Goal: Task Accomplishment & Management: Manage account settings

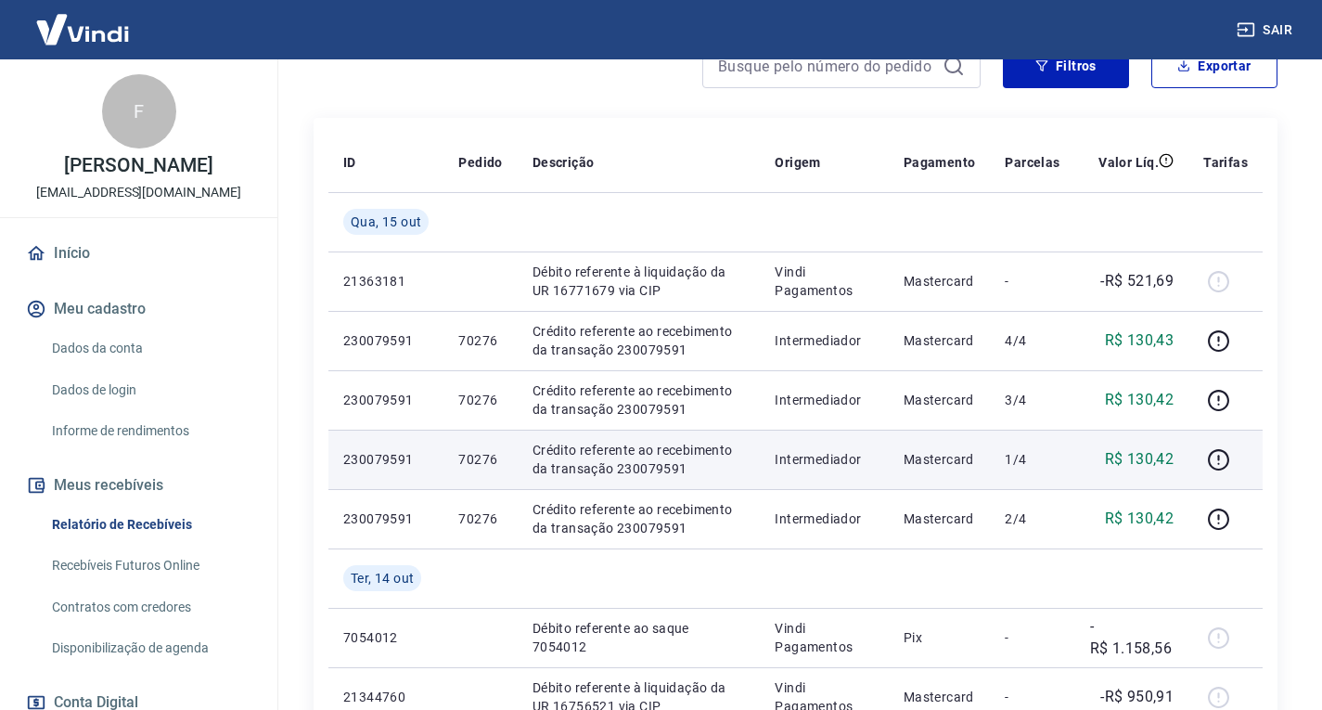
scroll to position [186, 0]
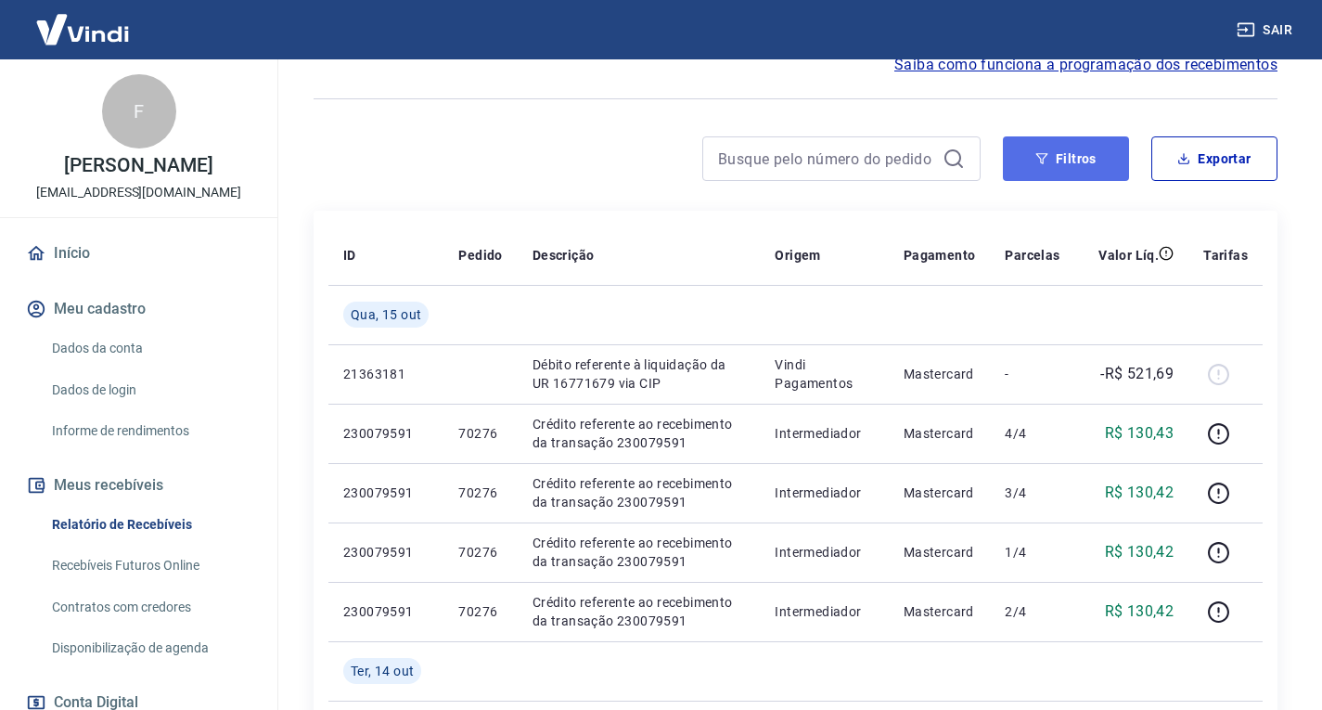
click at [1068, 163] on button "Filtros" at bounding box center [1066, 158] width 126 height 45
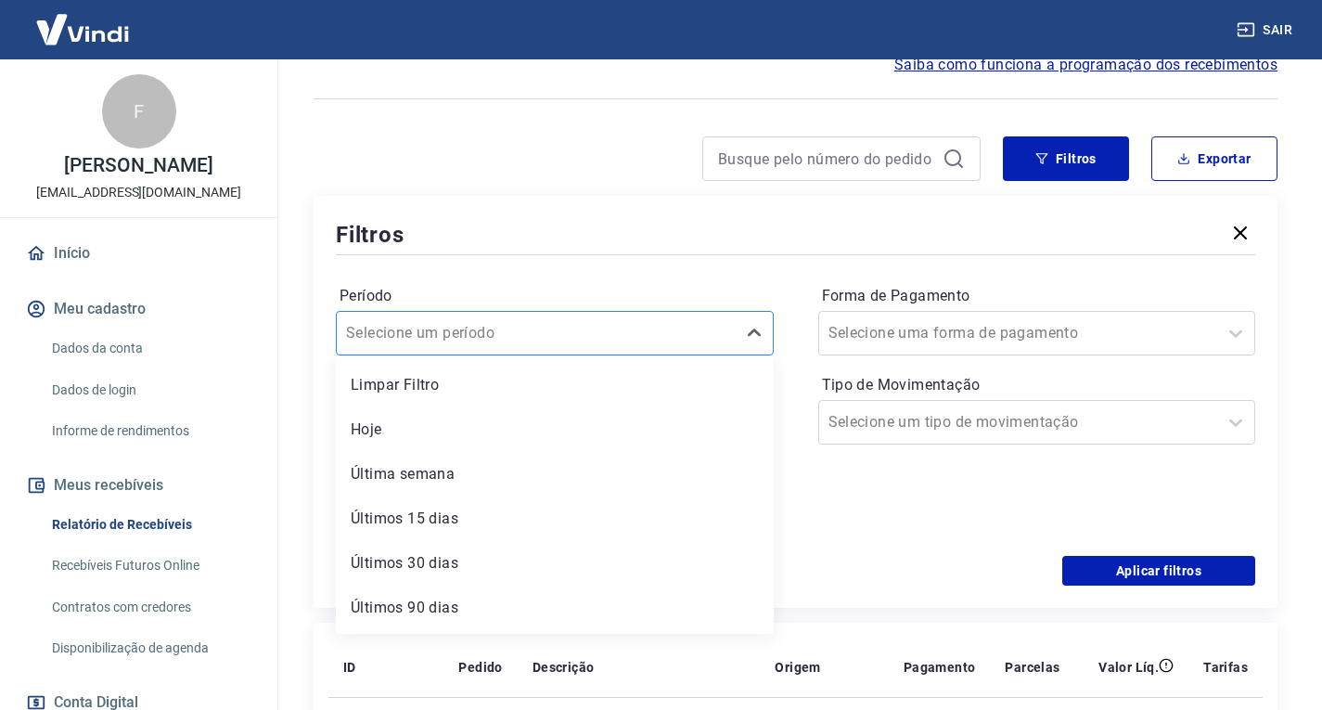
click at [481, 342] on input "Período" at bounding box center [439, 333] width 187 height 22
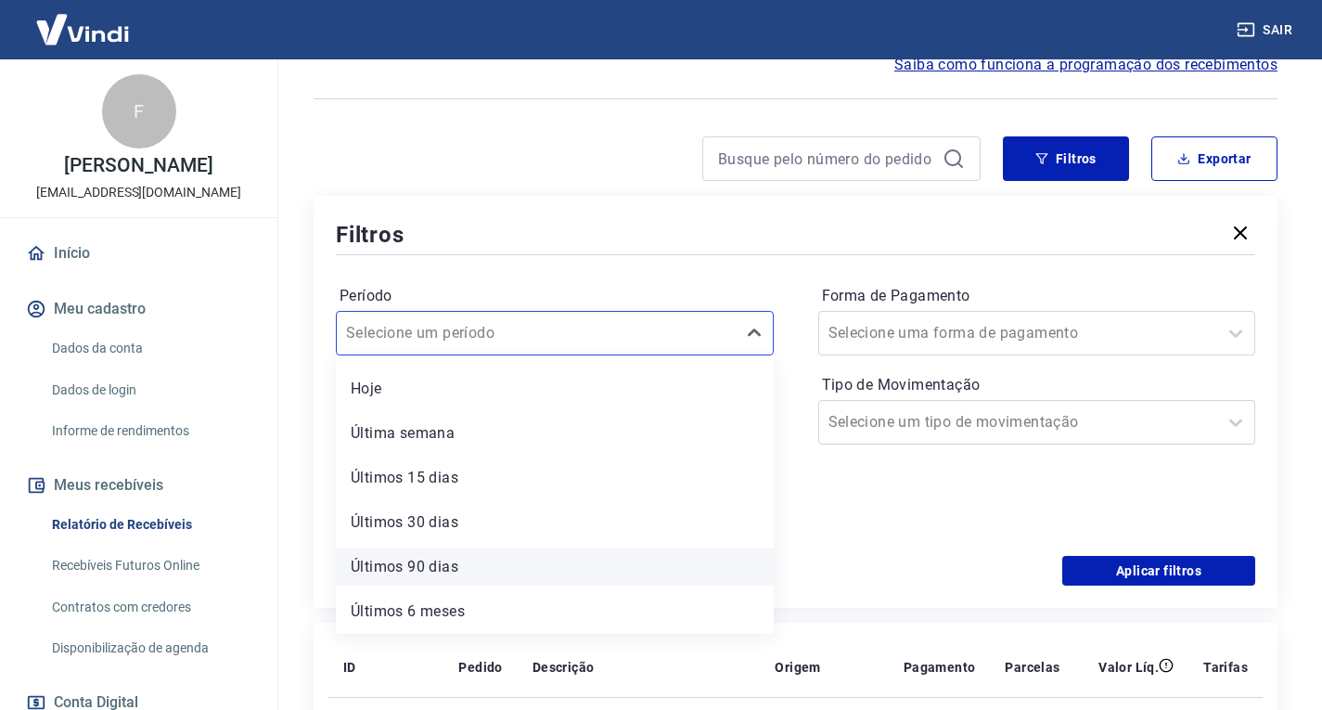
click at [443, 558] on div "Últimos 90 dias" at bounding box center [555, 566] width 438 height 37
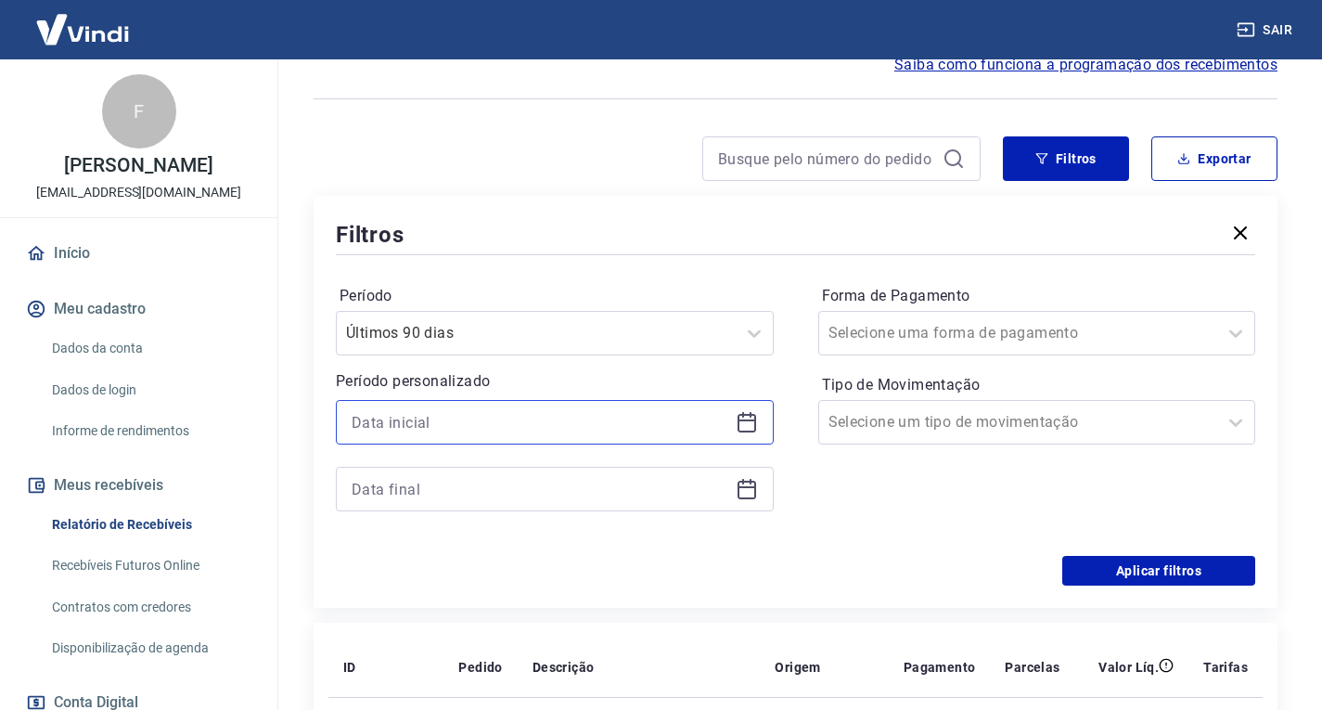
click at [414, 423] on input at bounding box center [540, 422] width 377 height 28
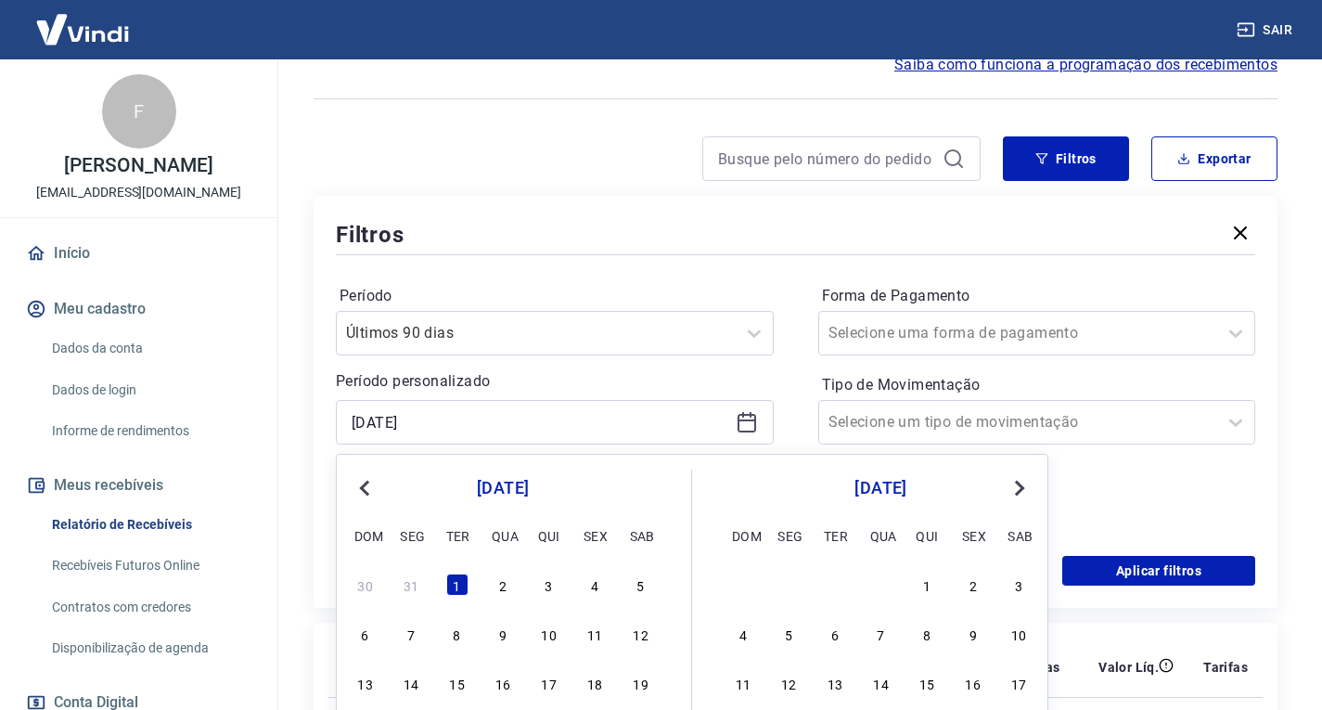
click at [356, 497] on button "Previous Month" at bounding box center [364, 488] width 22 height 22
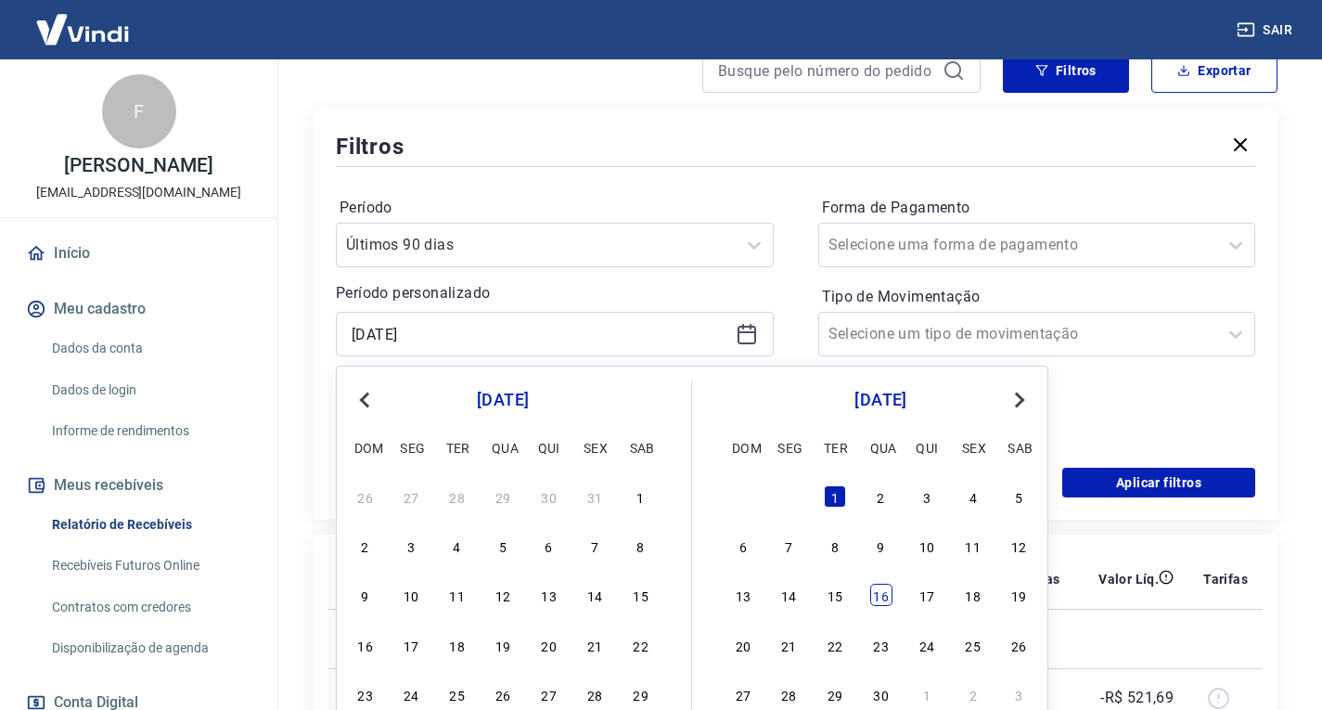
scroll to position [371, 0]
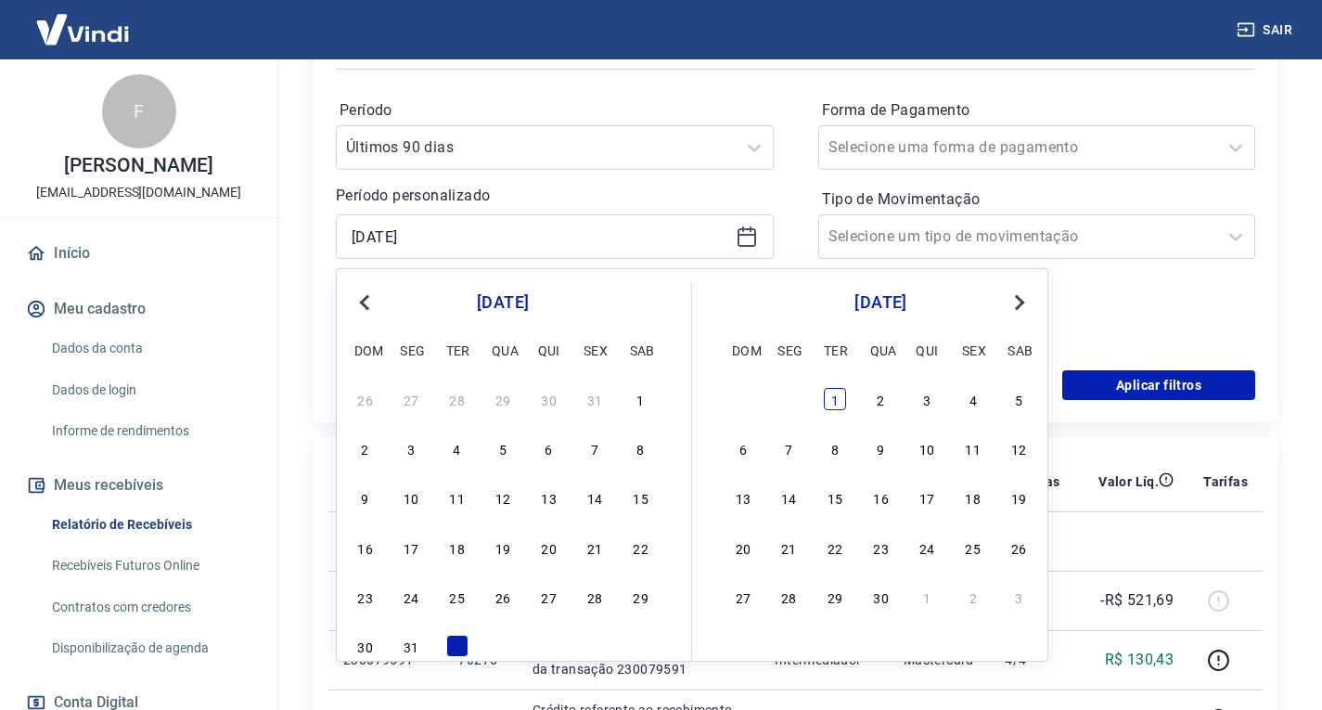
click at [842, 399] on div "1" at bounding box center [835, 399] width 22 height 22
type input "[DATE]"
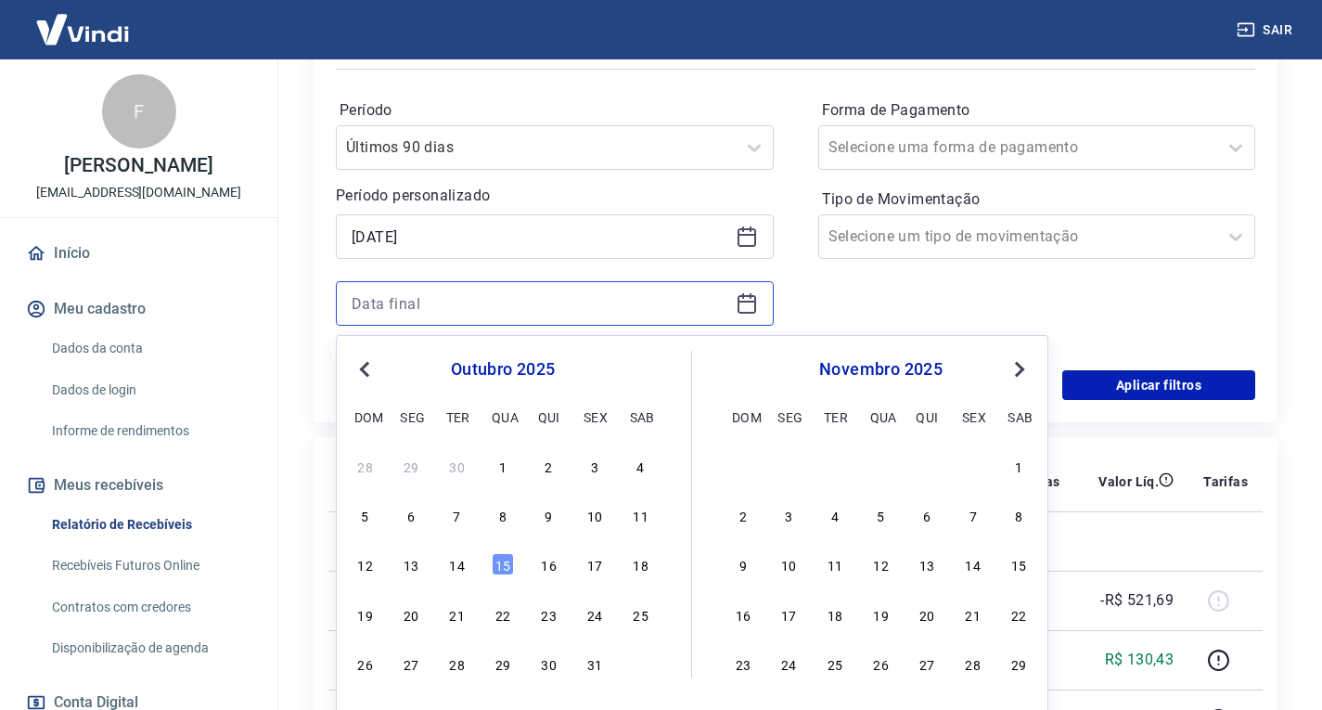
click at [580, 314] on input at bounding box center [540, 303] width 377 height 28
click at [366, 372] on span "Previous Month" at bounding box center [366, 368] width 0 height 21
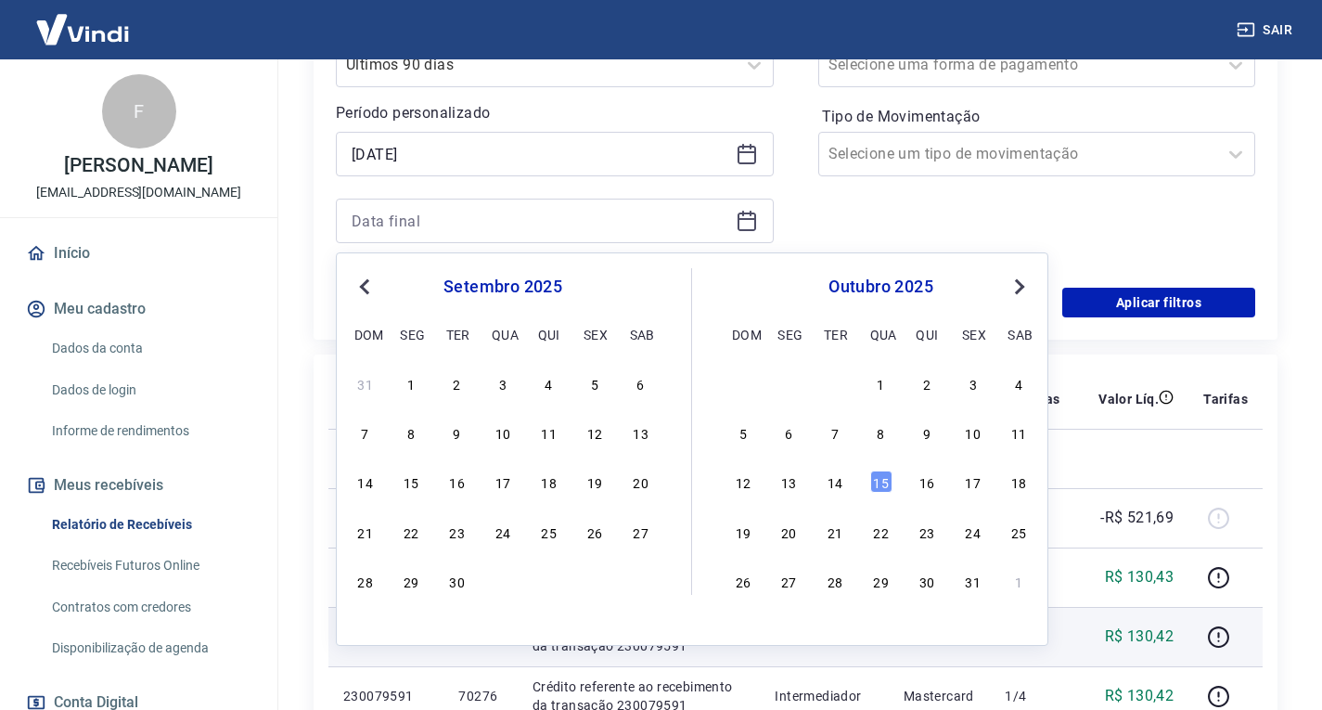
scroll to position [557, 0]
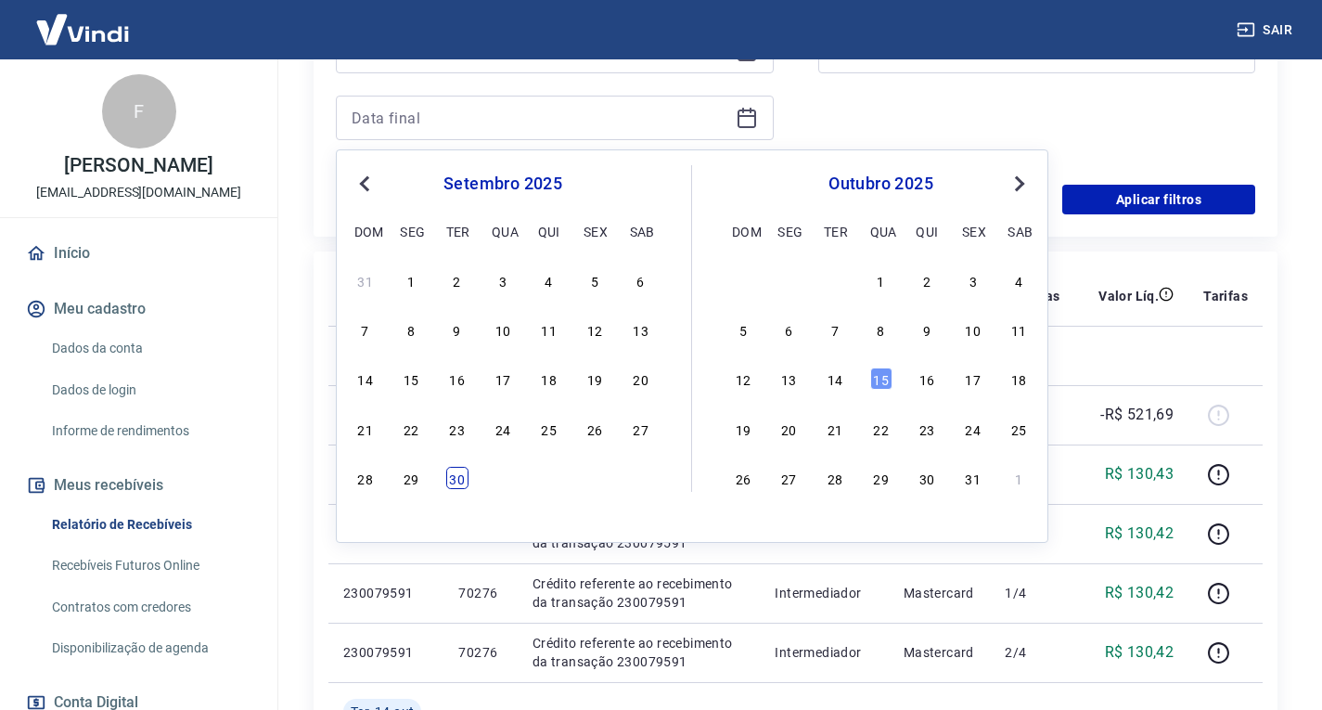
click at [446, 476] on div "30" at bounding box center [457, 478] width 22 height 22
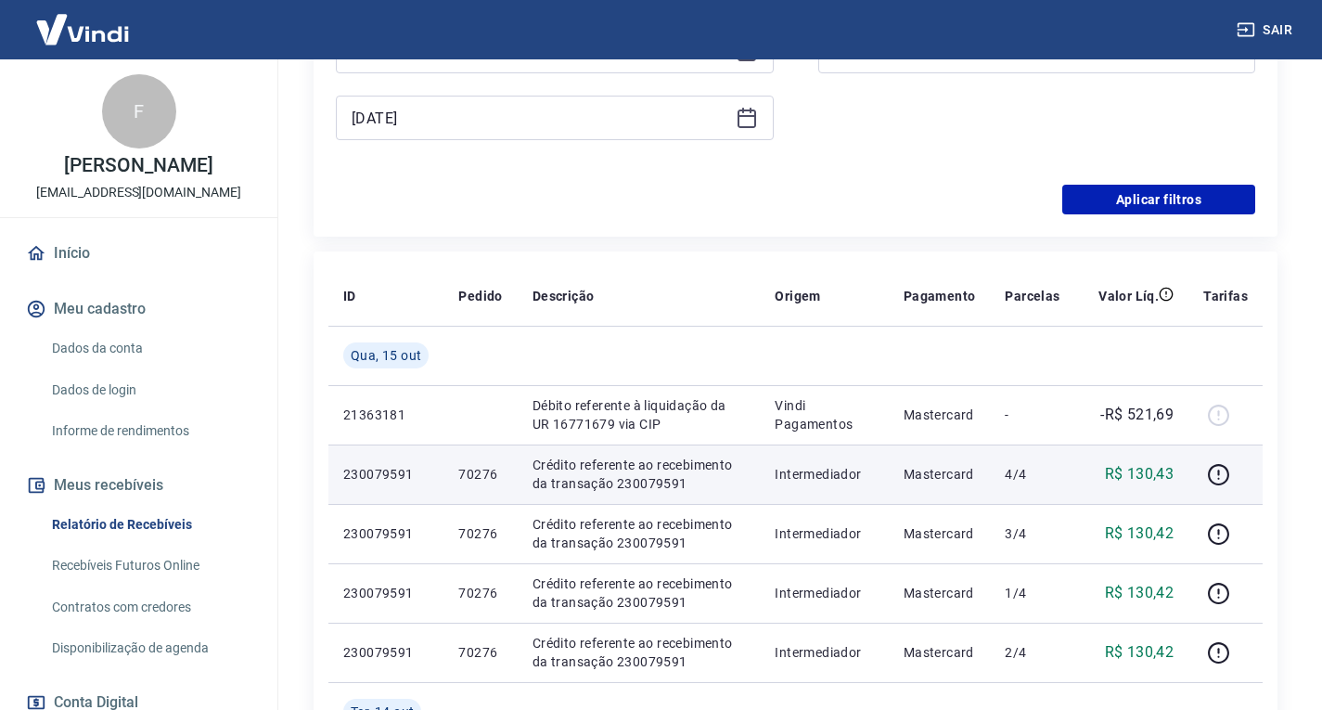
type input "[DATE]"
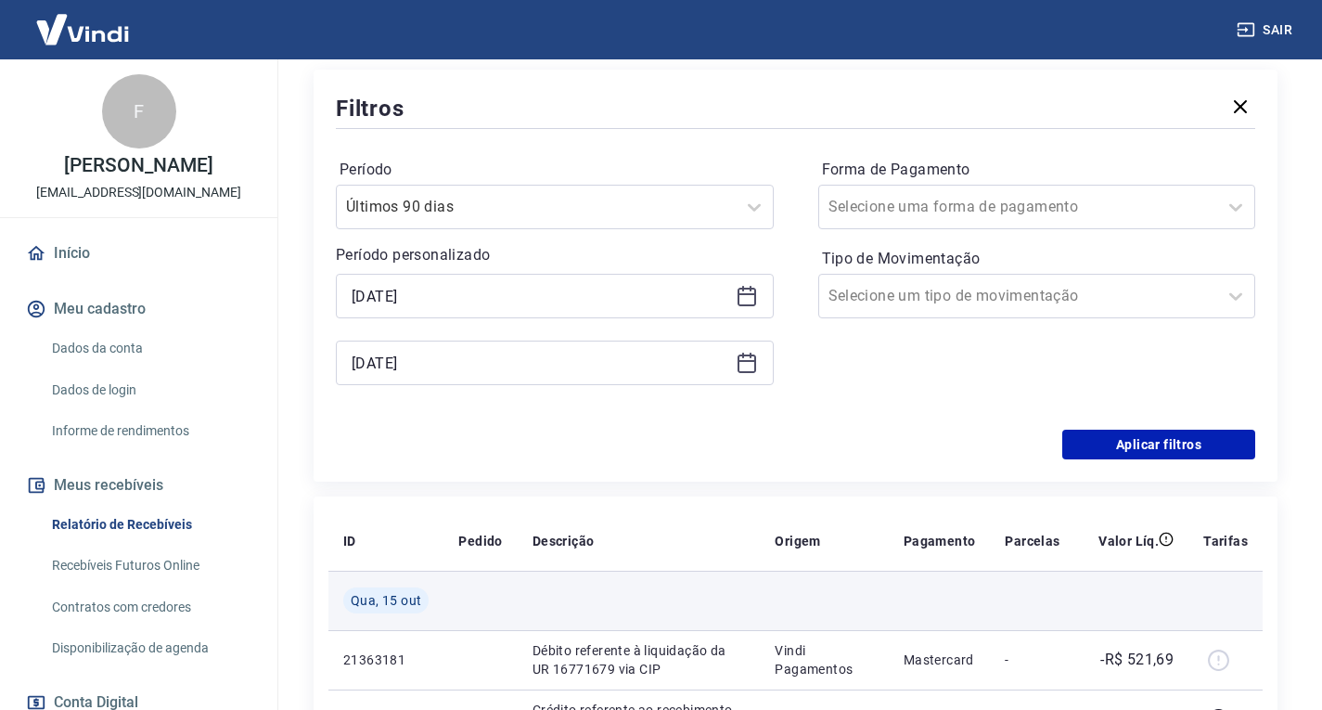
scroll to position [278, 0]
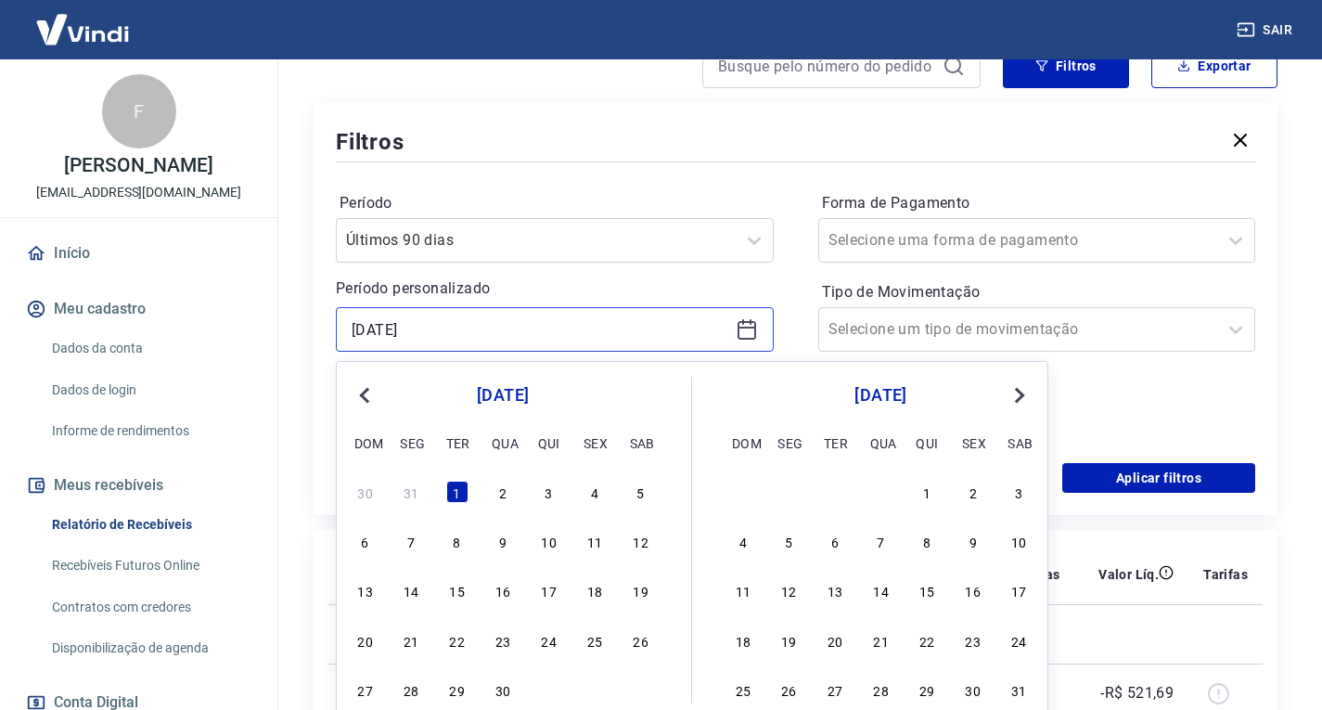
click at [453, 331] on input "[DATE]" at bounding box center [540, 329] width 377 height 28
click at [1024, 385] on button "Next Month" at bounding box center [1019, 395] width 22 height 22
click at [1024, 387] on button "Next Month" at bounding box center [1019, 395] width 22 height 22
click at [1024, 388] on button "Next Month" at bounding box center [1019, 395] width 22 height 22
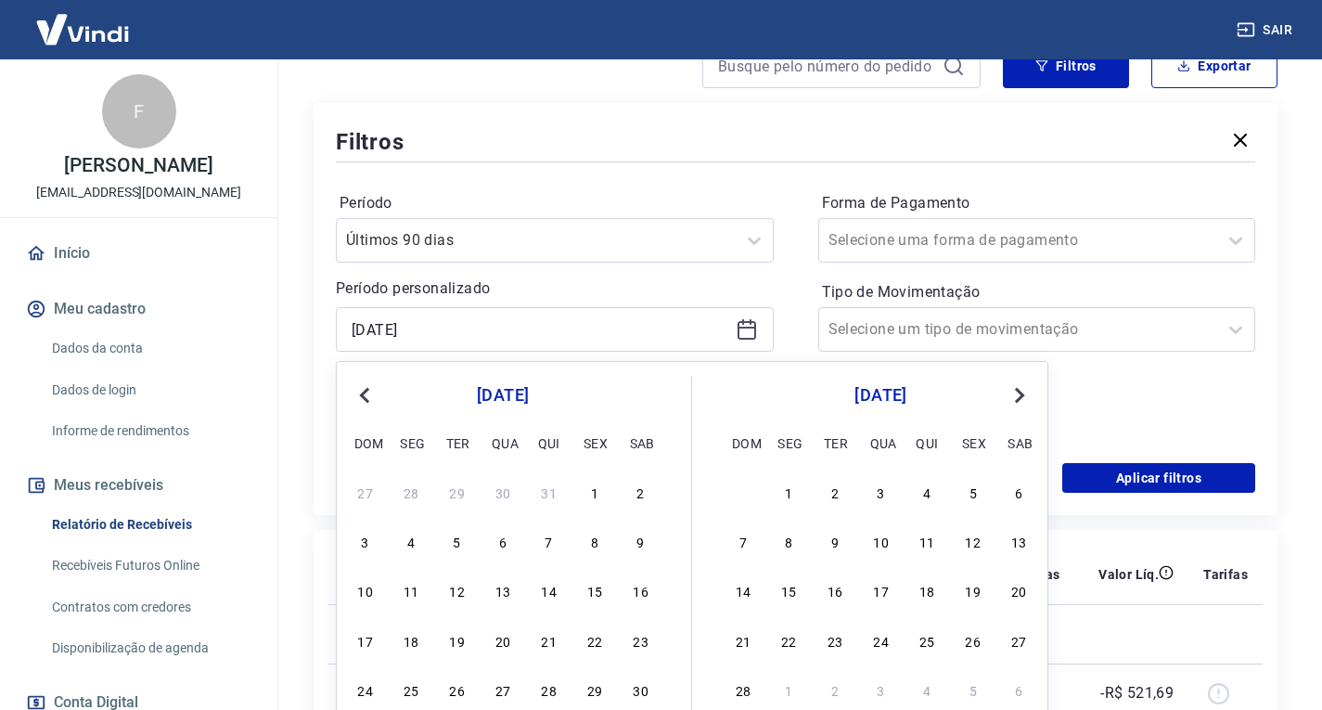
click at [1021, 391] on button "Next Month" at bounding box center [1019, 395] width 22 height 22
click at [1018, 391] on span "Next Month" at bounding box center [1018, 394] width 0 height 21
click at [1018, 392] on span "Next Month" at bounding box center [1018, 394] width 0 height 21
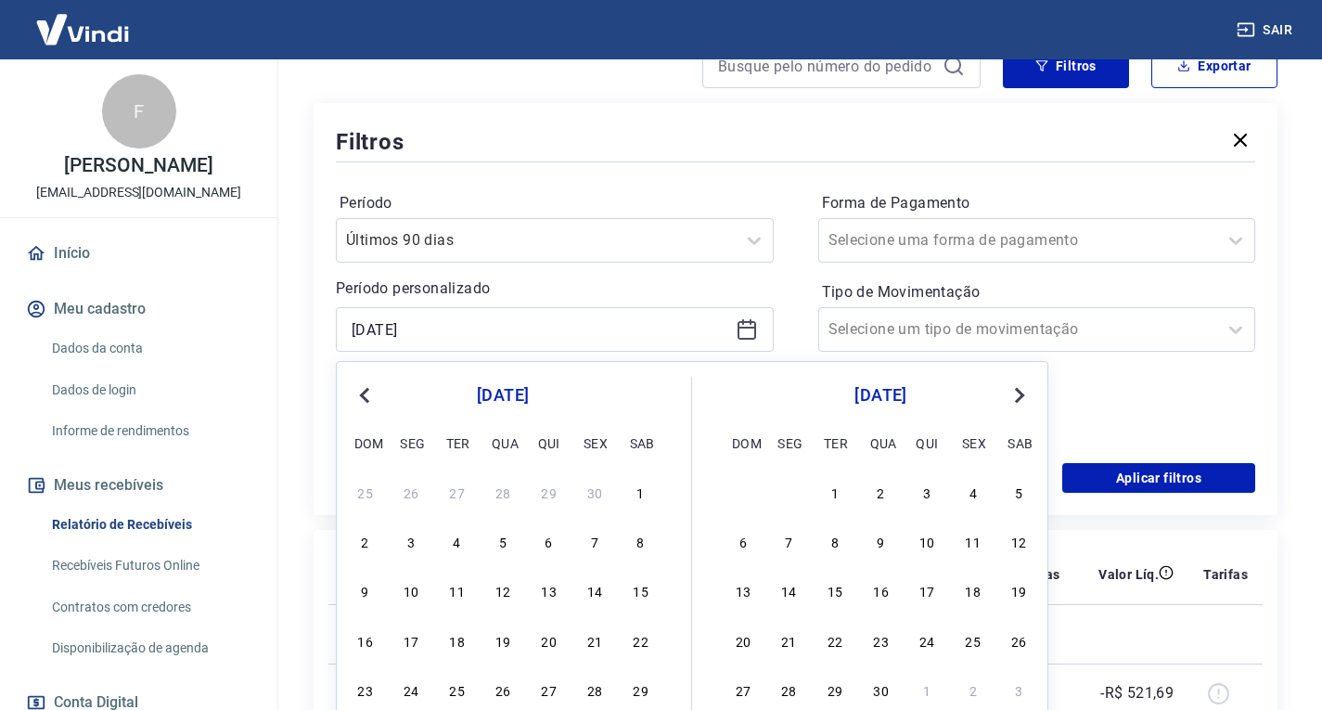
click at [1018, 391] on span "Next Month" at bounding box center [1018, 394] width 0 height 21
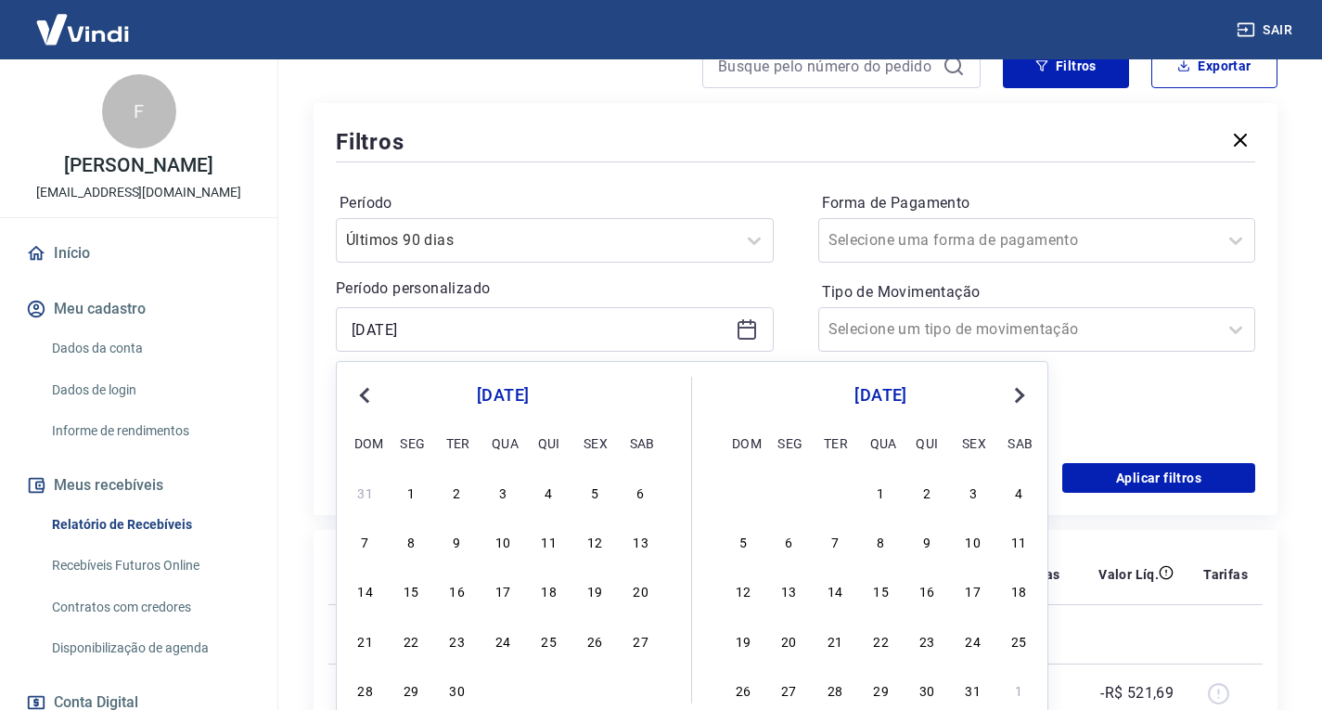
click at [1018, 391] on span "Next Month" at bounding box center [1018, 394] width 0 height 21
click at [1018, 392] on span "Next Month" at bounding box center [1018, 394] width 0 height 21
click at [1018, 395] on span "Next Month" at bounding box center [1018, 394] width 0 height 21
click at [1004, 397] on div "[DATE]" at bounding box center [880, 395] width 303 height 22
click at [1008, 394] on div "[DATE]" at bounding box center [880, 395] width 303 height 22
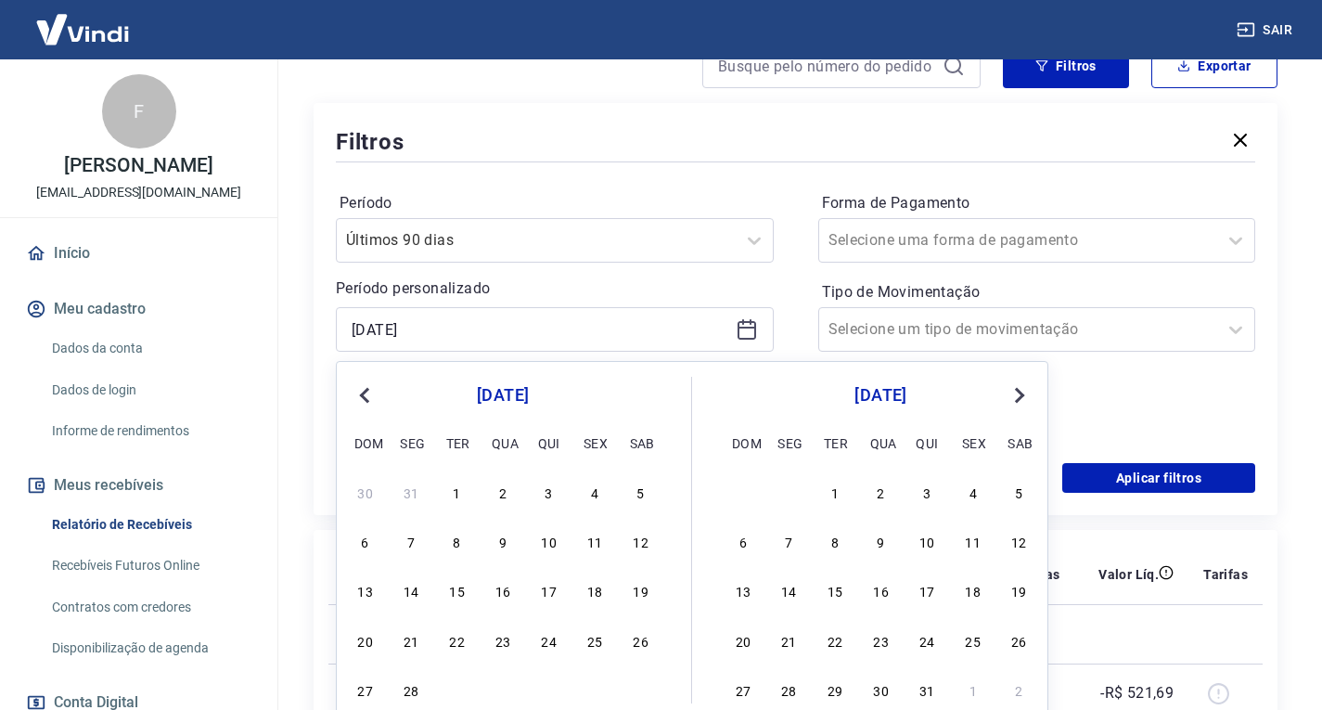
click at [1018, 400] on span "Next Month" at bounding box center [1018, 394] width 0 height 21
click at [1018, 396] on span "Next Month" at bounding box center [1018, 394] width 0 height 21
click at [1018, 395] on span "Next Month" at bounding box center [1018, 394] width 0 height 21
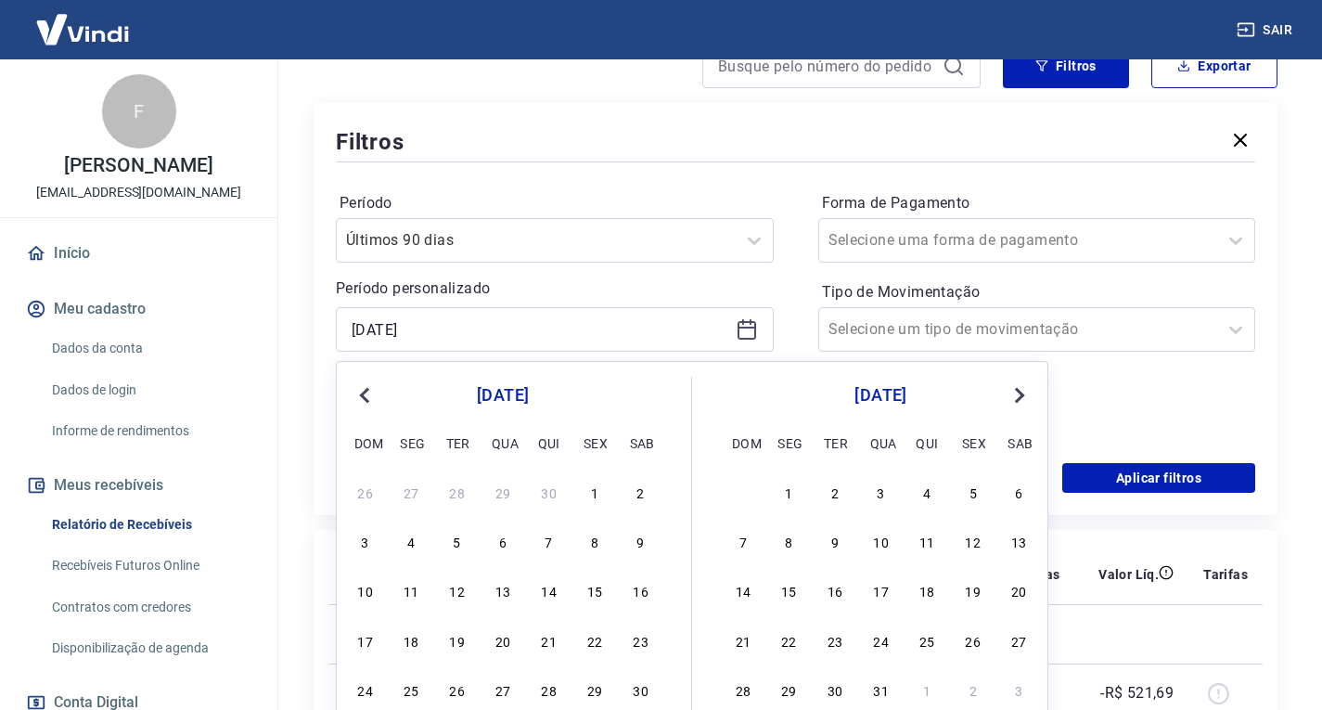
click at [1018, 395] on span "Next Month" at bounding box center [1018, 394] width 0 height 21
click at [1018, 396] on span "Next Month" at bounding box center [1018, 394] width 0 height 21
click at [1018, 397] on span "Next Month" at bounding box center [1018, 394] width 0 height 21
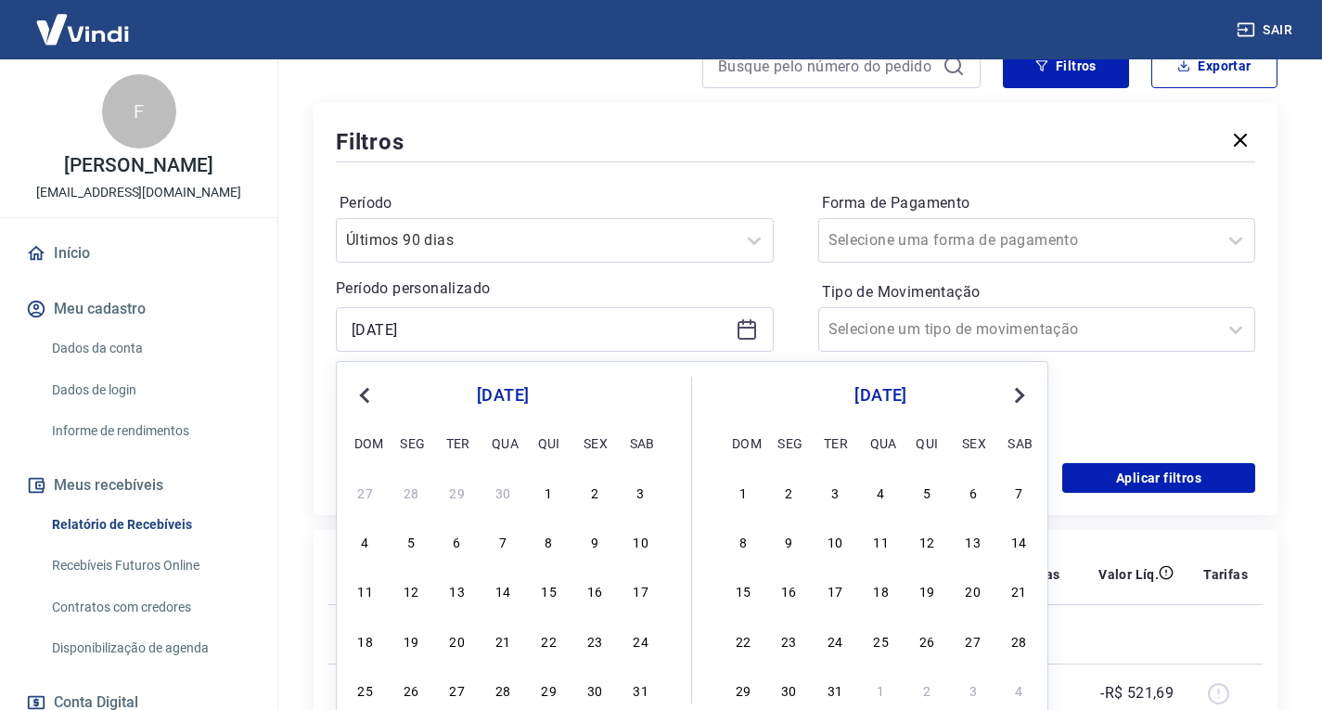
click at [1008, 397] on button "Next Month" at bounding box center [1019, 395] width 22 height 22
click at [1005, 398] on div "[DATE]" at bounding box center [880, 395] width 303 height 22
click at [1002, 398] on div "[DATE]" at bounding box center [880, 395] width 303 height 22
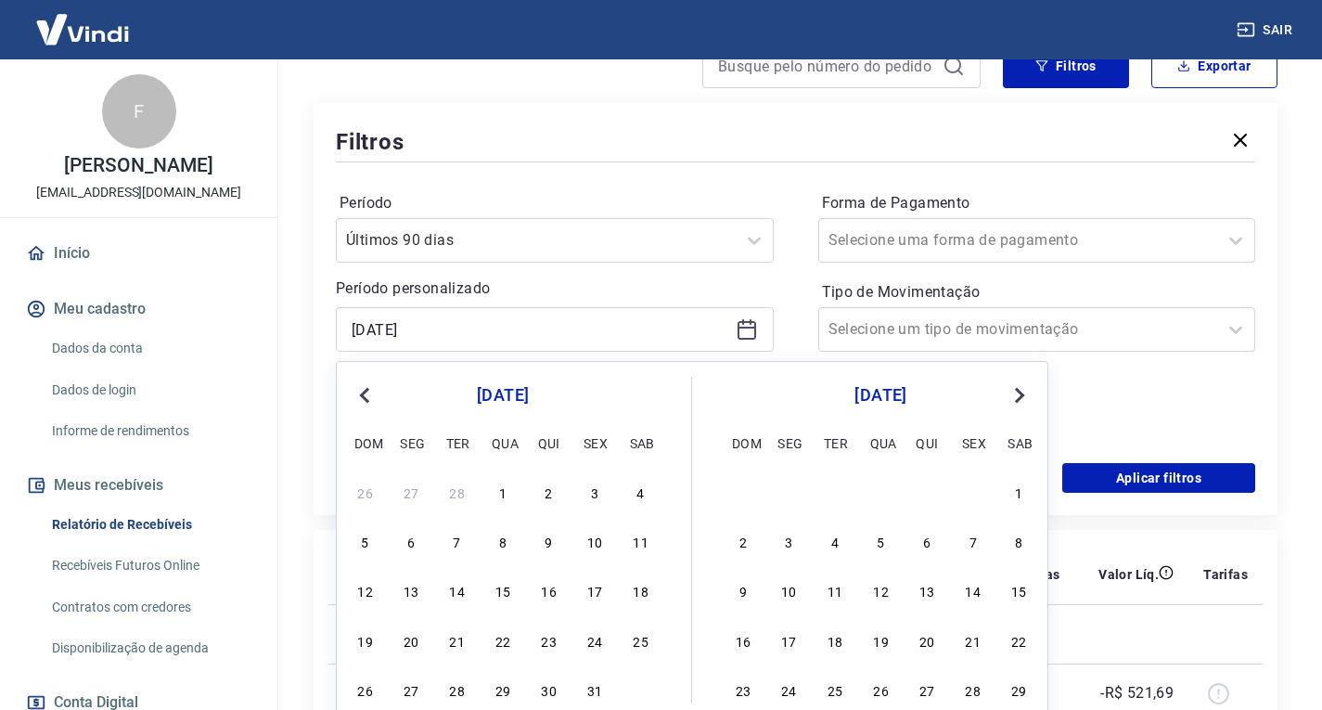
click at [1002, 397] on div "[DATE]" at bounding box center [880, 395] width 303 height 22
click at [1013, 404] on button "Next Month" at bounding box center [1019, 395] width 22 height 22
click at [1011, 402] on button "Next Month" at bounding box center [1019, 395] width 22 height 22
click at [1011, 401] on button "Next Month" at bounding box center [1019, 395] width 22 height 22
click at [1018, 398] on span "Next Month" at bounding box center [1018, 394] width 0 height 21
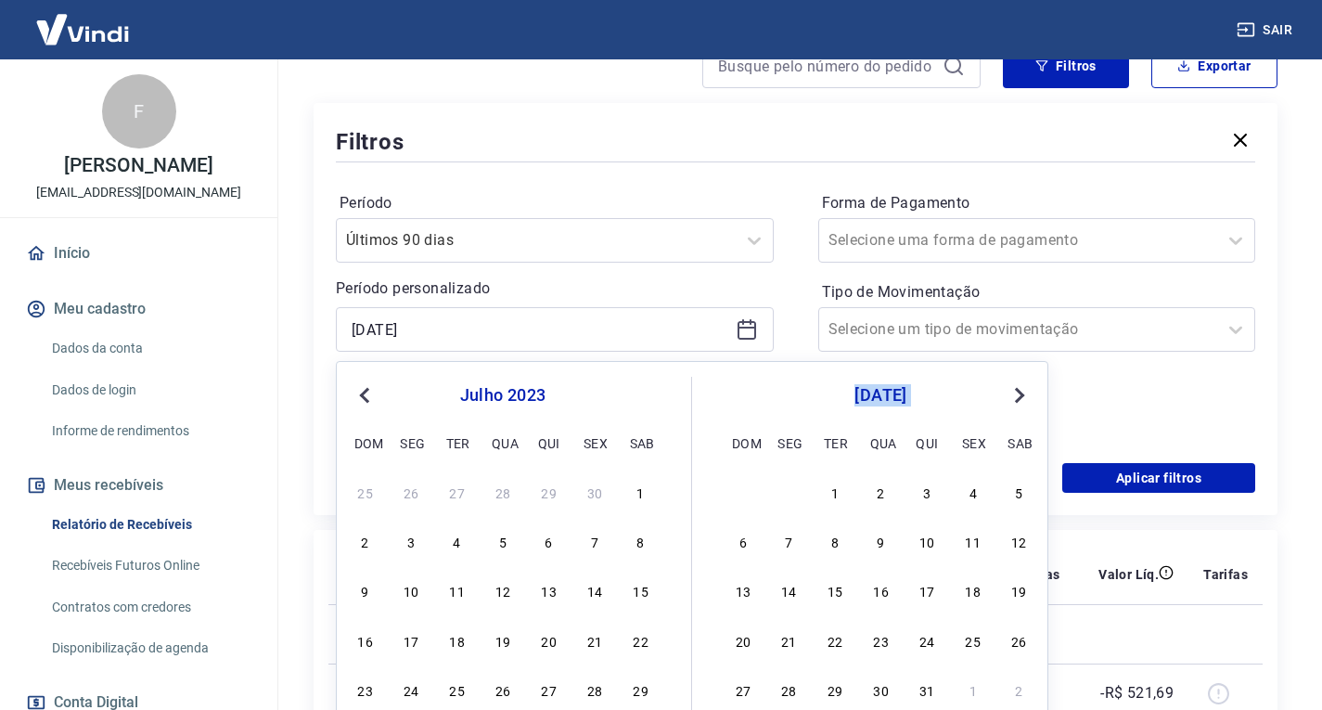
click at [1018, 398] on span "Next Month" at bounding box center [1018, 394] width 0 height 21
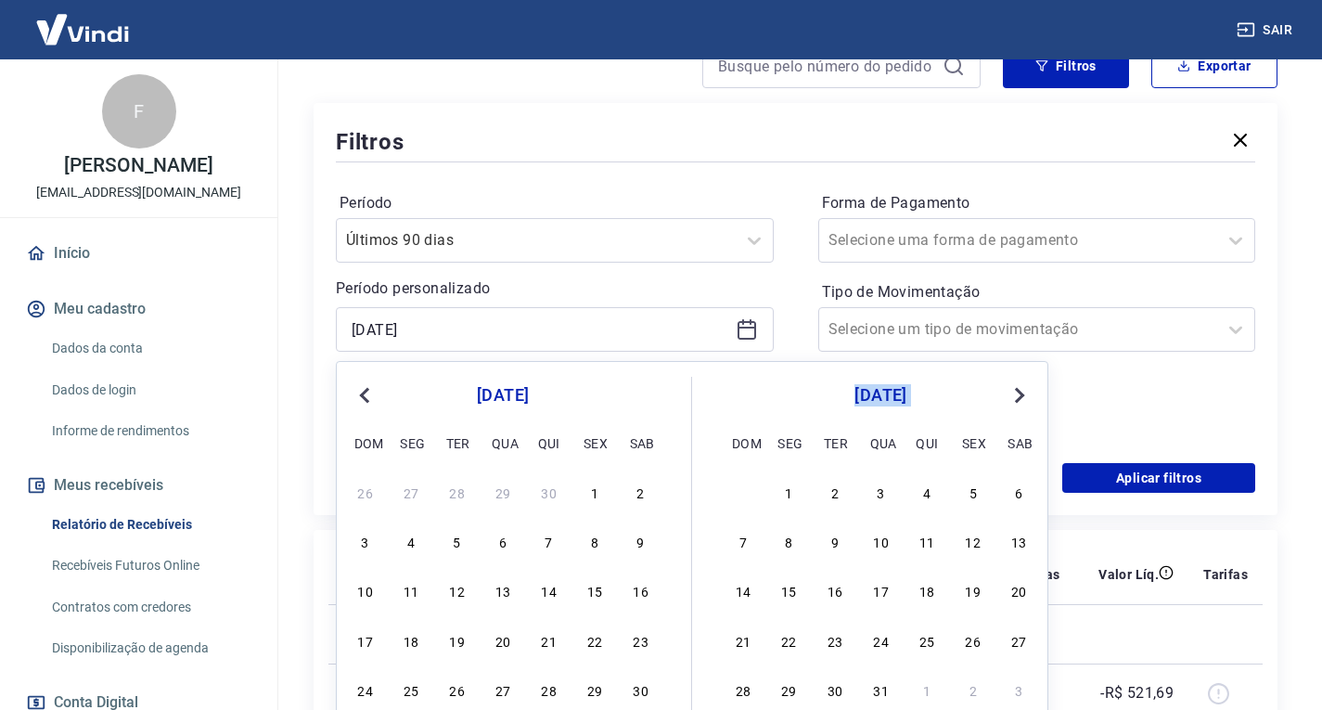
click at [1018, 398] on span "Next Month" at bounding box center [1018, 394] width 0 height 21
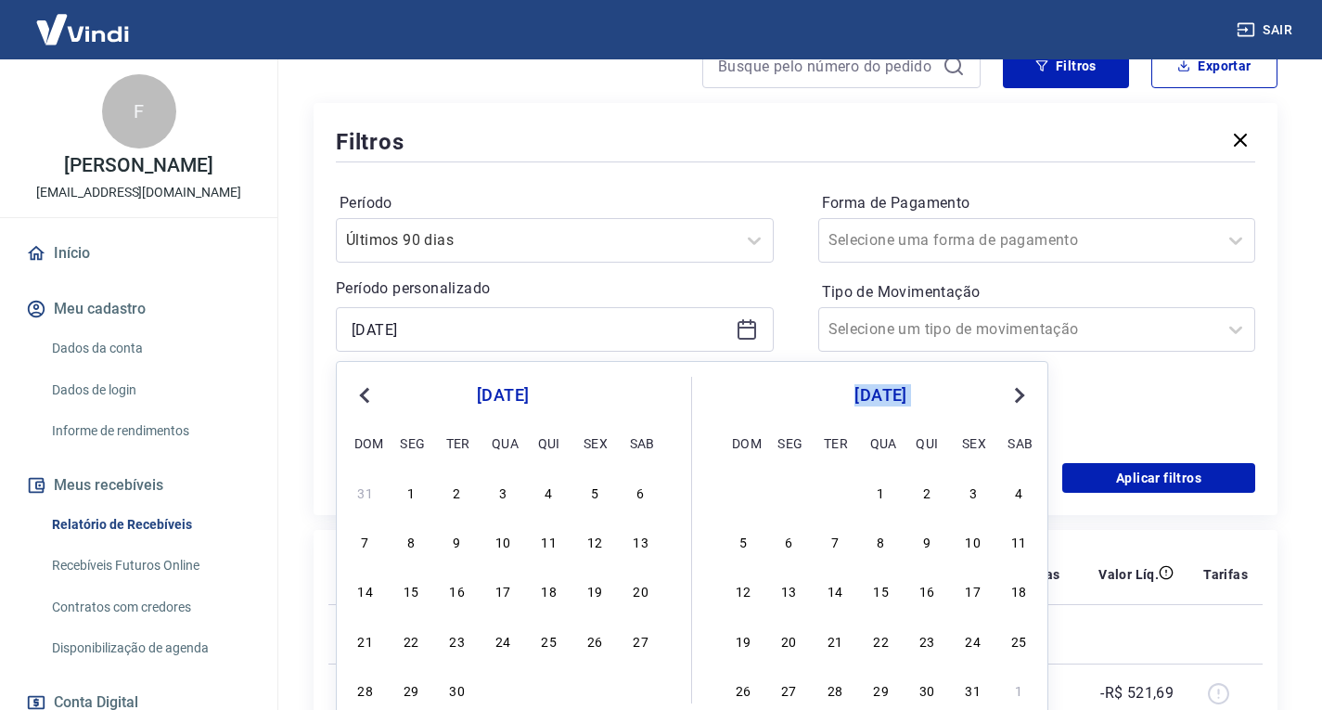
click at [1018, 398] on span "Next Month" at bounding box center [1018, 394] width 0 height 21
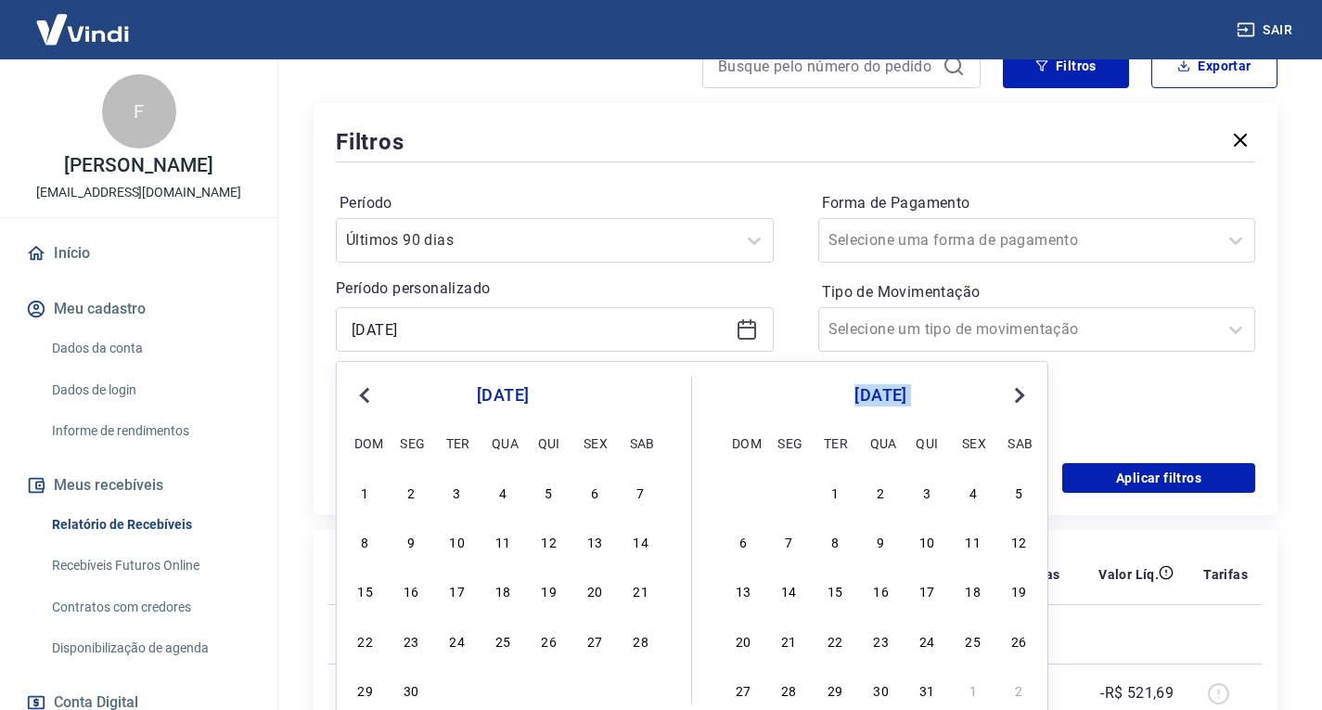
click at [1018, 396] on span "Next Month" at bounding box center [1018, 394] width 0 height 21
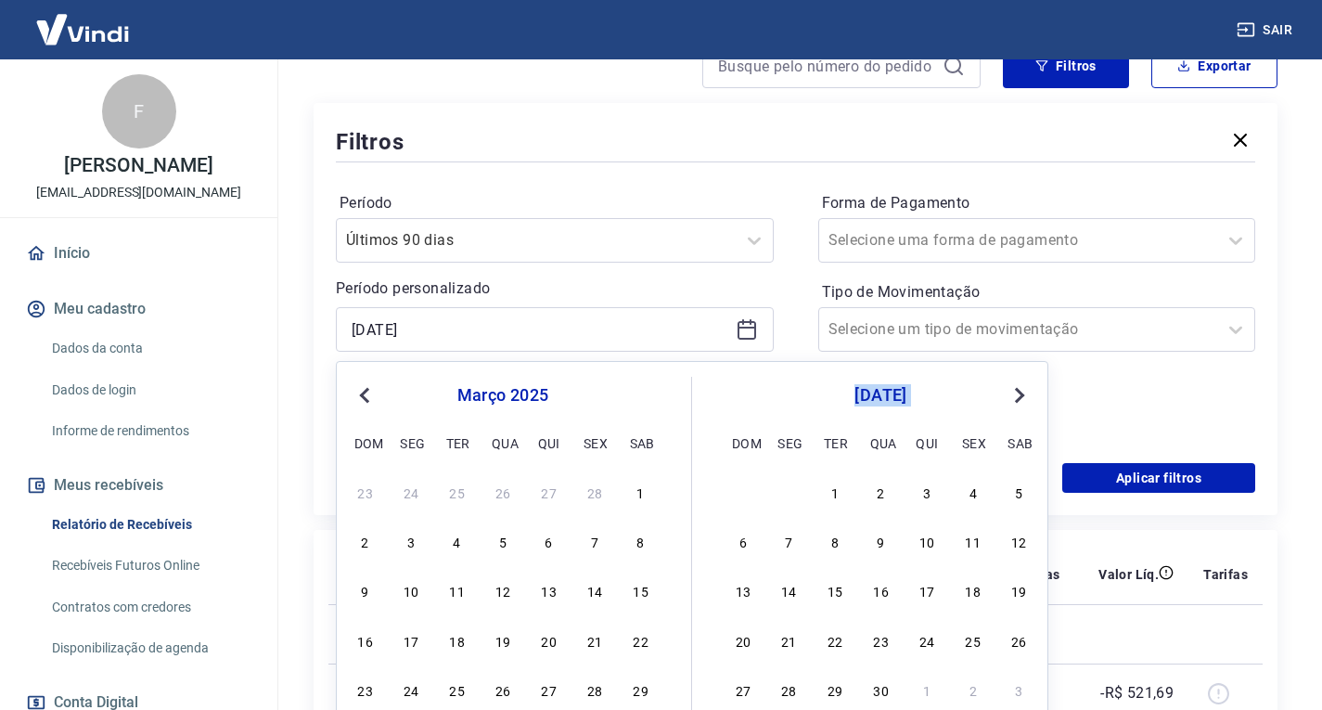
click at [1018, 396] on span "Next Month" at bounding box center [1018, 394] width 0 height 21
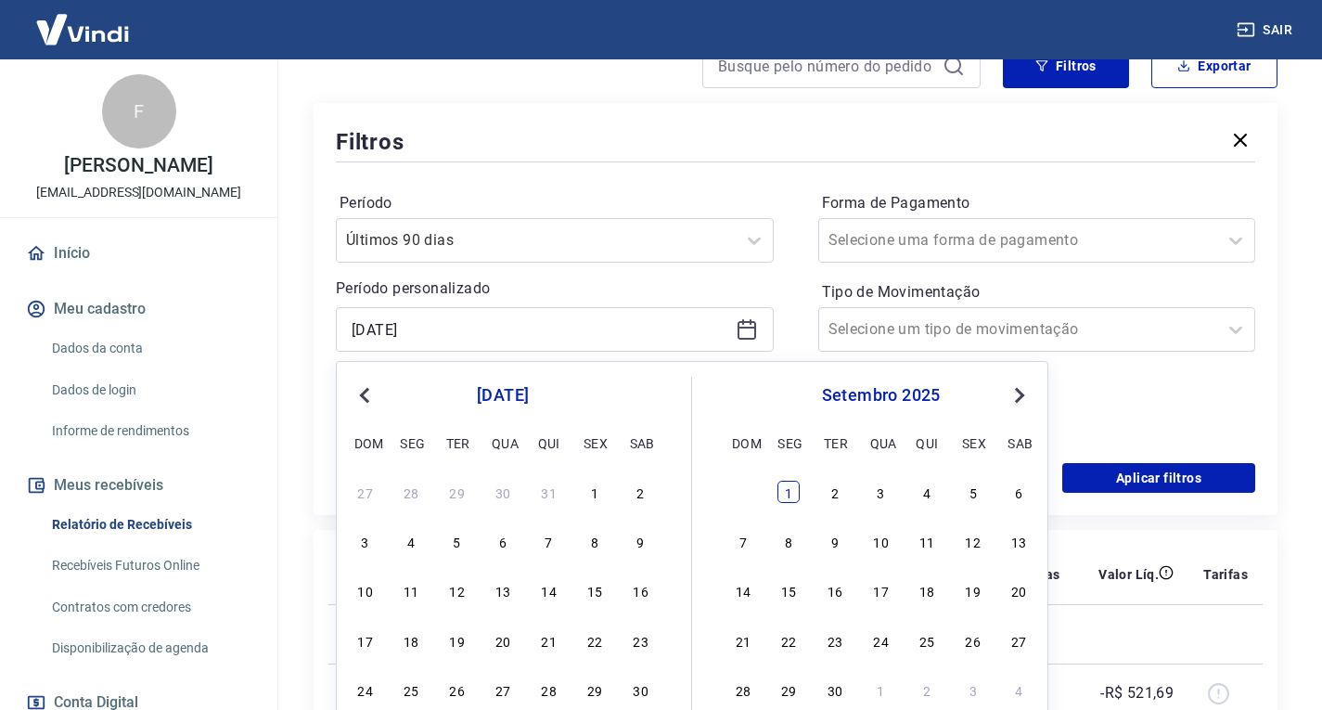
click at [786, 494] on div "1" at bounding box center [788, 492] width 22 height 22
type input "[DATE]"
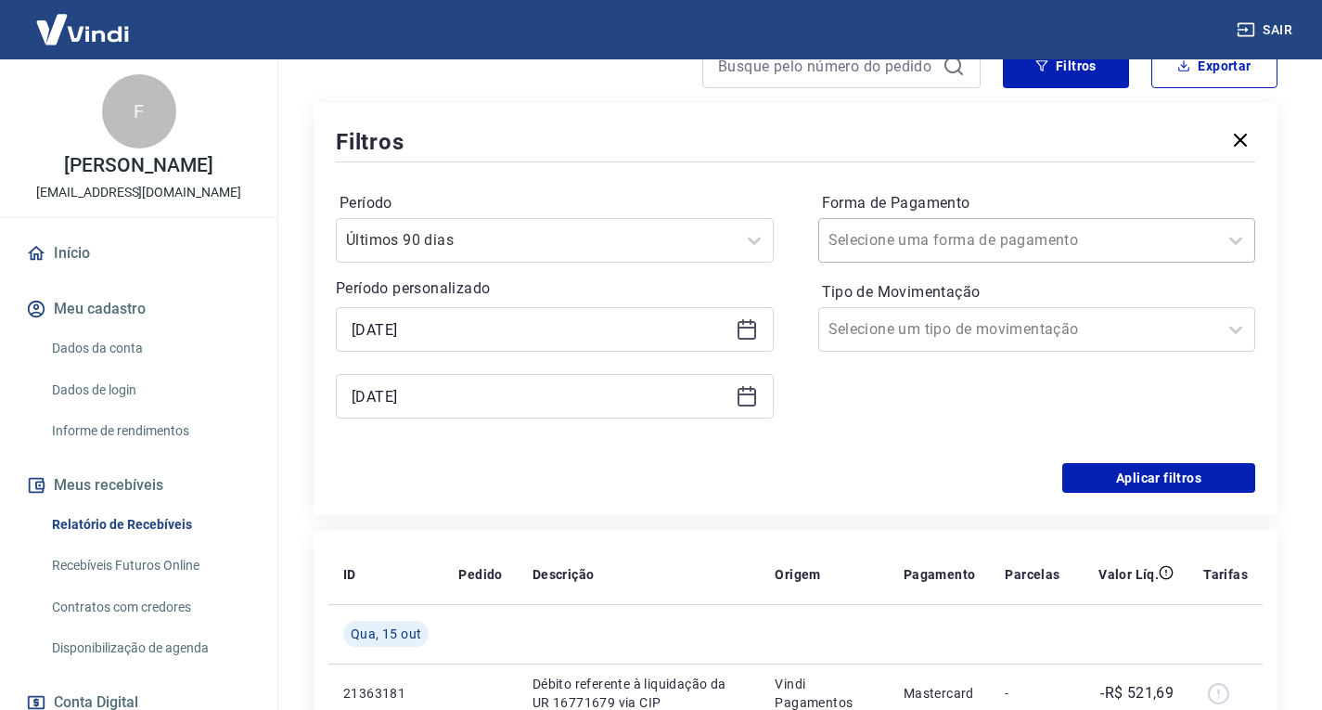
click at [979, 235] on input "Forma de Pagamento" at bounding box center [921, 240] width 187 height 22
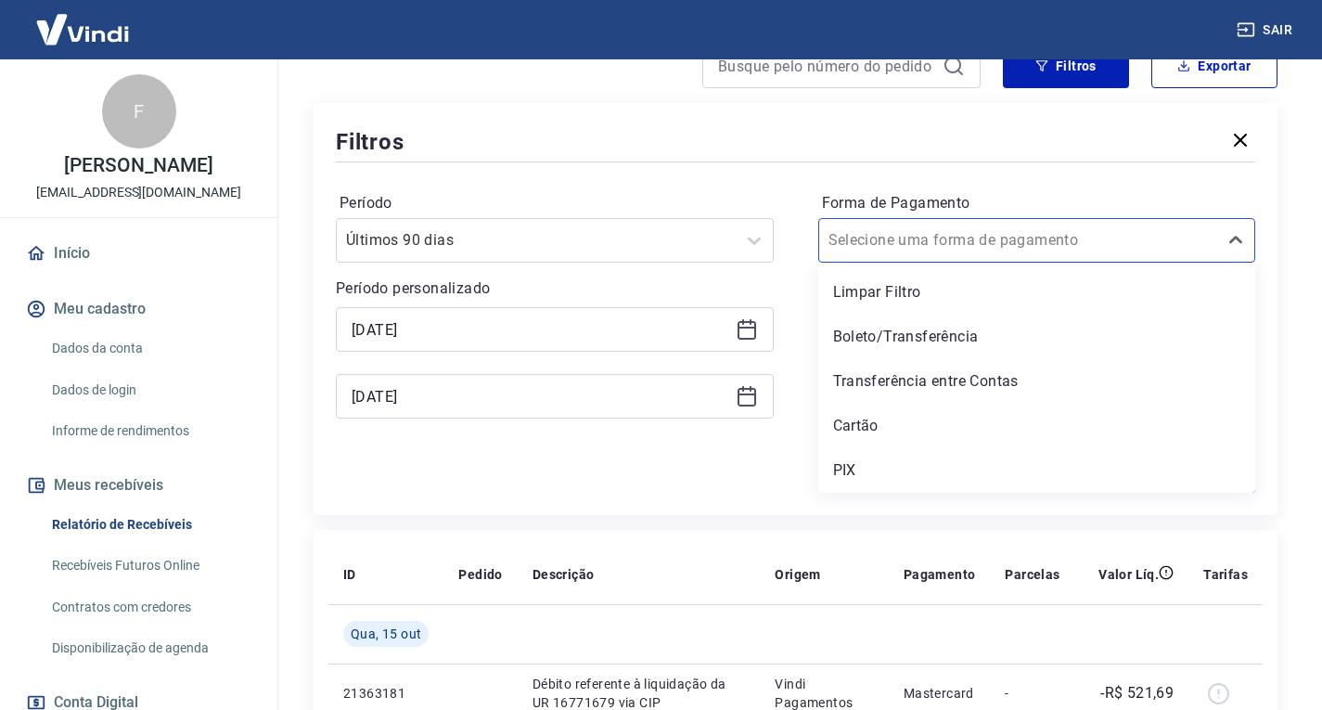
click at [752, 474] on div "Aplicar filtros" at bounding box center [795, 478] width 919 height 30
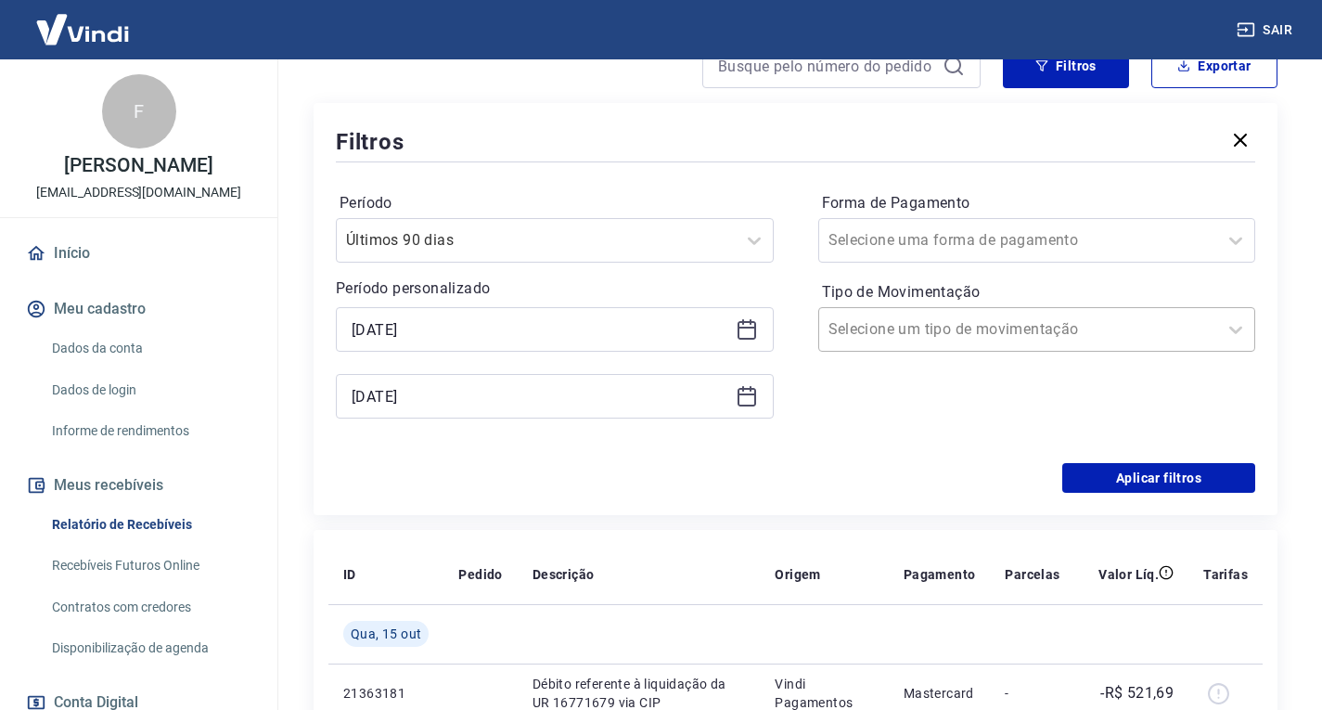
click at [979, 348] on div "Selecione um tipo de movimentação" at bounding box center [1037, 329] width 438 height 45
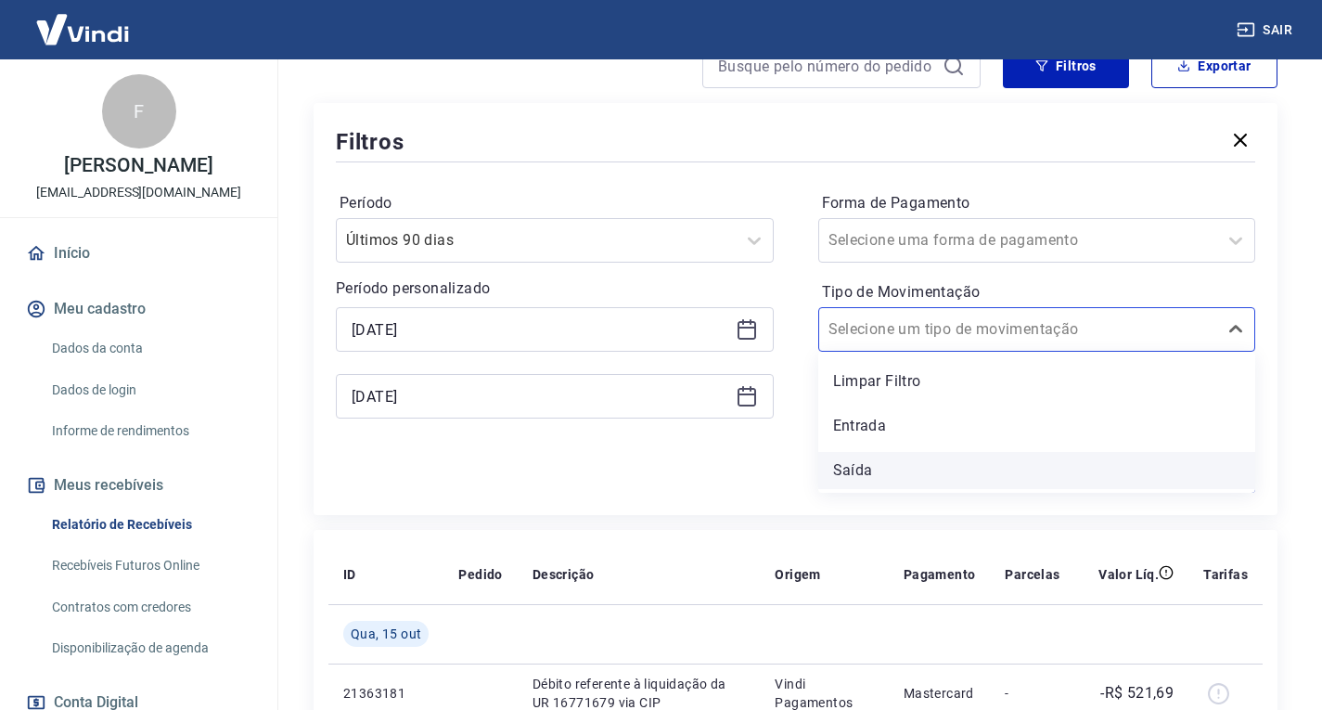
click at [851, 477] on div "Saída" at bounding box center [1037, 470] width 438 height 37
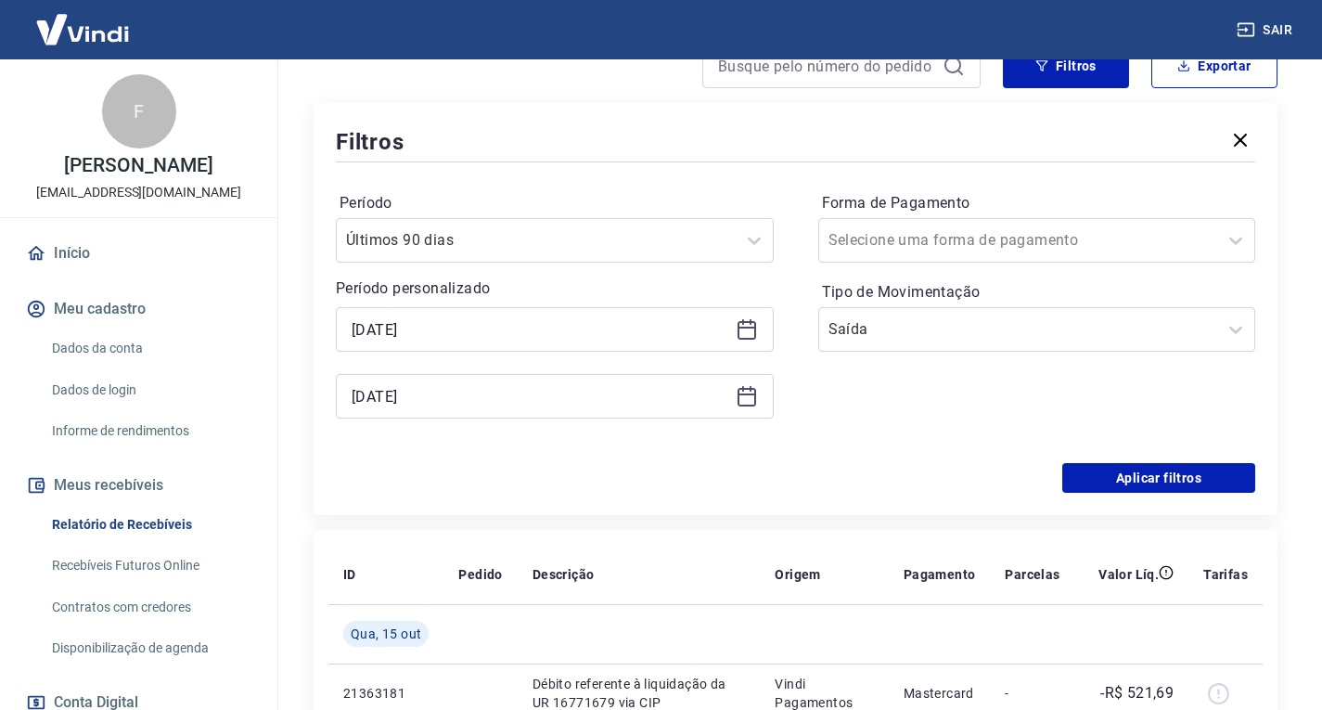
click at [858, 469] on div "Aplicar filtros" at bounding box center [795, 478] width 919 height 30
click at [1159, 473] on button "Aplicar filtros" at bounding box center [1158, 478] width 193 height 30
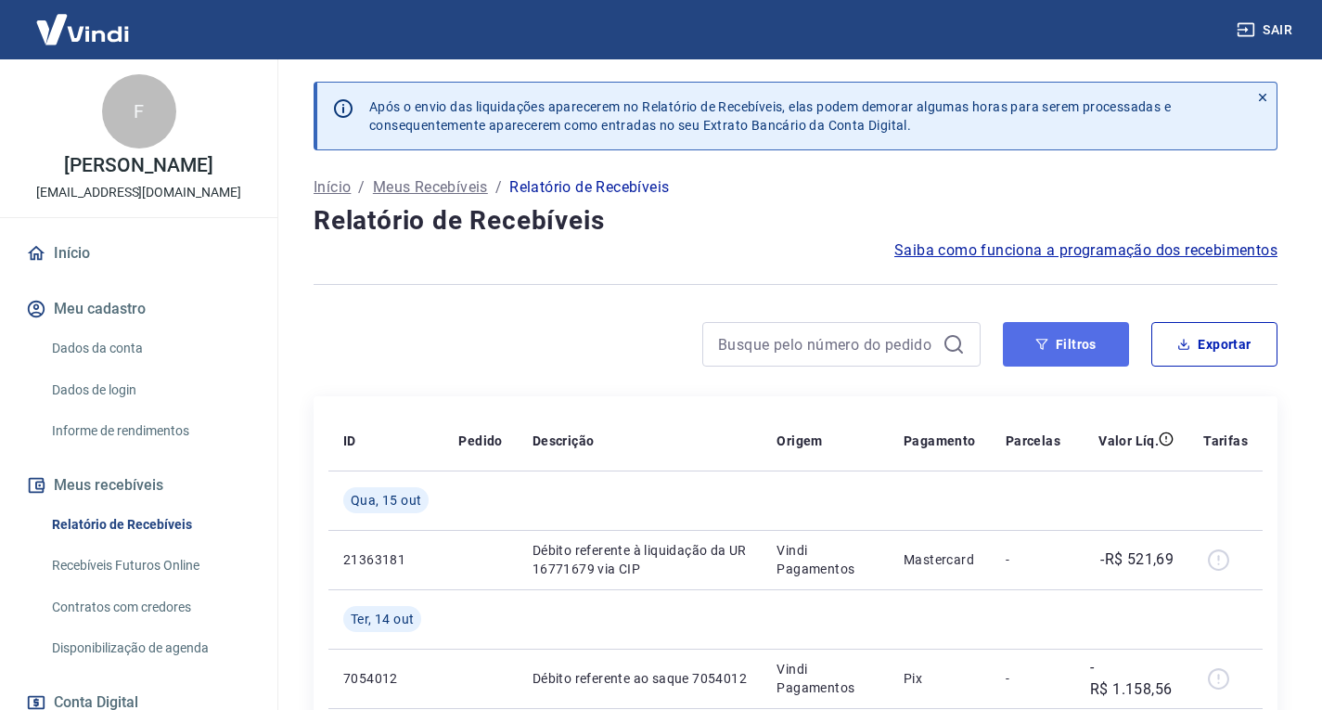
click at [1068, 351] on button "Filtros" at bounding box center [1066, 344] width 126 height 45
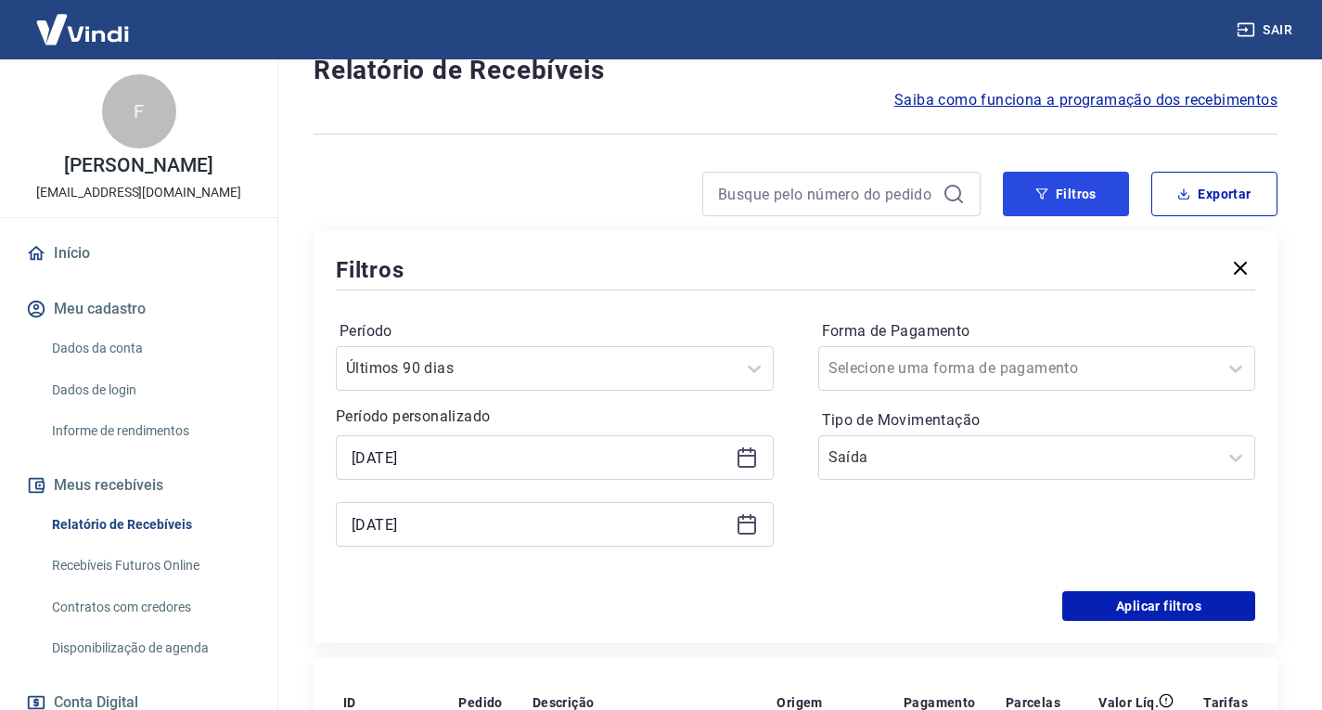
scroll to position [186, 0]
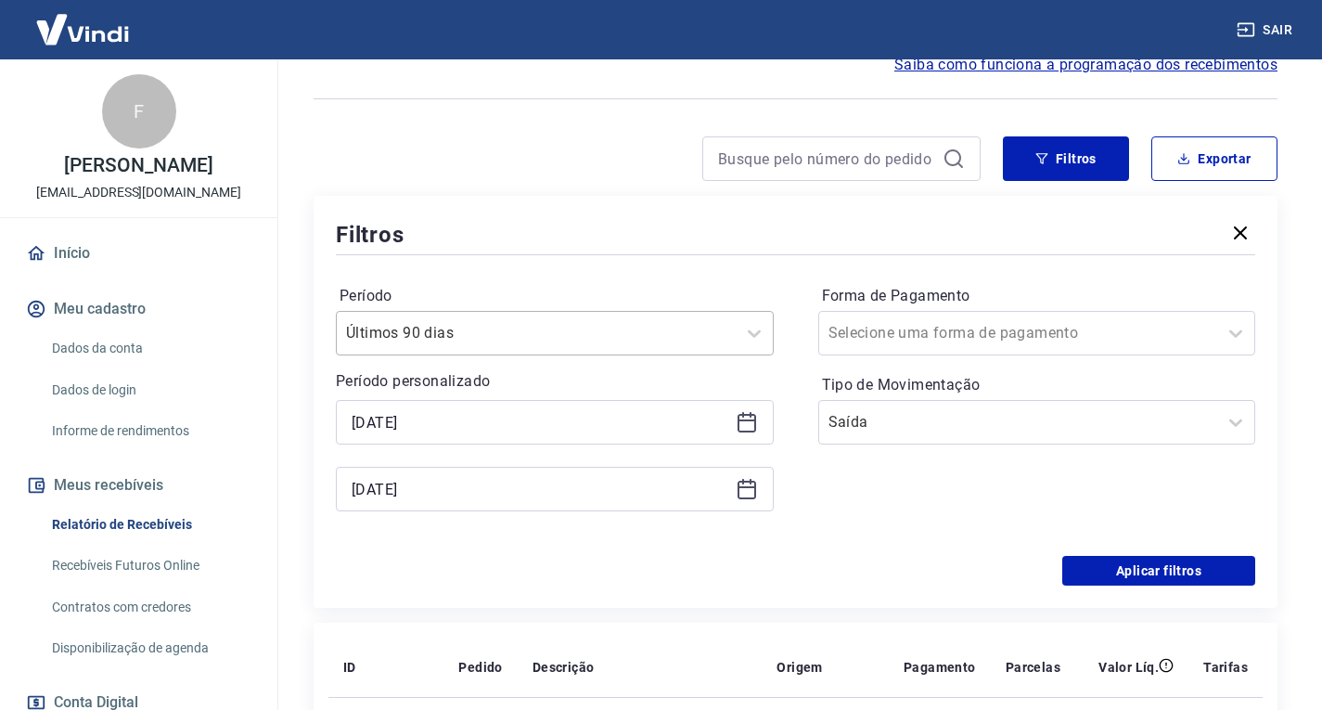
click at [622, 340] on div at bounding box center [536, 333] width 380 height 26
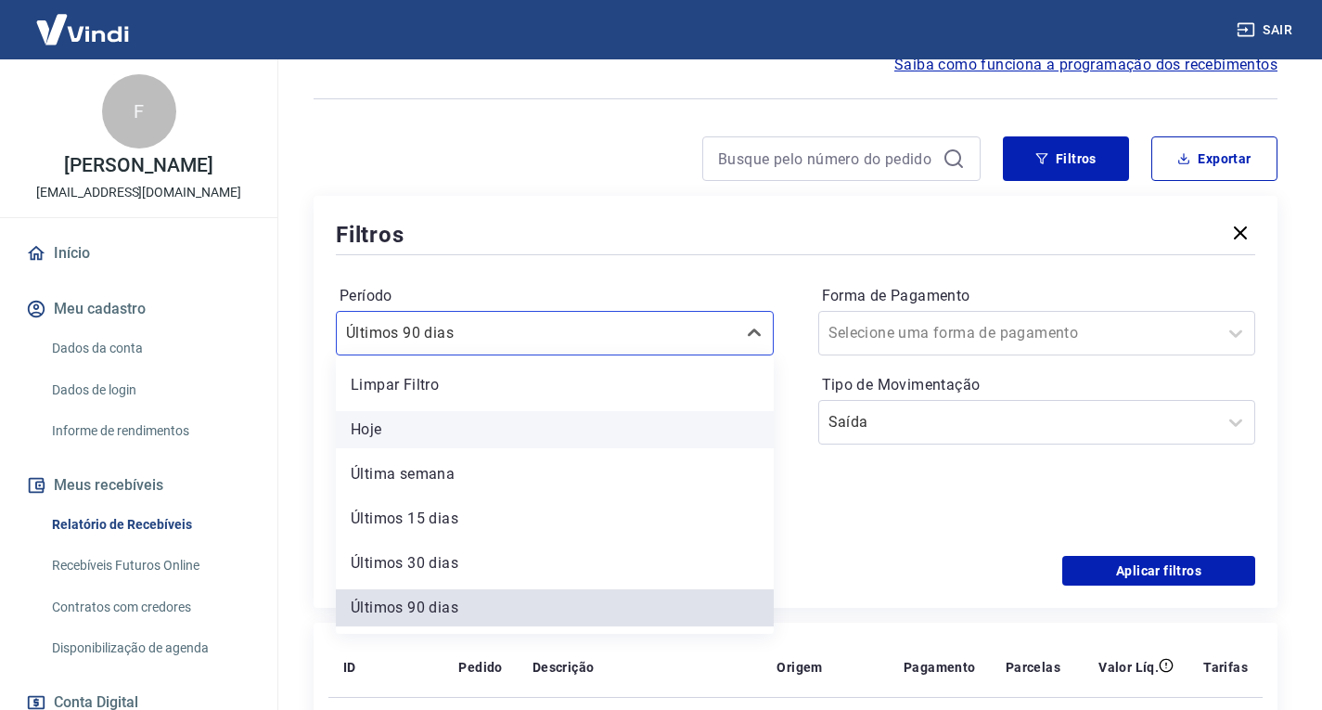
scroll to position [5, 0]
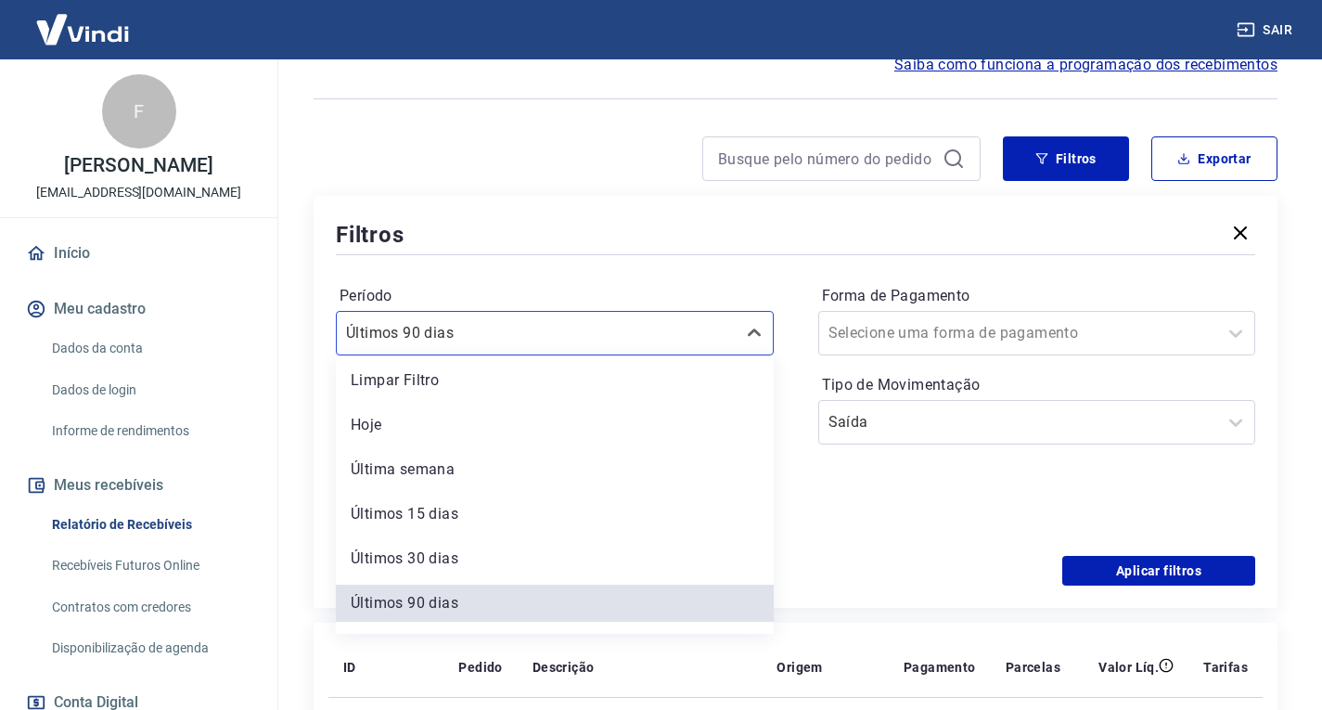
drag, startPoint x: 455, startPoint y: 556, endPoint x: 524, endPoint y: 424, distance: 149.0
click at [455, 555] on div "Últimos 30 dias" at bounding box center [555, 558] width 438 height 37
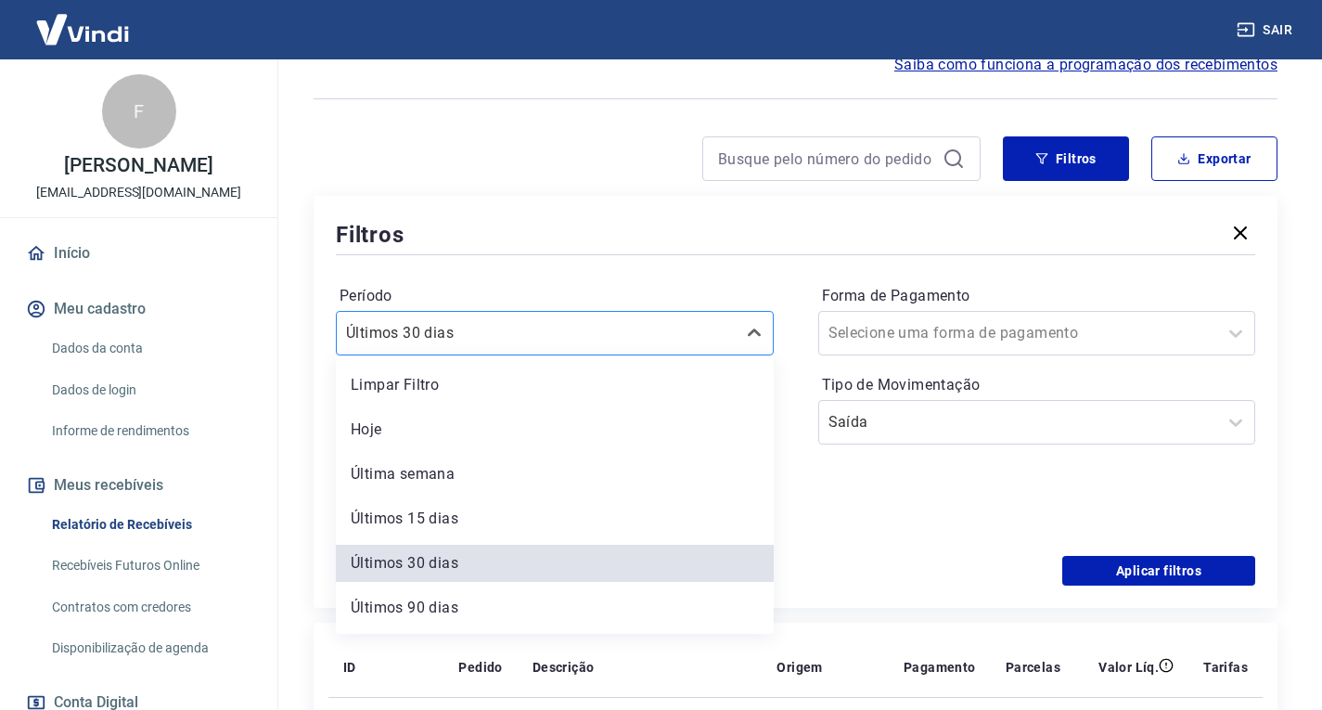
click at [578, 339] on div at bounding box center [536, 333] width 380 height 26
click at [471, 390] on div "Limpar Filtro" at bounding box center [555, 384] width 438 height 37
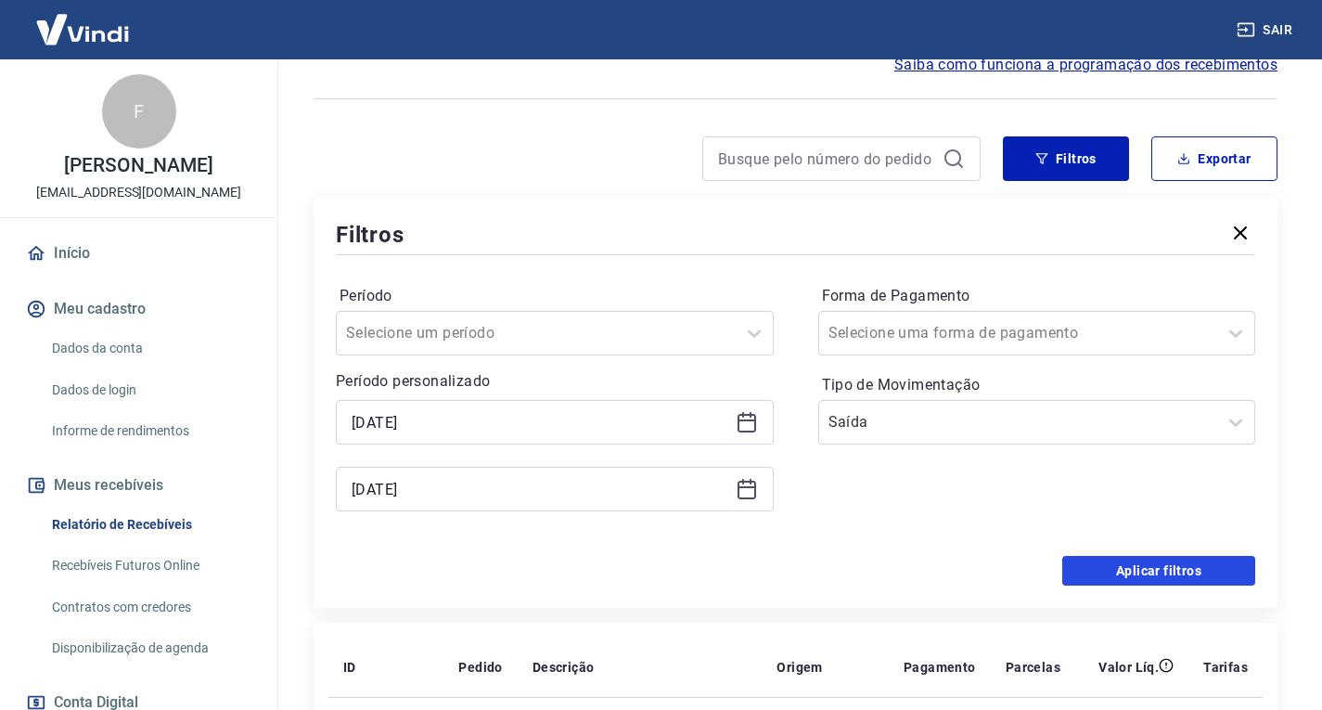
click at [1162, 574] on button "Aplicar filtros" at bounding box center [1158, 571] width 193 height 30
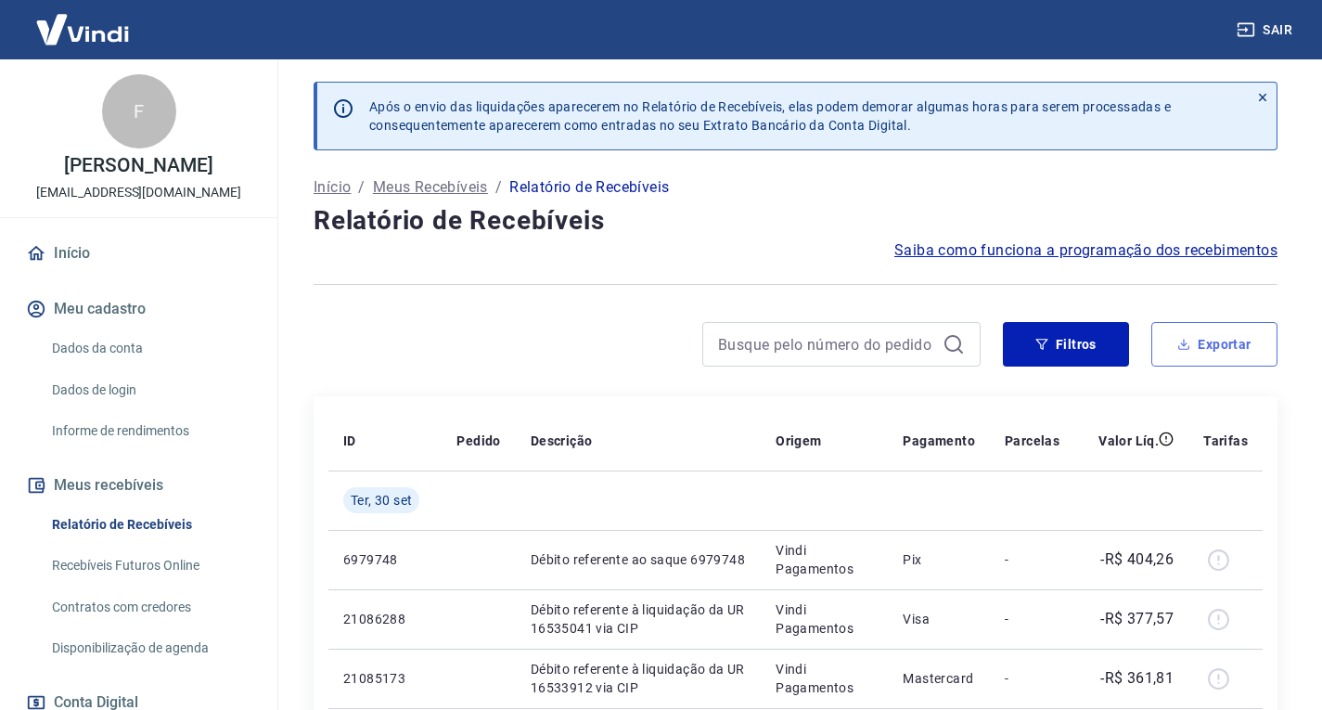
click at [1234, 335] on button "Exportar" at bounding box center [1214, 344] width 126 height 45
type input "[DATE]"
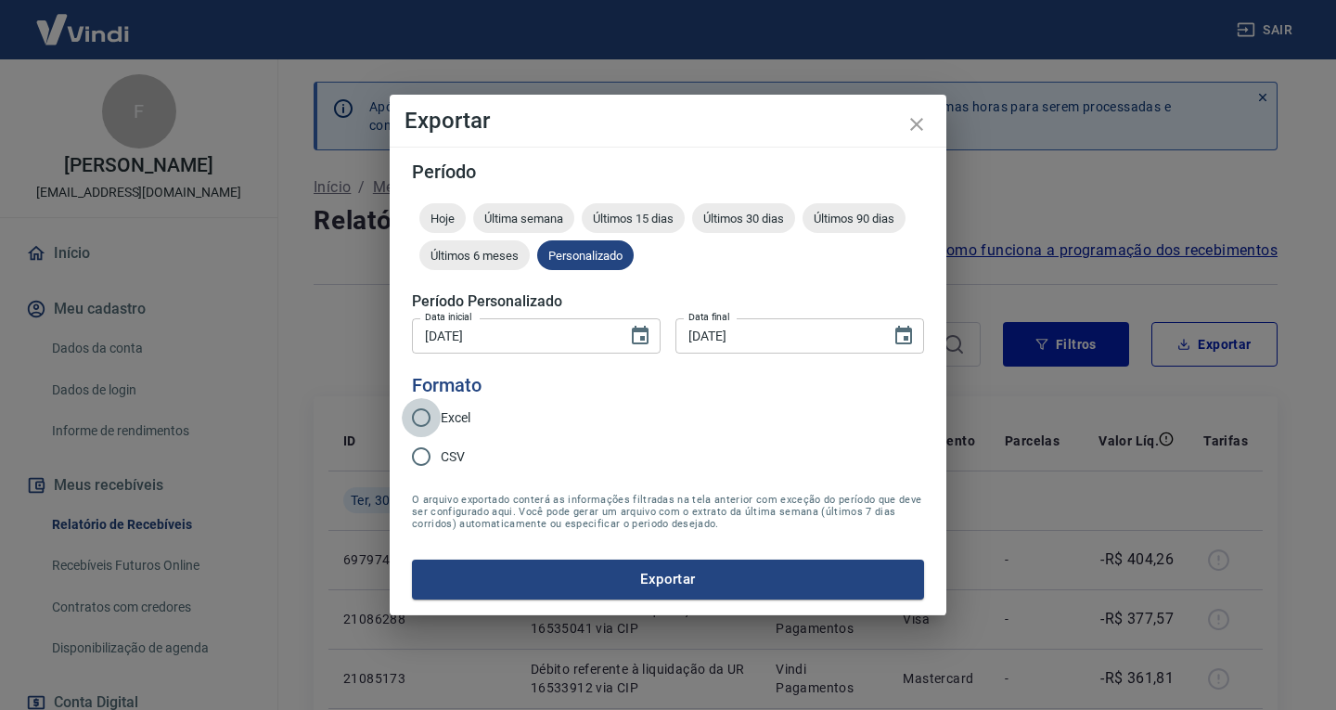
click at [424, 417] on input "Excel" at bounding box center [421, 417] width 39 height 39
radio input "true"
click at [712, 582] on button "Exportar" at bounding box center [668, 578] width 512 height 39
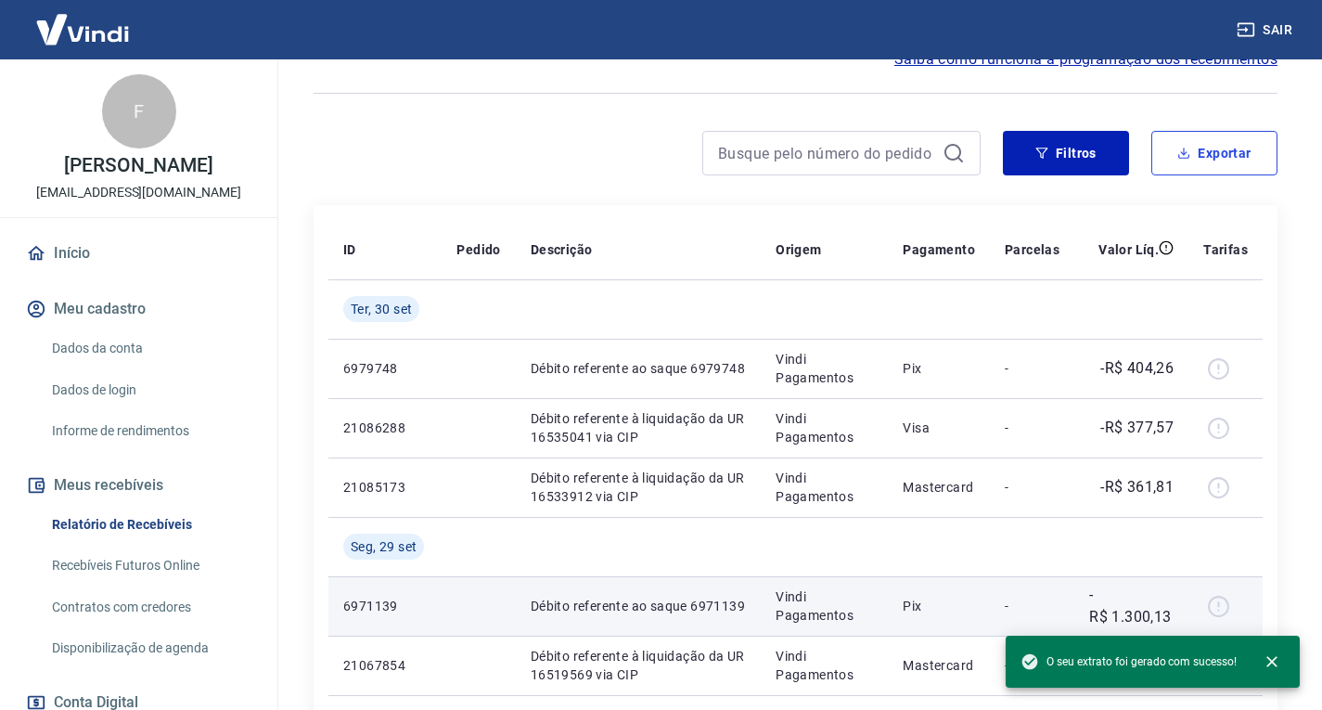
scroll to position [93, 0]
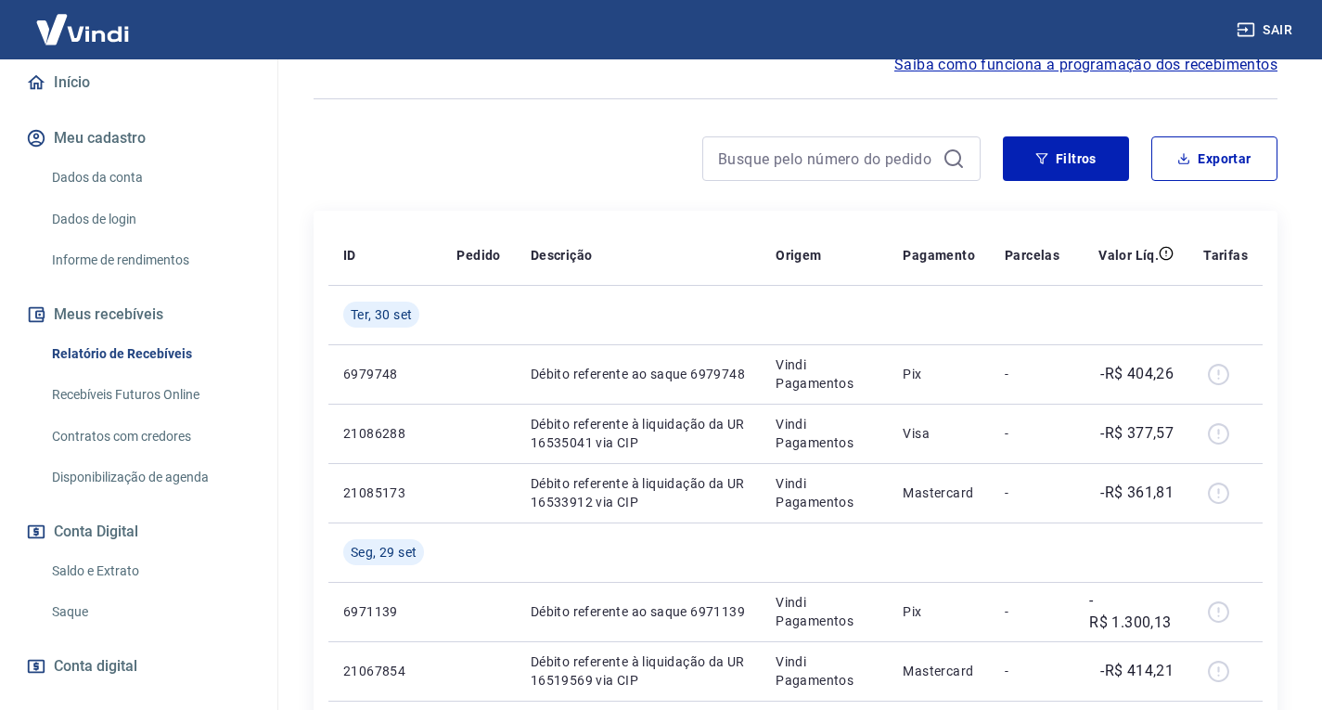
scroll to position [186, 0]
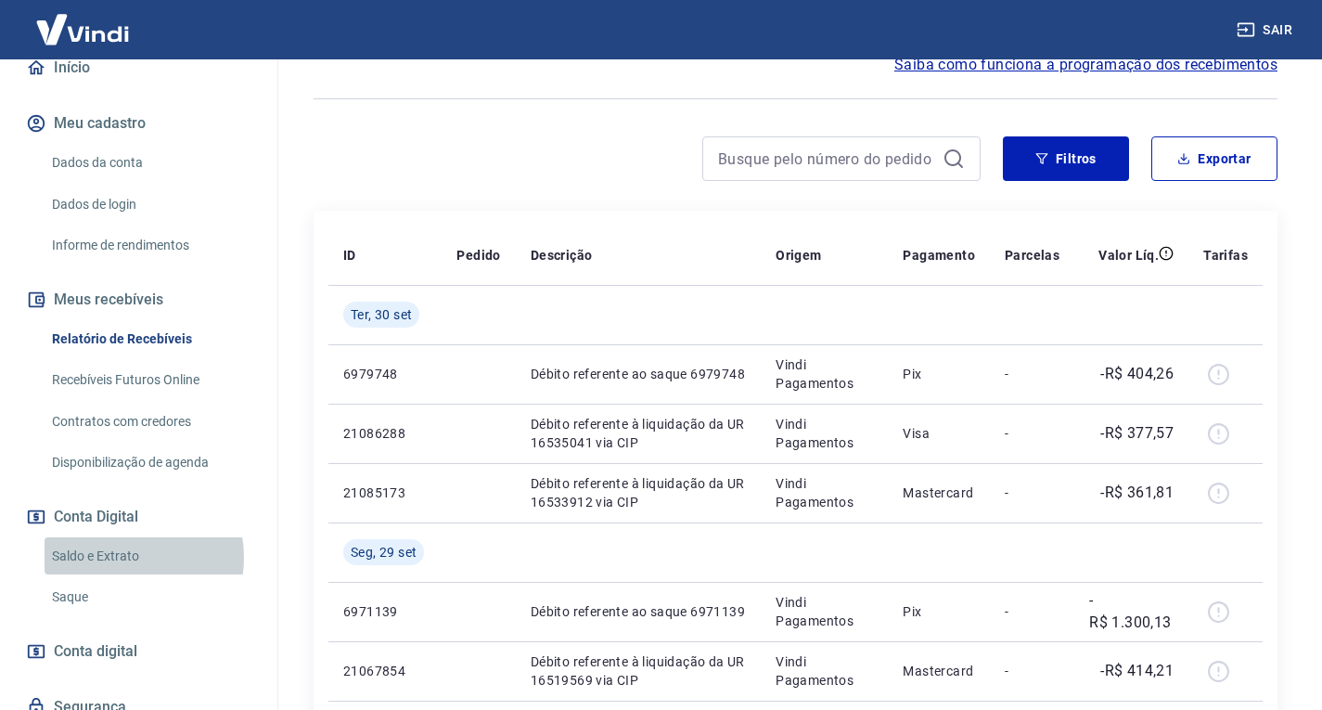
click at [126, 557] on link "Saldo e Extrato" at bounding box center [150, 556] width 211 height 38
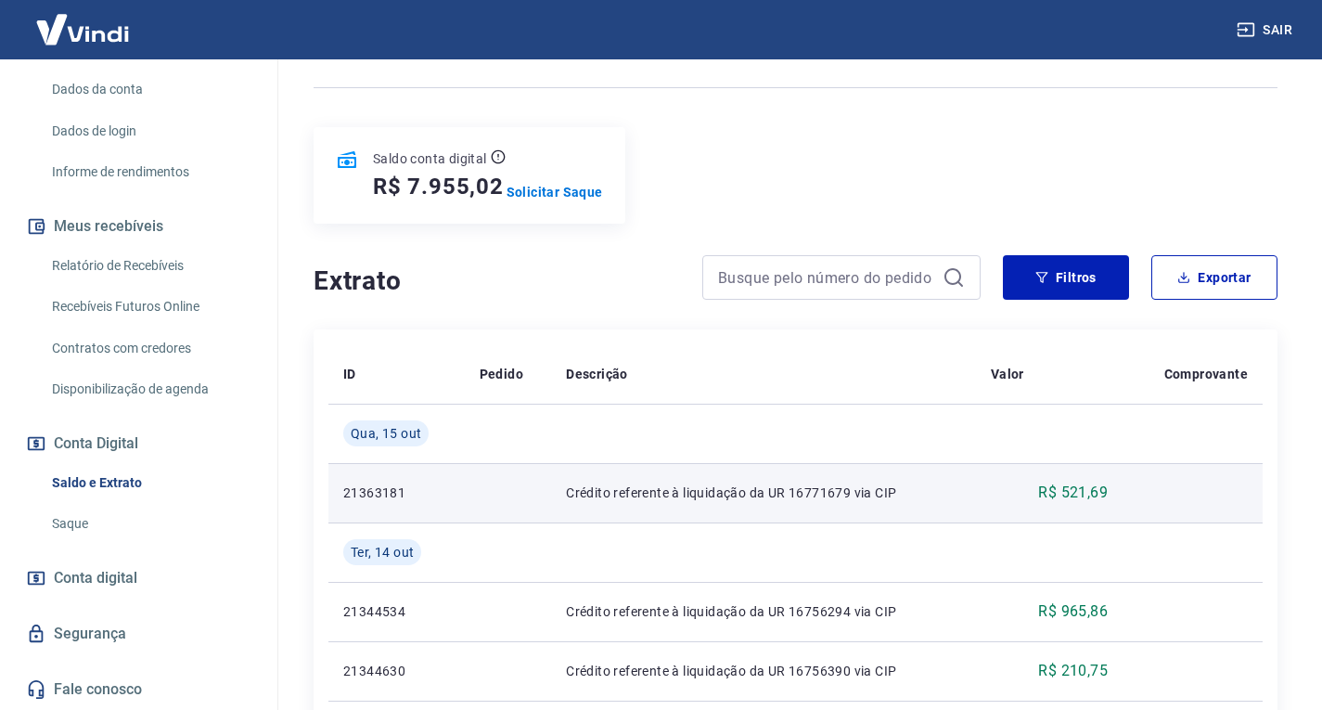
scroll to position [278, 0]
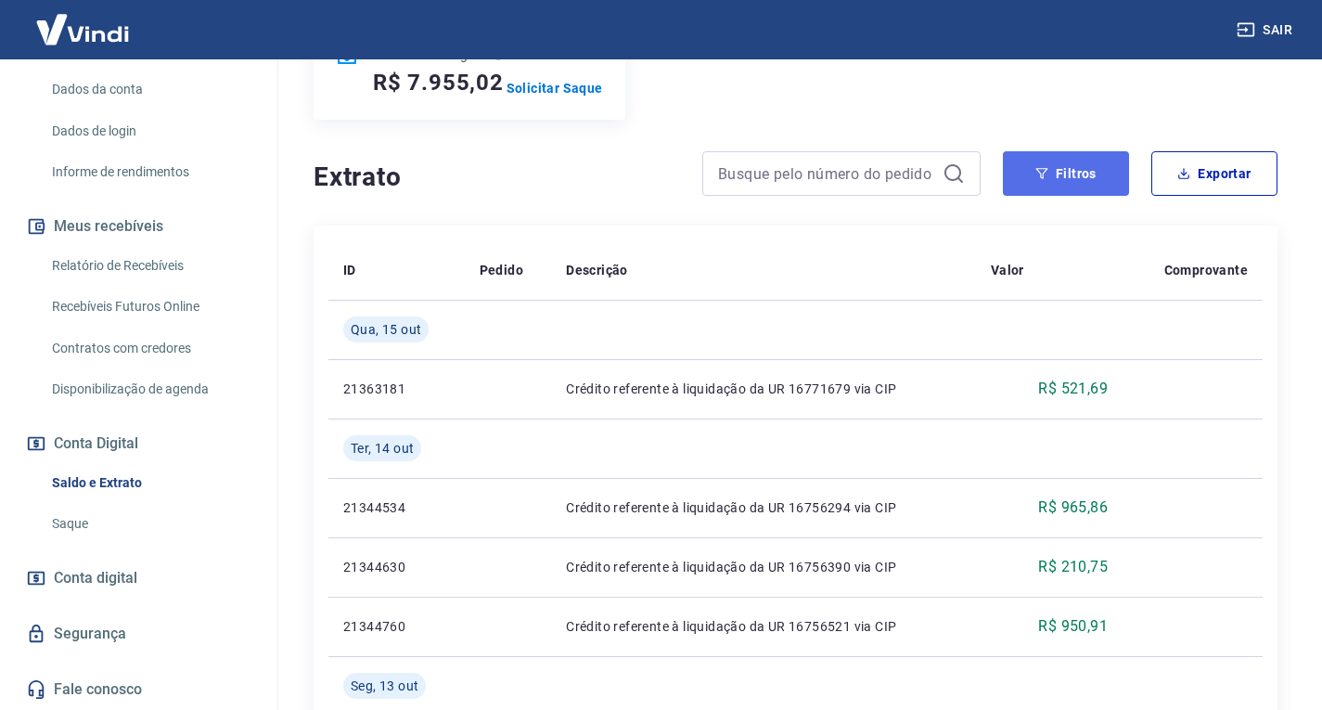
click at [1062, 167] on button "Filtros" at bounding box center [1066, 173] width 126 height 45
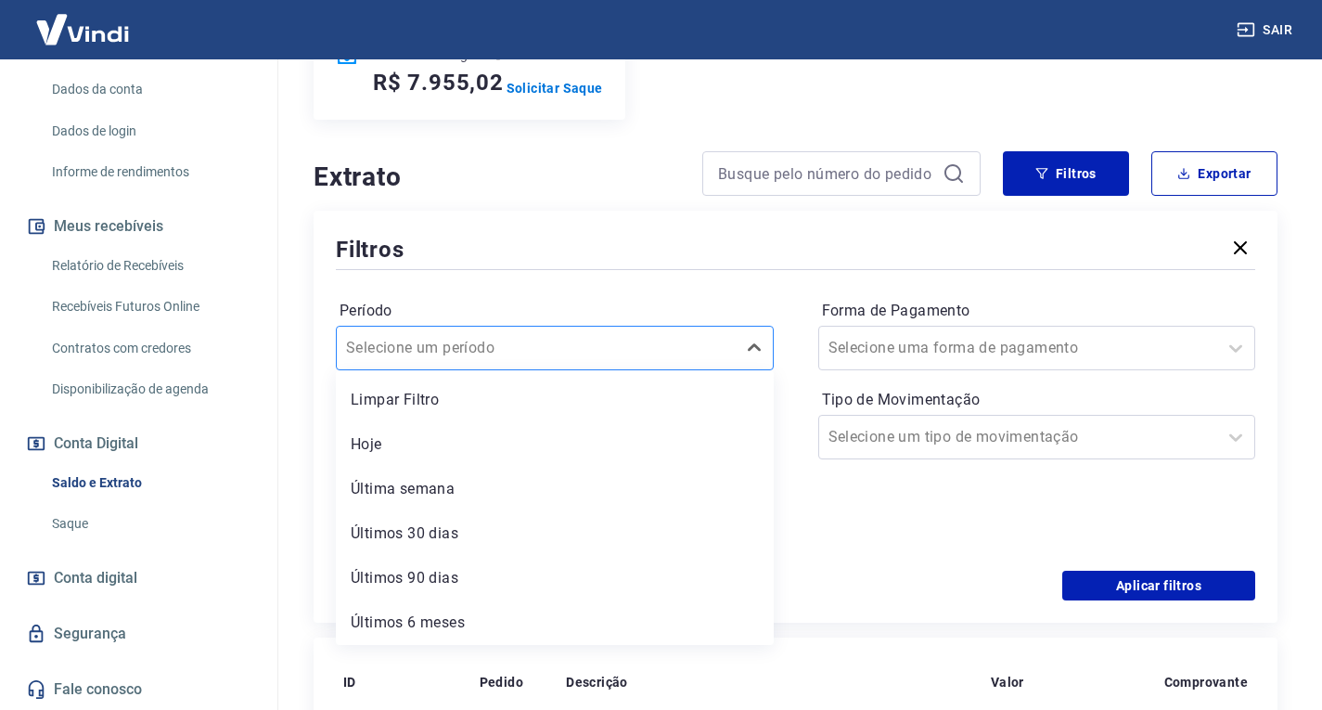
click at [463, 355] on input "Período" at bounding box center [439, 348] width 187 height 22
drag, startPoint x: 384, startPoint y: 395, endPoint x: 450, endPoint y: 438, distance: 78.5
click at [384, 396] on div "Limpar Filtro" at bounding box center [555, 399] width 438 height 37
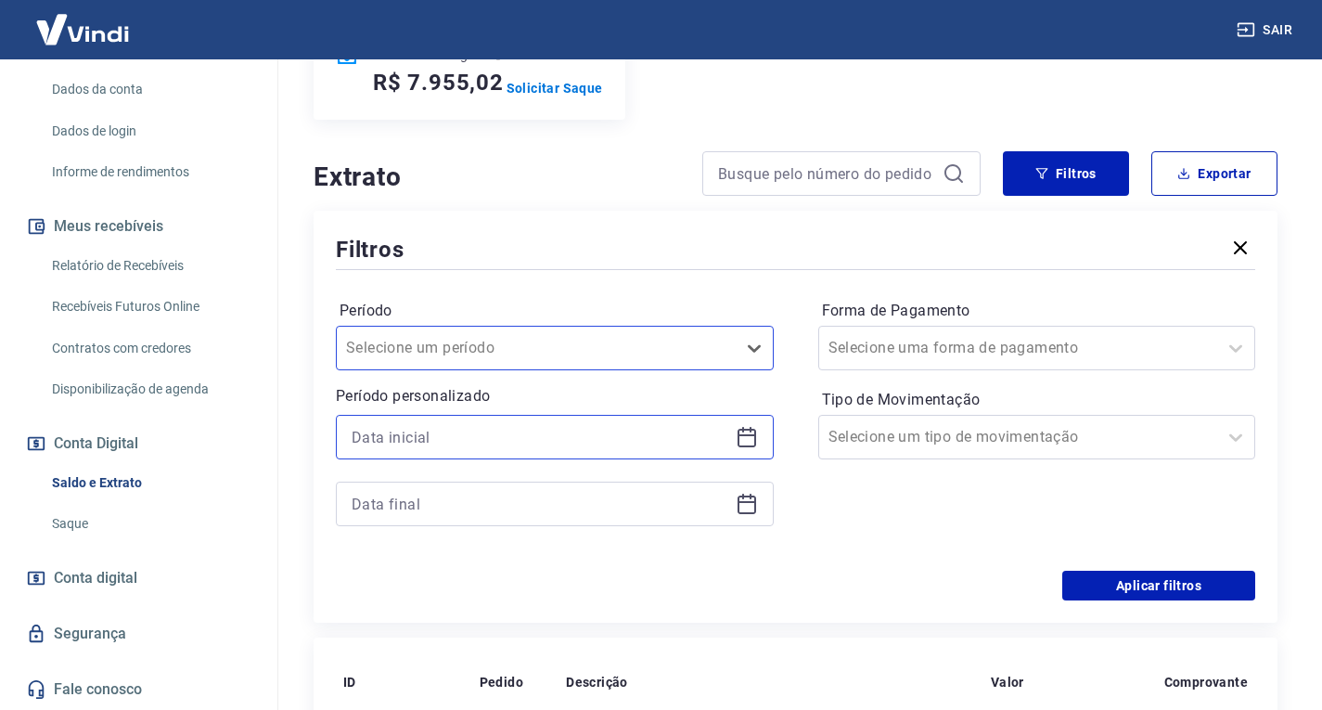
click at [416, 435] on input at bounding box center [540, 437] width 377 height 28
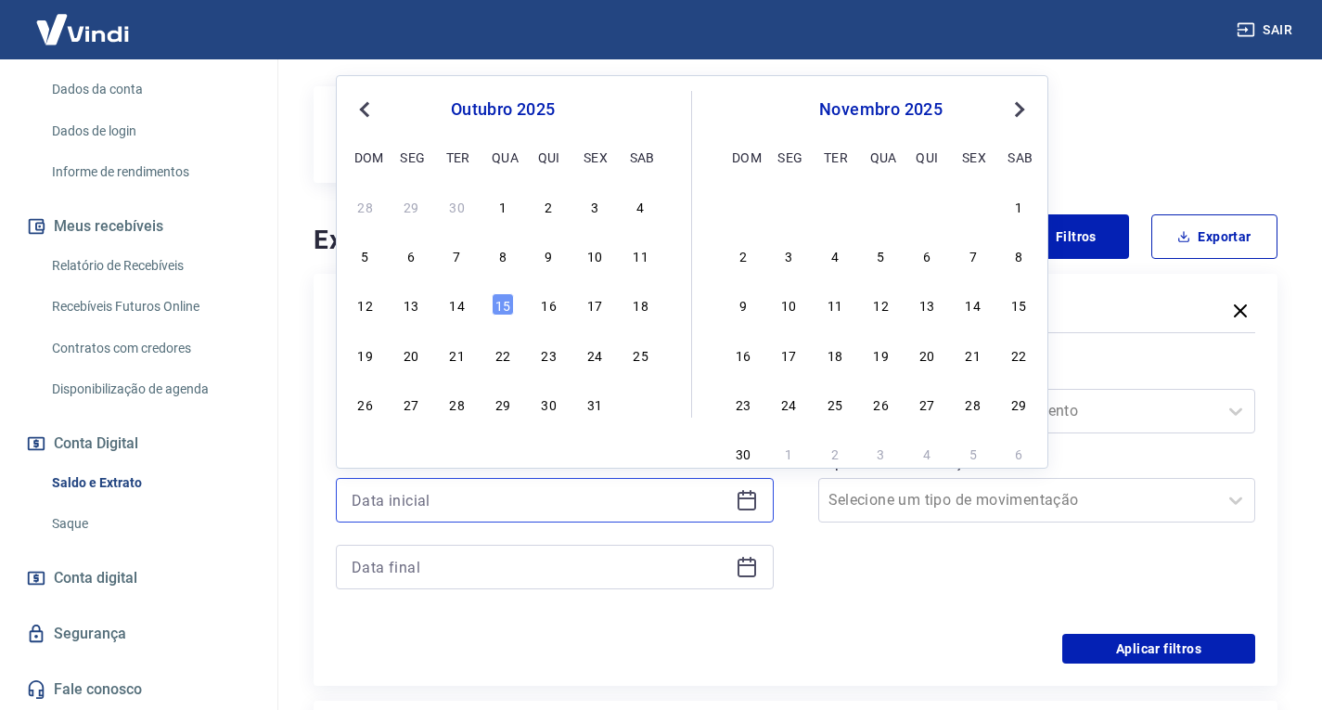
scroll to position [186, 0]
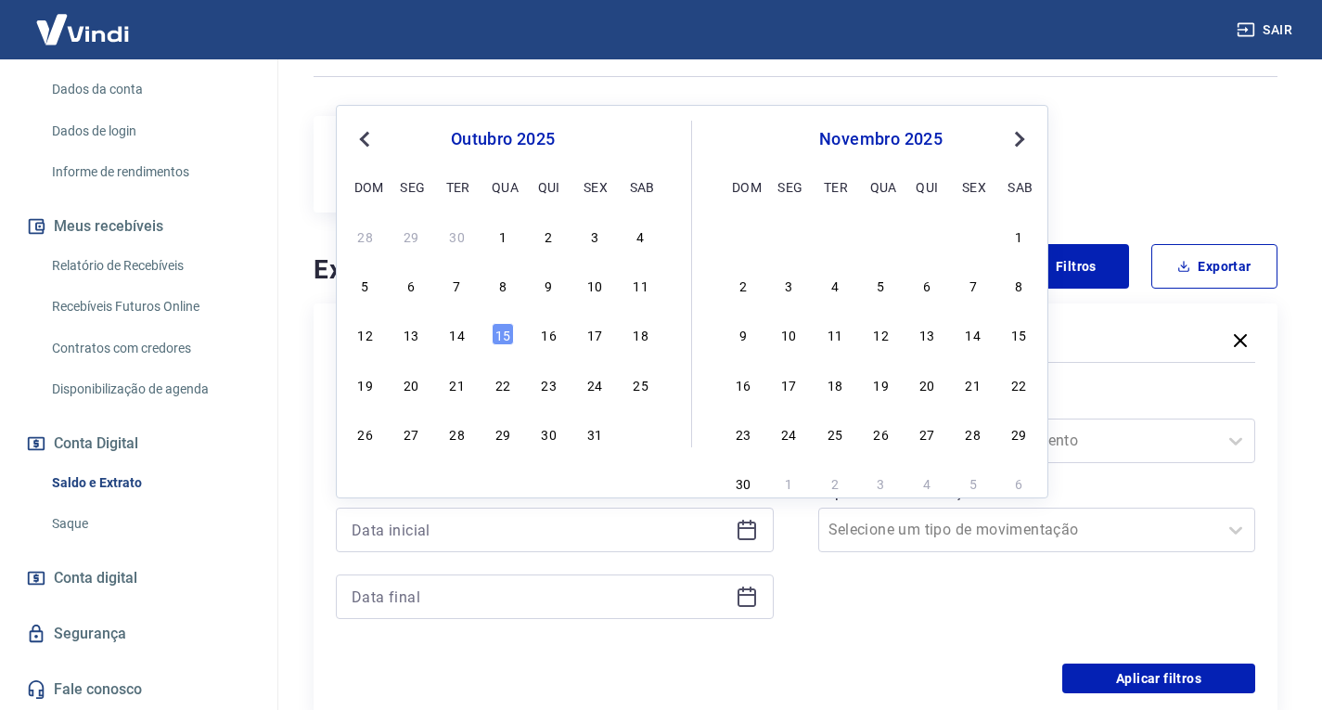
click at [366, 140] on span "Previous Month" at bounding box center [366, 138] width 0 height 21
drag, startPoint x: 412, startPoint y: 232, endPoint x: 451, endPoint y: 456, distance: 227.0
click at [403, 237] on div "1" at bounding box center [411, 236] width 22 height 22
type input "[DATE]"
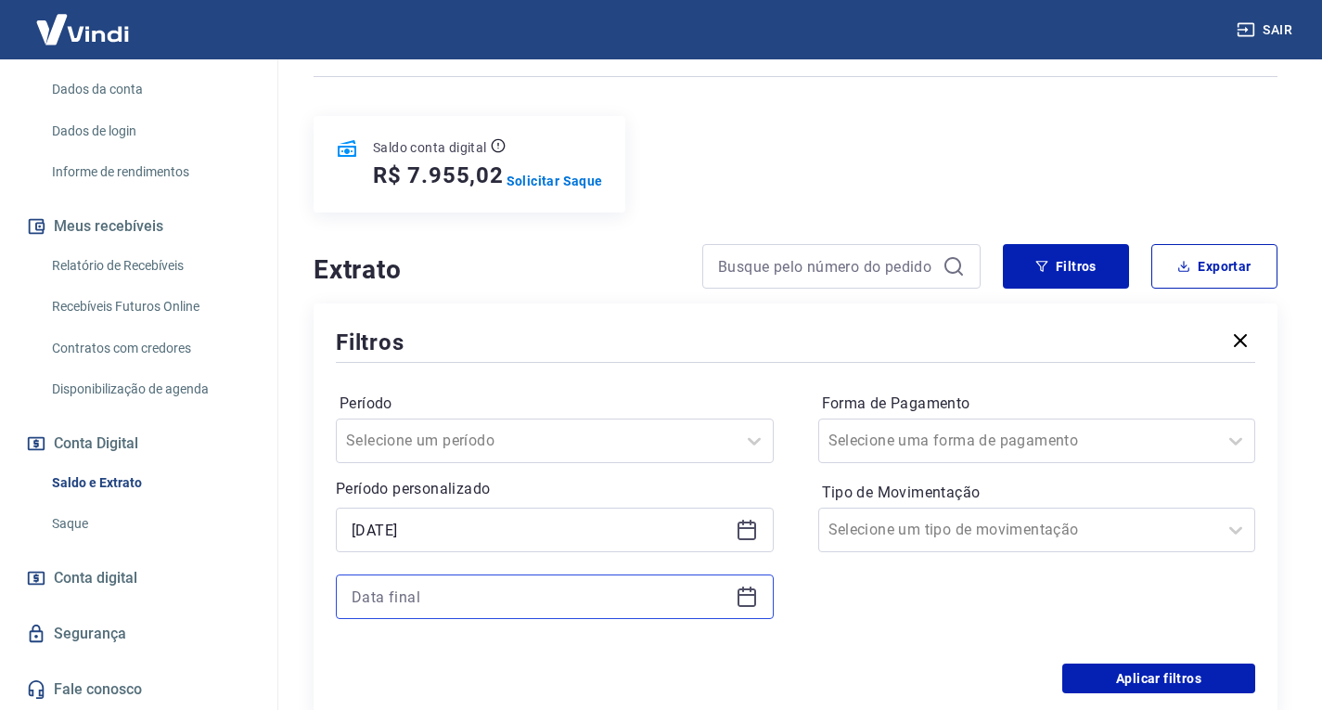
click at [435, 599] on input at bounding box center [540, 597] width 377 height 28
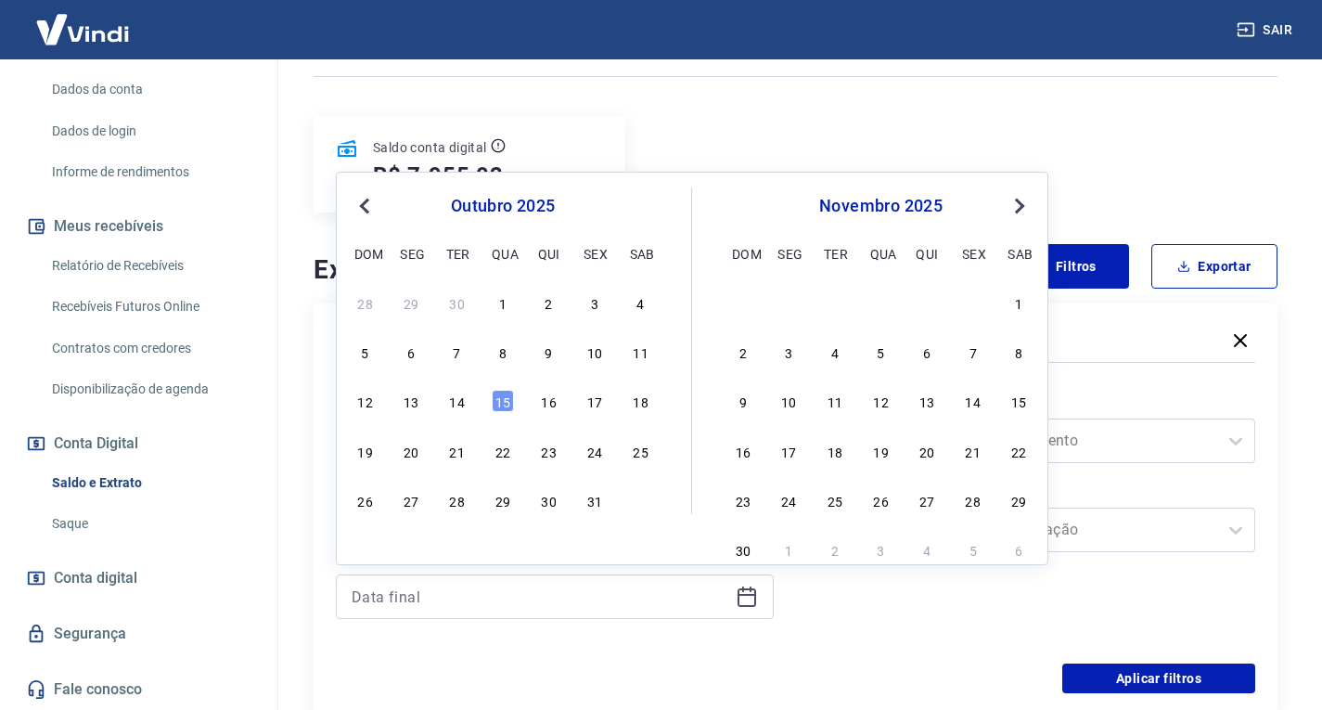
click at [366, 201] on span "Previous Month" at bounding box center [366, 205] width 0 height 21
click at [461, 505] on div "30" at bounding box center [457, 500] width 22 height 22
type input "[DATE]"
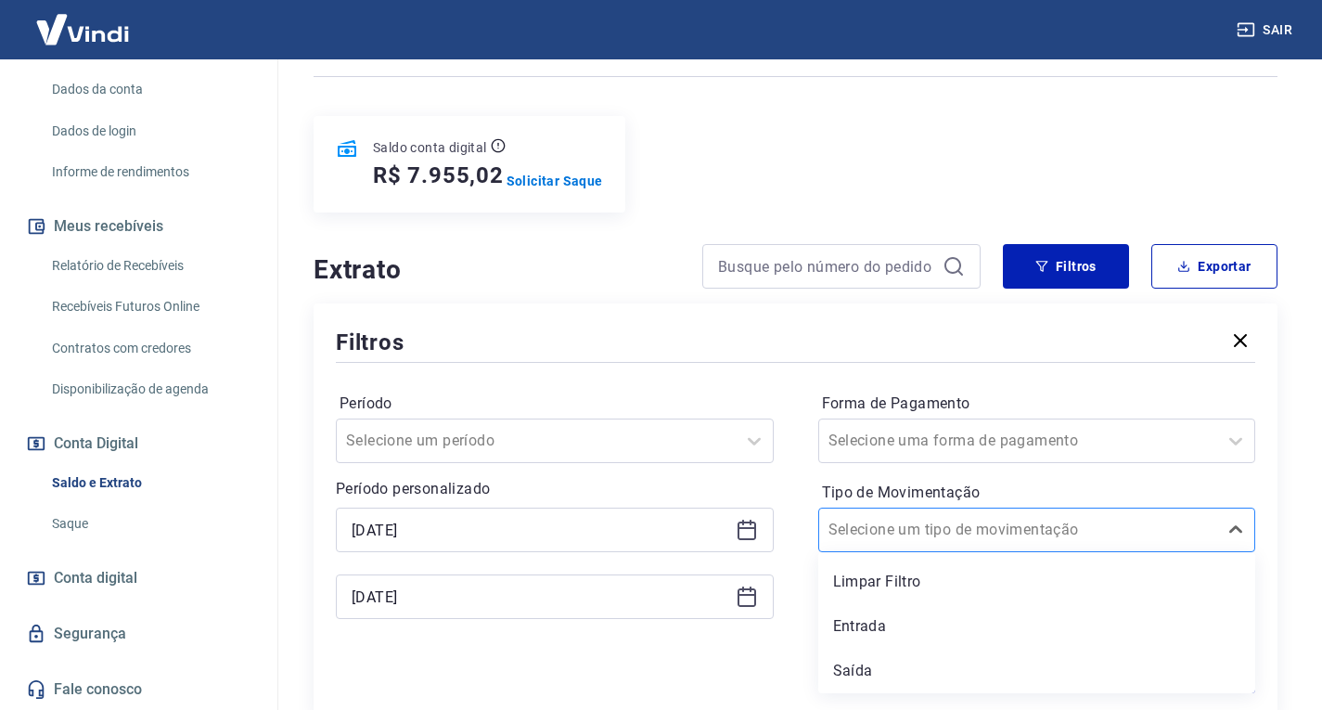
click at [1025, 532] on div at bounding box center [1018, 530] width 380 height 26
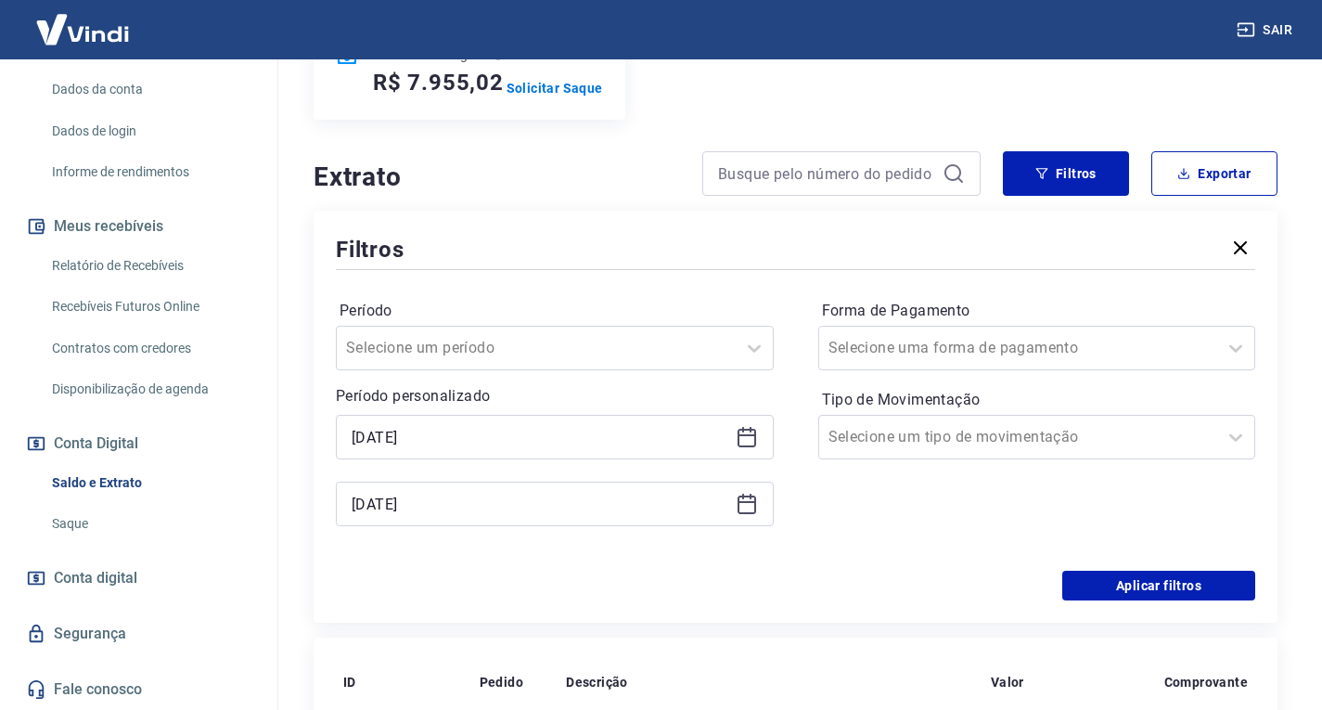
click at [750, 584] on div "Aplicar filtros" at bounding box center [795, 586] width 919 height 30
click at [1056, 180] on button "Filtros" at bounding box center [1066, 173] width 126 height 45
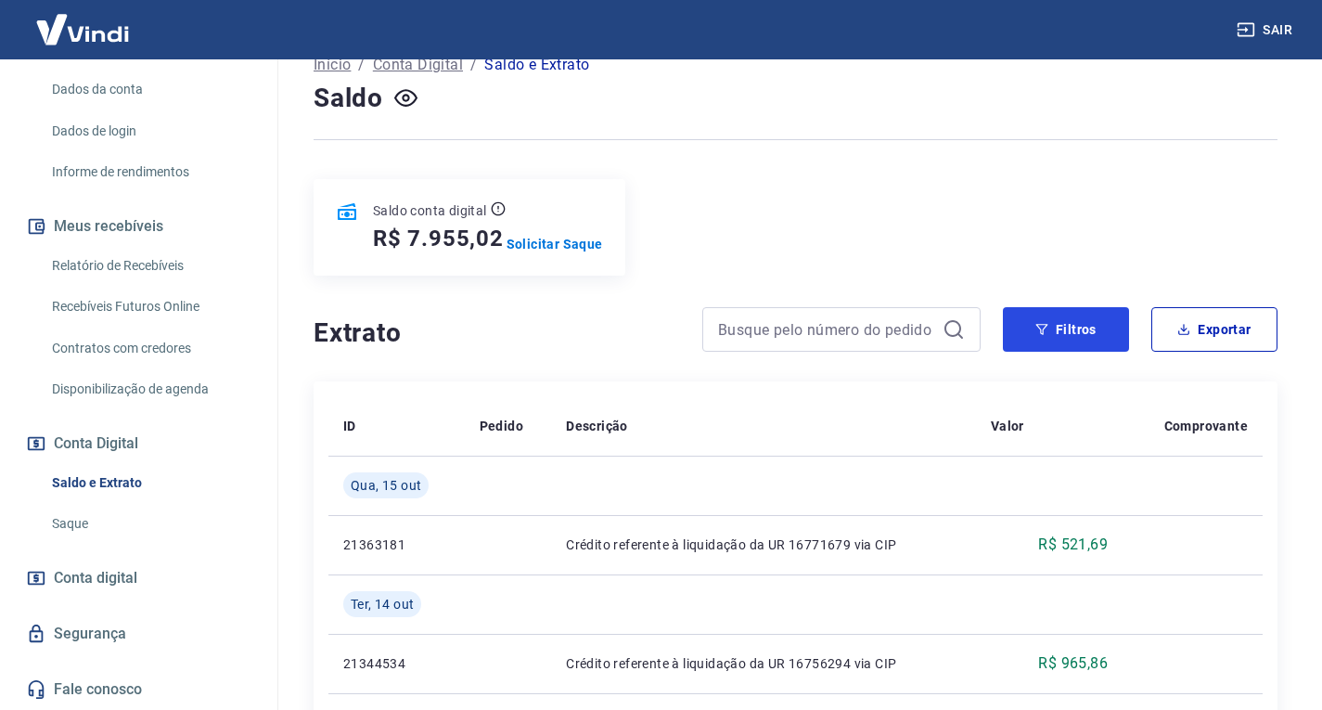
scroll to position [93, 0]
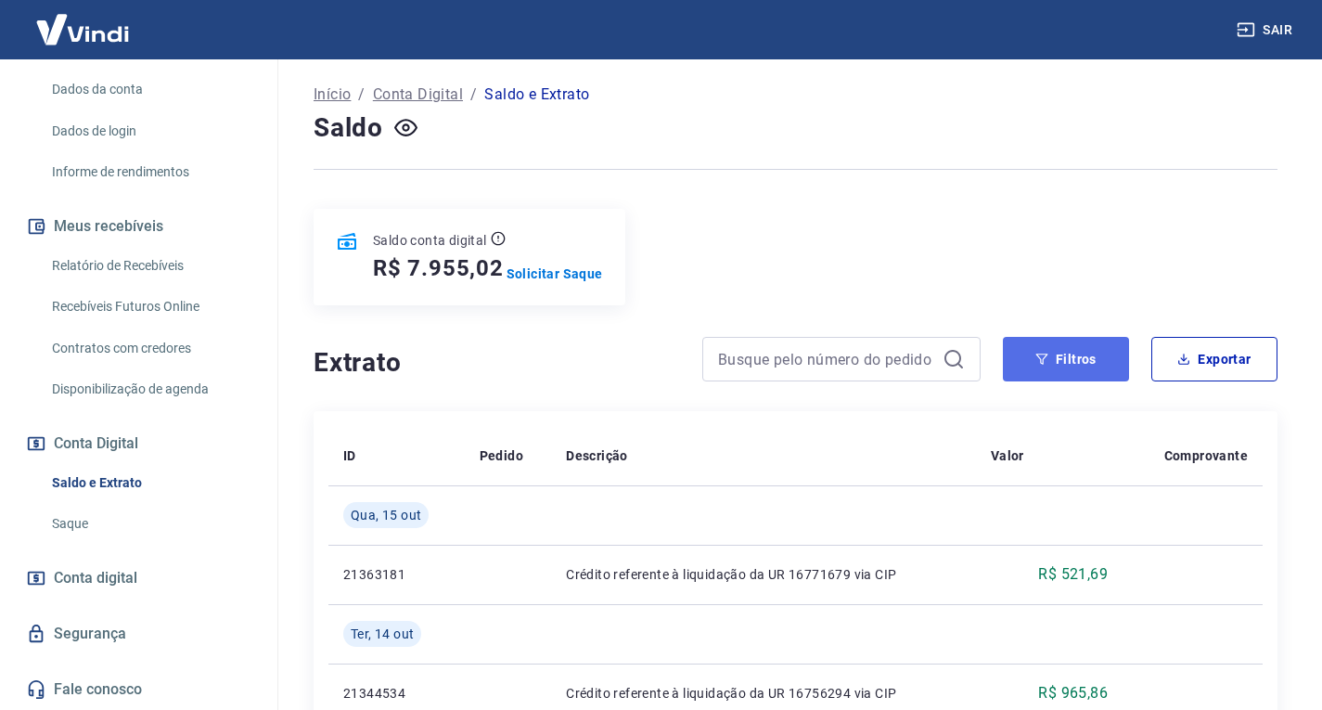
click at [1050, 366] on button "Filtros" at bounding box center [1066, 359] width 126 height 45
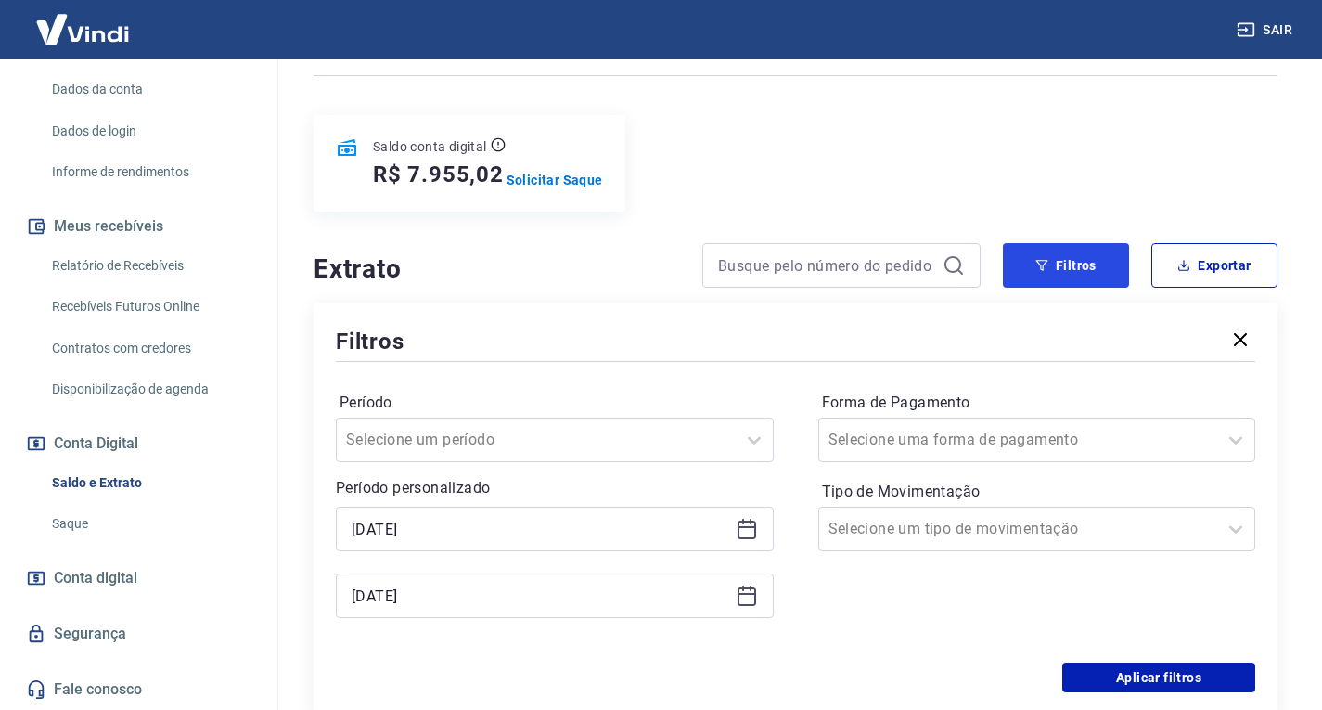
scroll to position [278, 0]
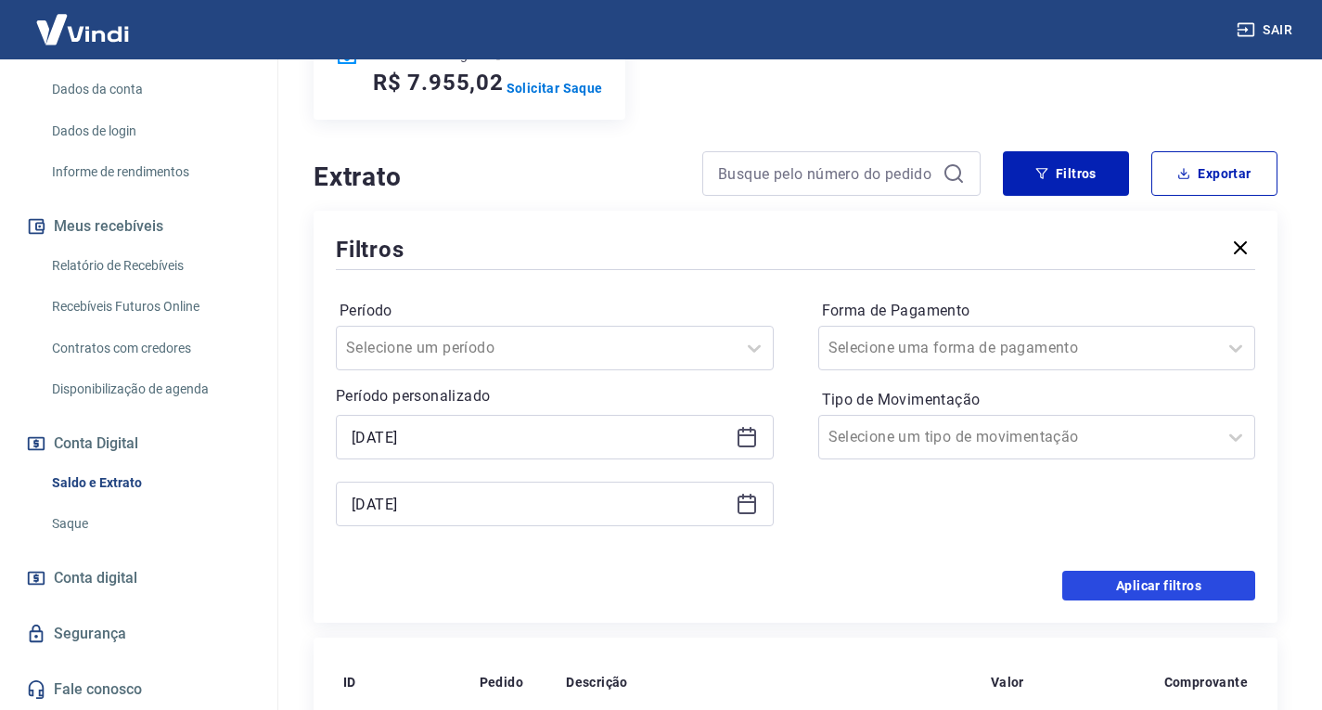
click at [1112, 584] on button "Aplicar filtros" at bounding box center [1158, 586] width 193 height 30
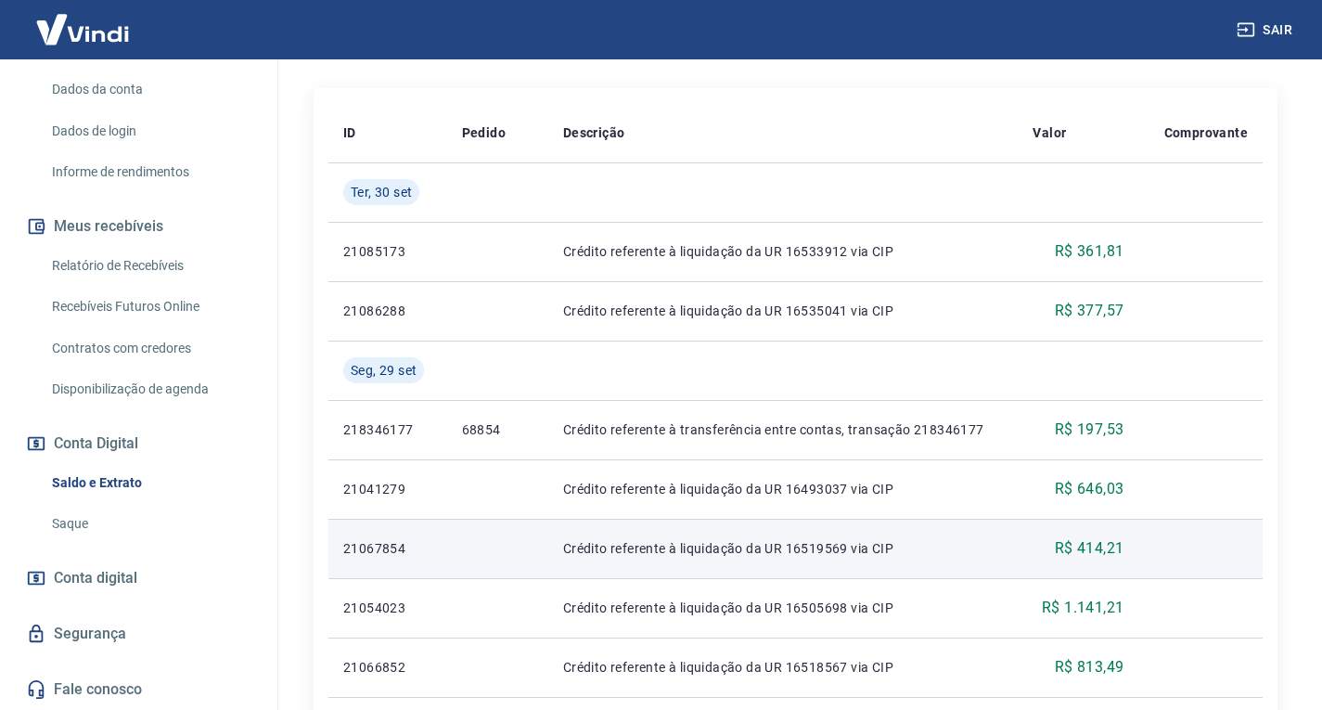
scroll to position [371, 0]
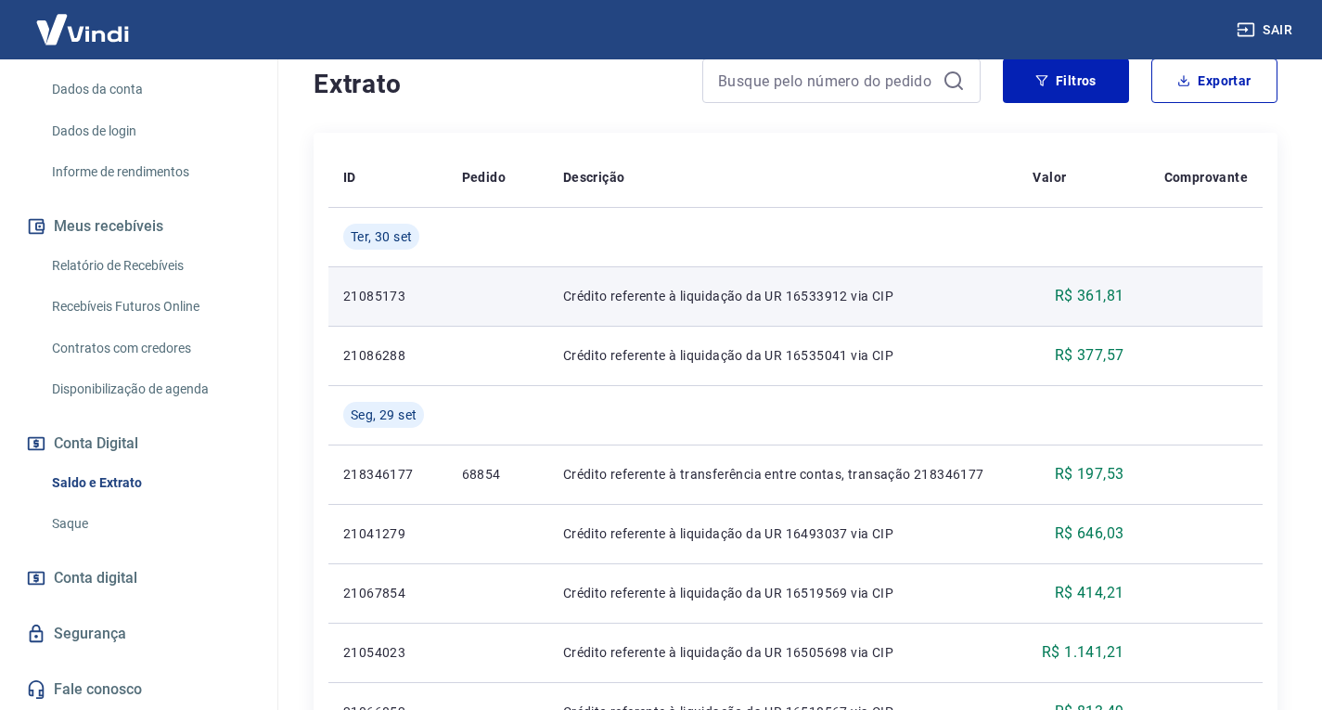
click at [1155, 297] on td at bounding box center [1200, 295] width 124 height 59
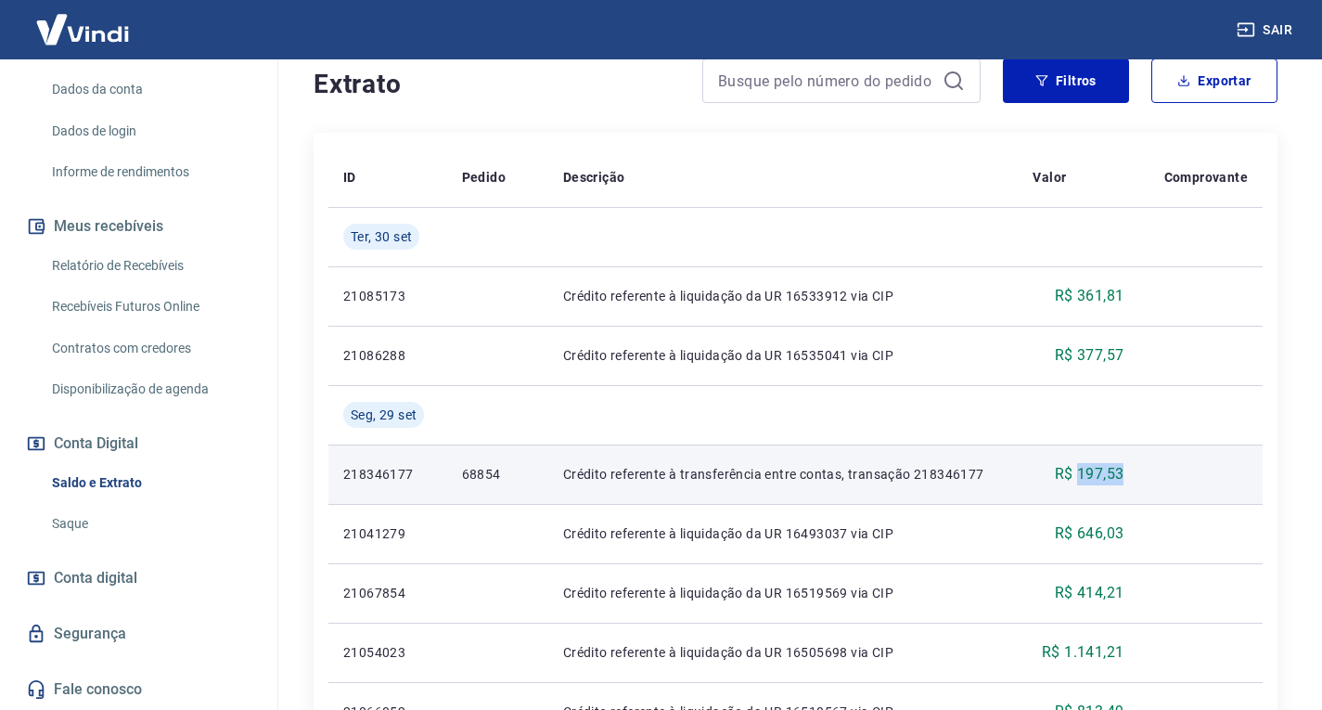
drag, startPoint x: 1131, startPoint y: 478, endPoint x: 1079, endPoint y: 472, distance: 52.3
click at [1079, 472] on td "R$ 197,53" at bounding box center [1078, 473] width 121 height 59
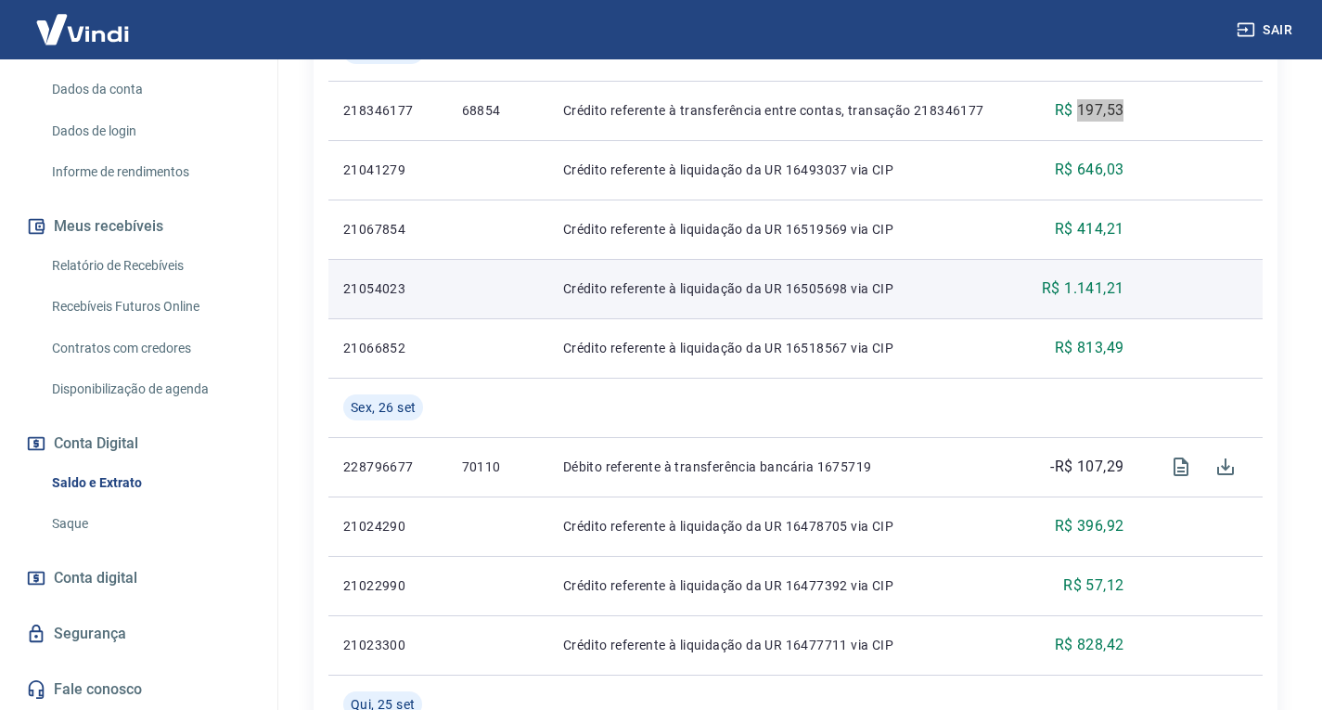
scroll to position [742, 0]
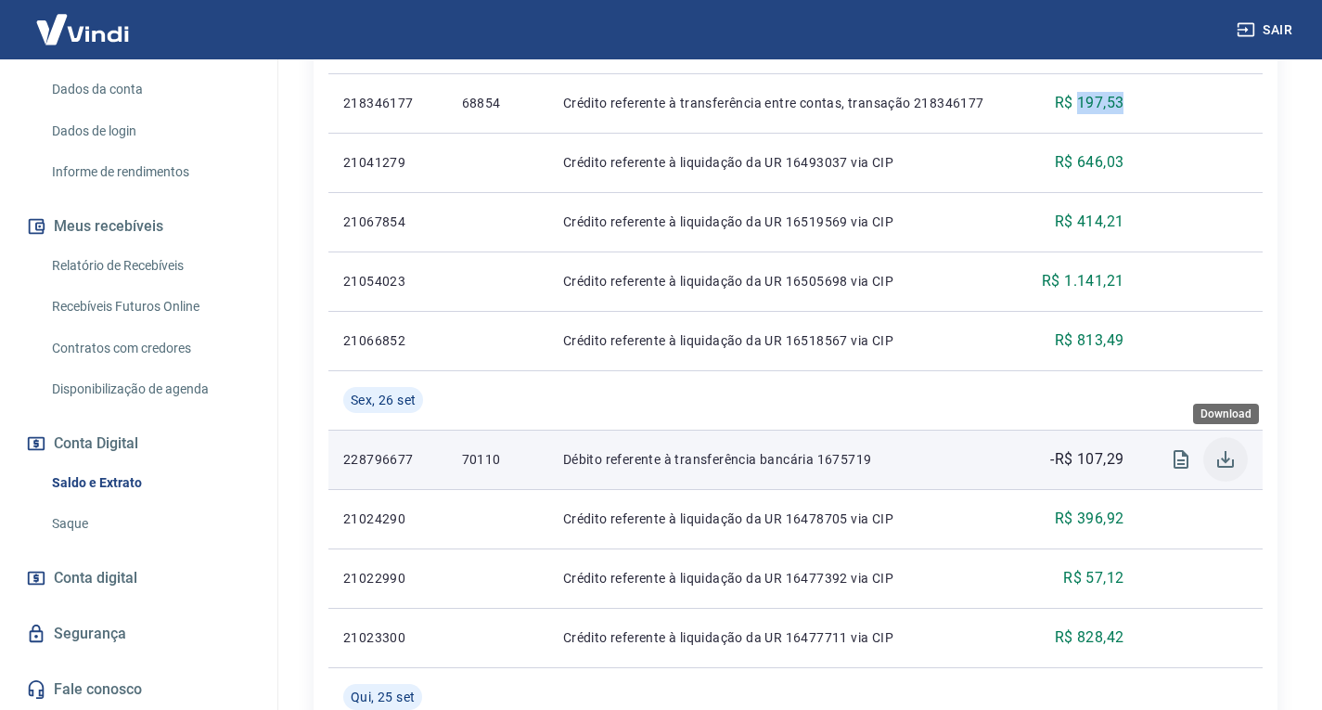
click at [1219, 463] on icon "Download" at bounding box center [1225, 459] width 17 height 17
click at [989, 475] on td "Débito referente à transferência bancária 1675719" at bounding box center [783, 459] width 470 height 59
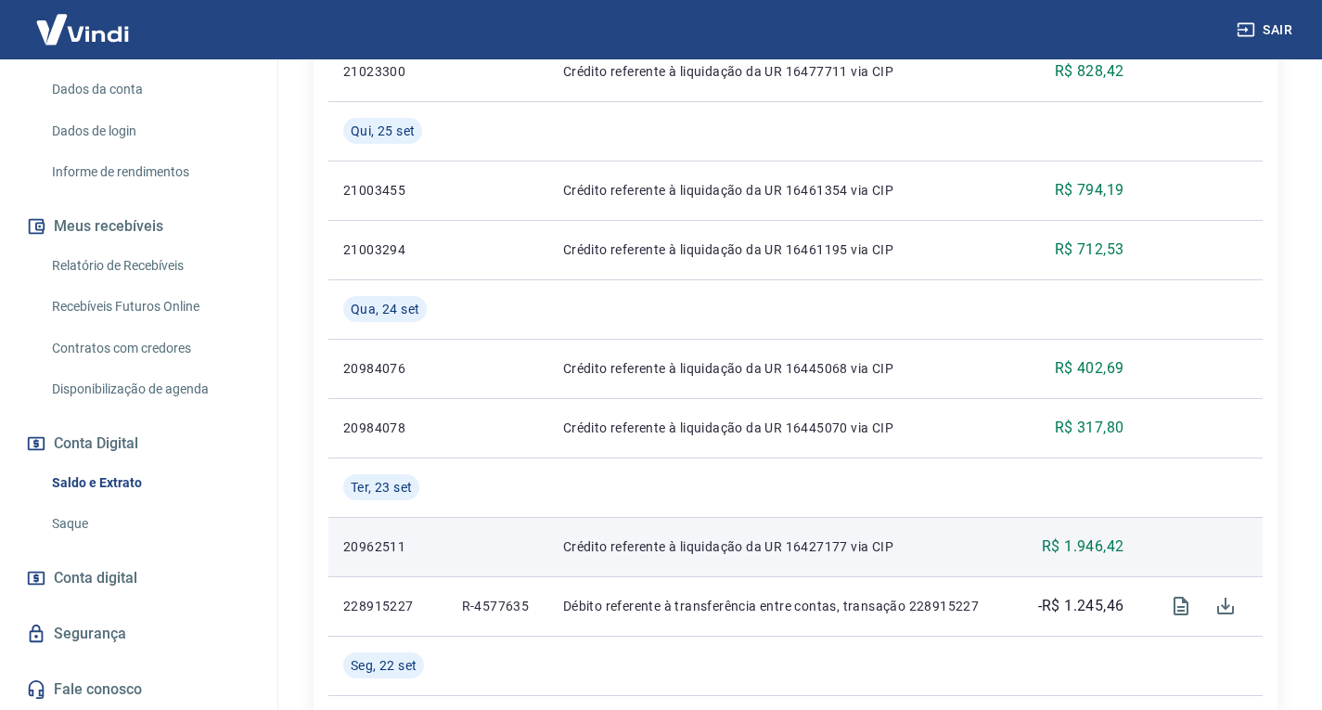
scroll to position [1392, 0]
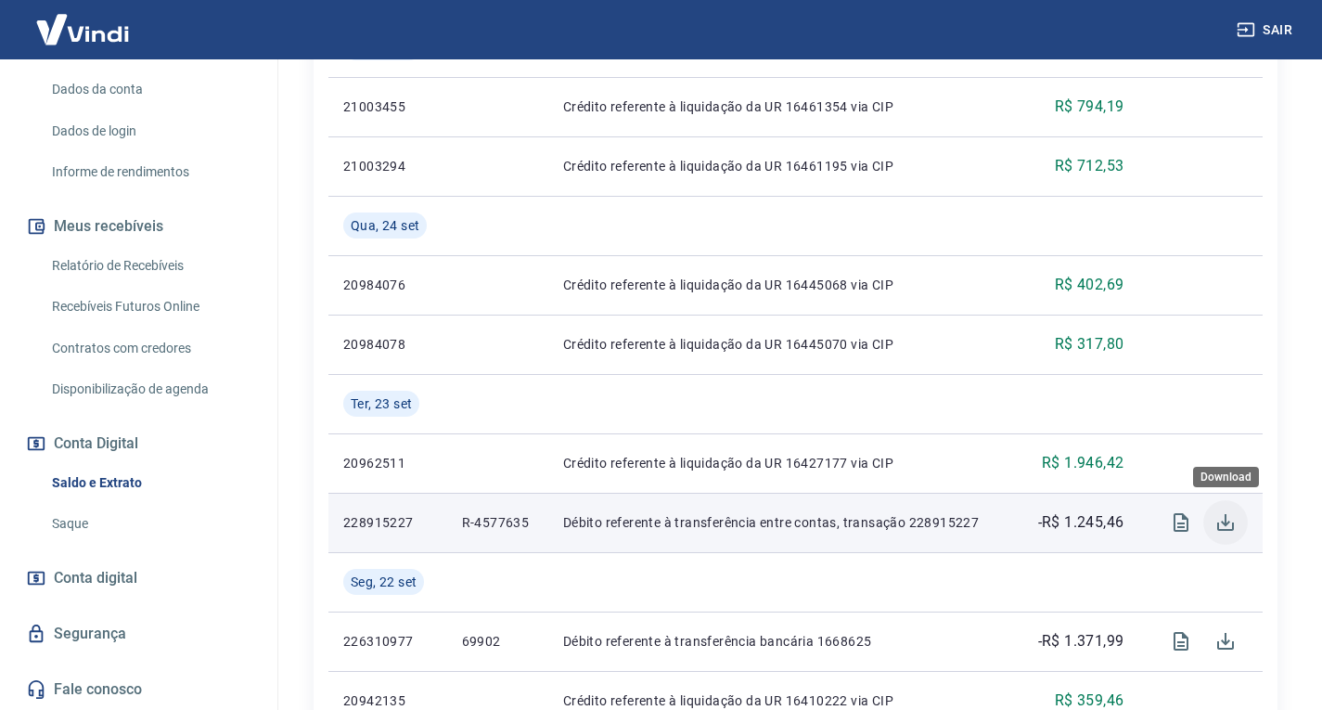
click at [1217, 525] on icon "Download" at bounding box center [1225, 522] width 17 height 17
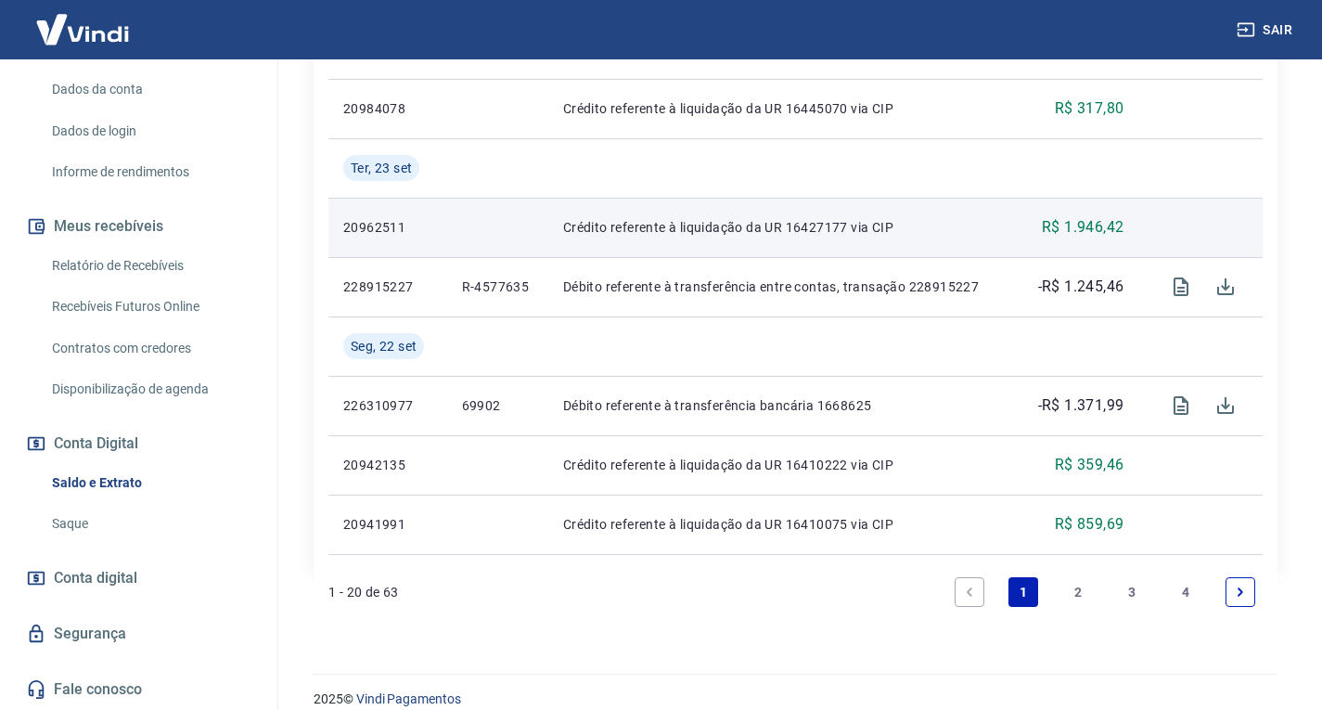
scroll to position [1649, 0]
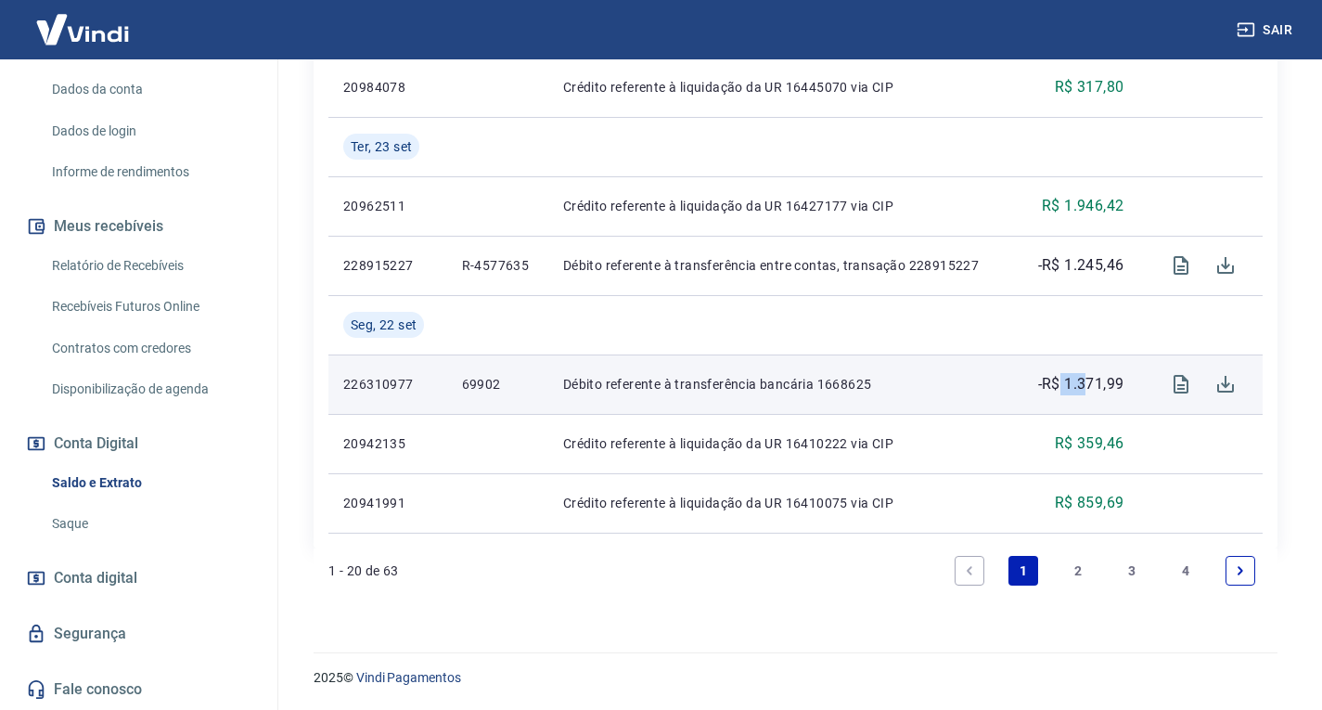
drag, startPoint x: 1058, startPoint y: 380, endPoint x: 1092, endPoint y: 380, distance: 34.3
click at [1092, 379] on p "-R$ 1.371,99" at bounding box center [1081, 384] width 86 height 22
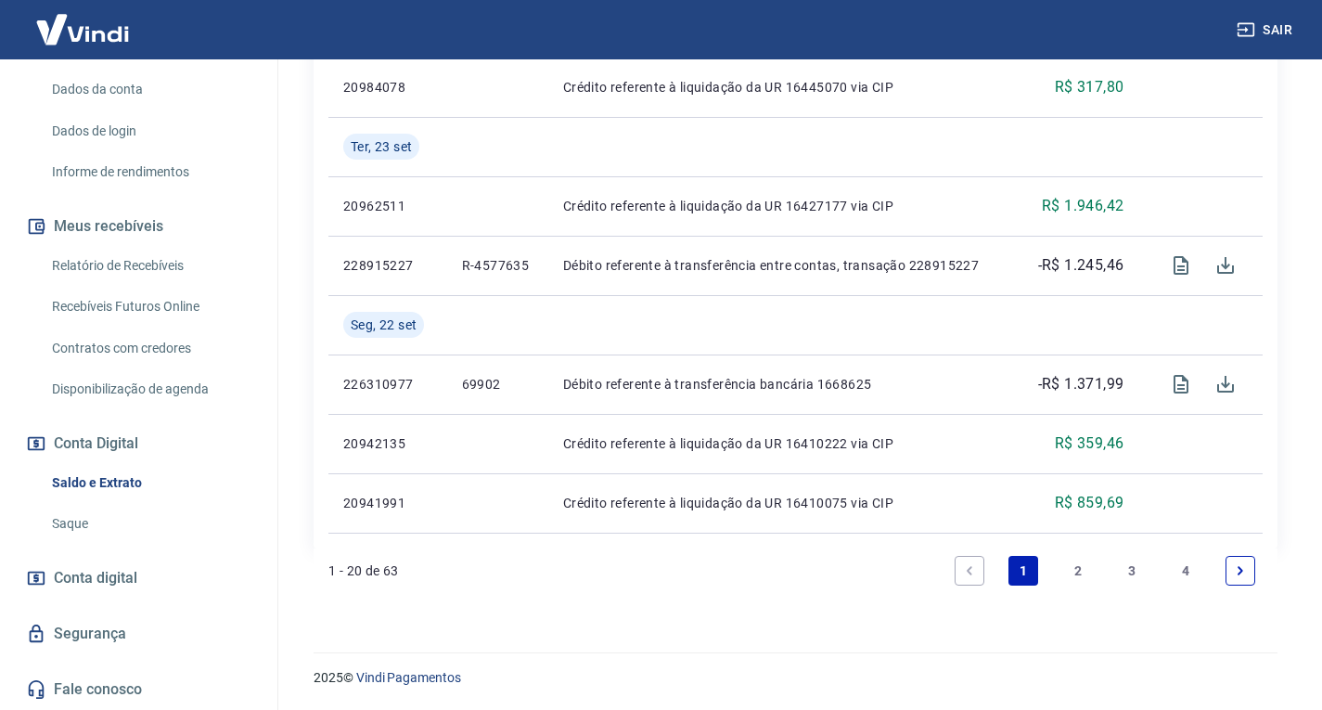
drag, startPoint x: 1076, startPoint y: 571, endPoint x: 1101, endPoint y: 550, distance: 32.3
click at [1076, 571] on link "2" at bounding box center [1078, 571] width 30 height 30
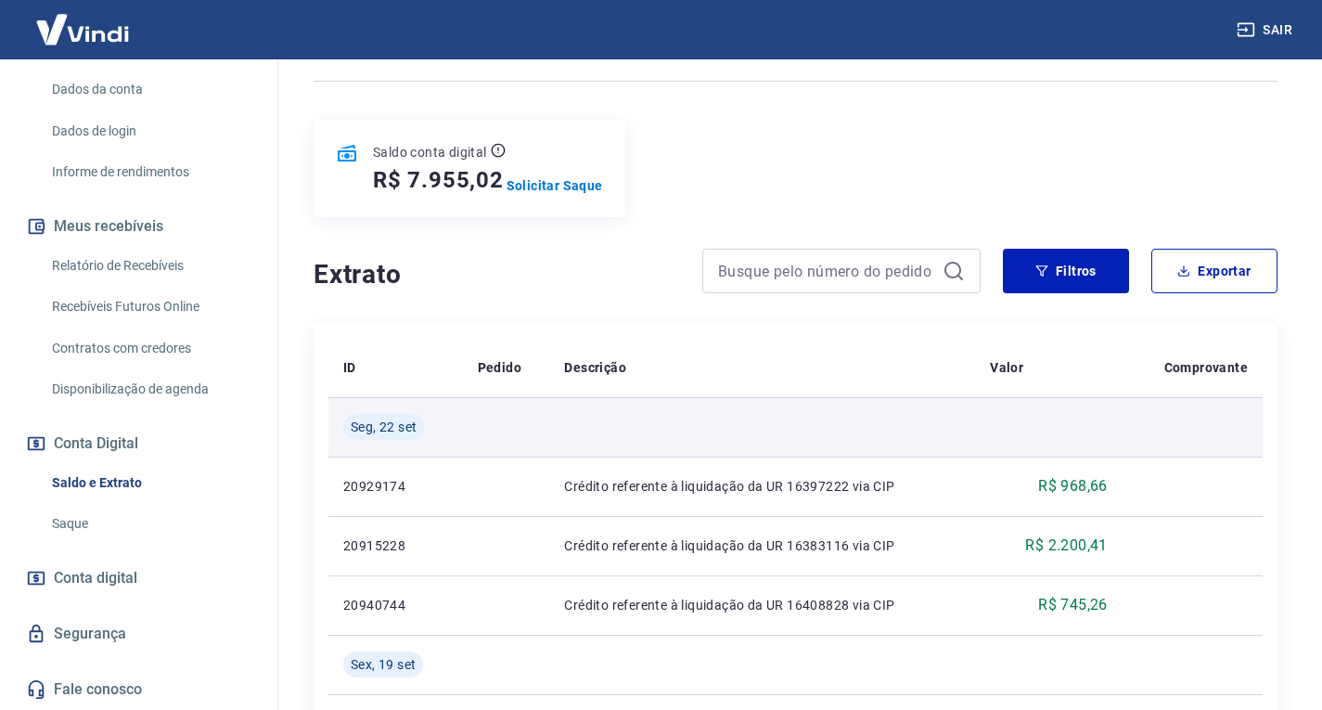
scroll to position [186, 0]
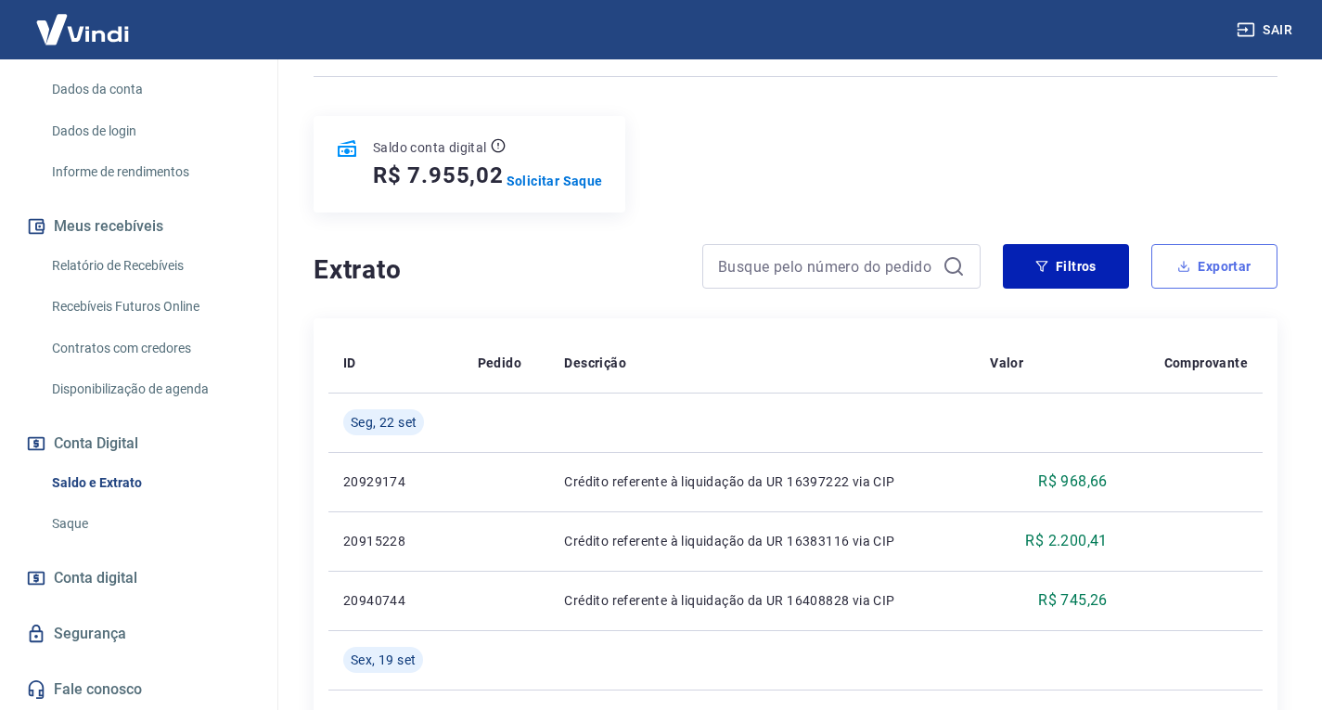
click at [1233, 252] on button "Exportar" at bounding box center [1214, 266] width 126 height 45
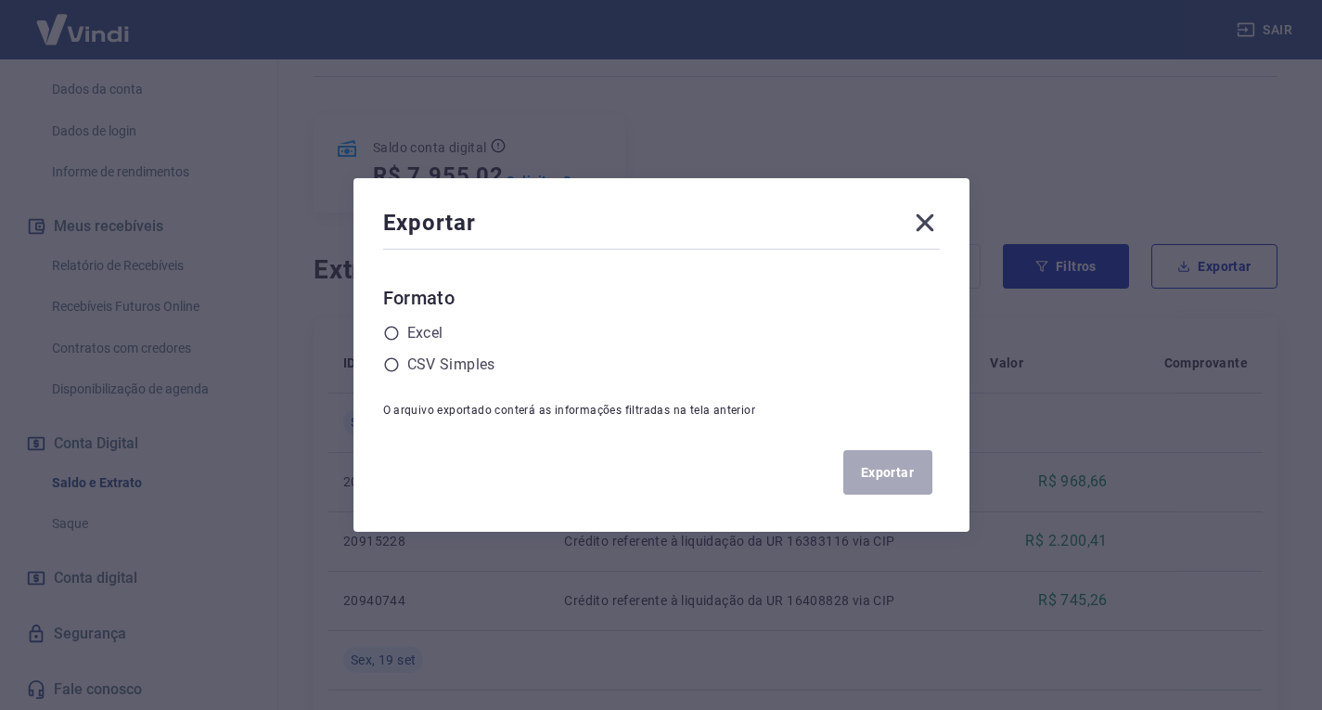
click at [930, 225] on icon at bounding box center [925, 223] width 18 height 18
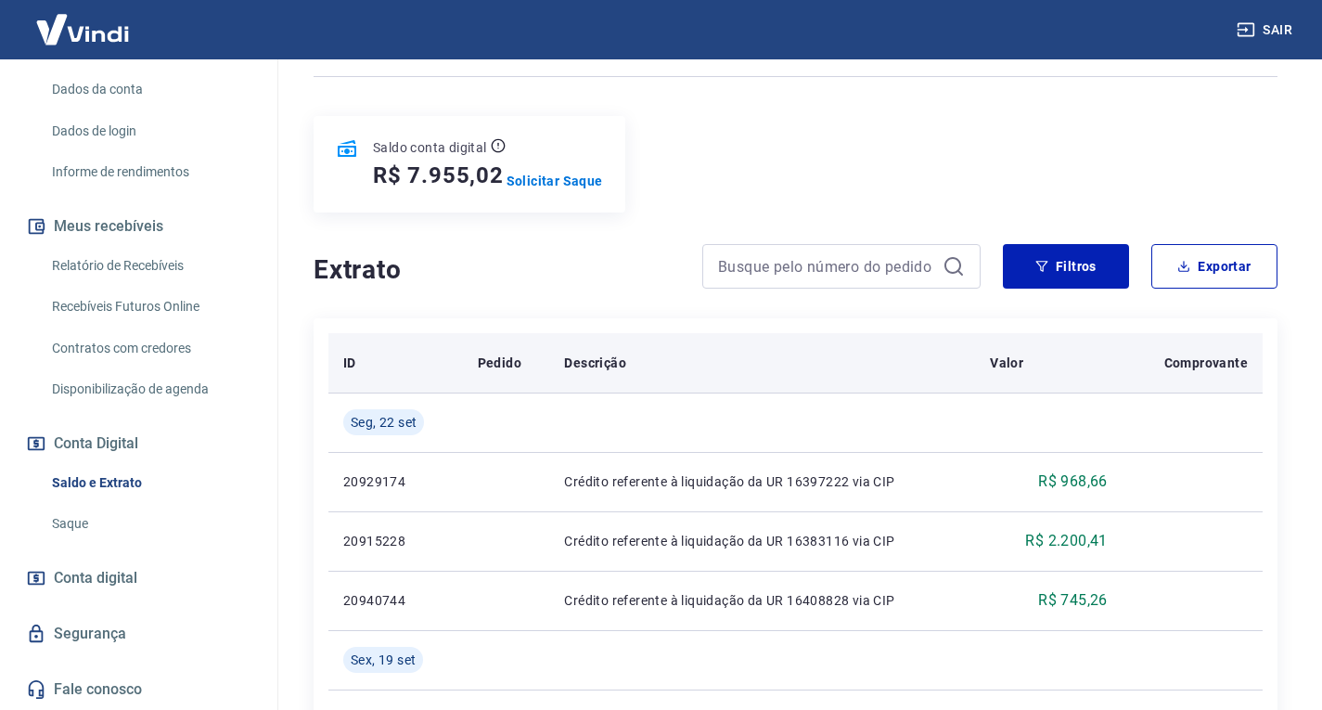
scroll to position [0, 0]
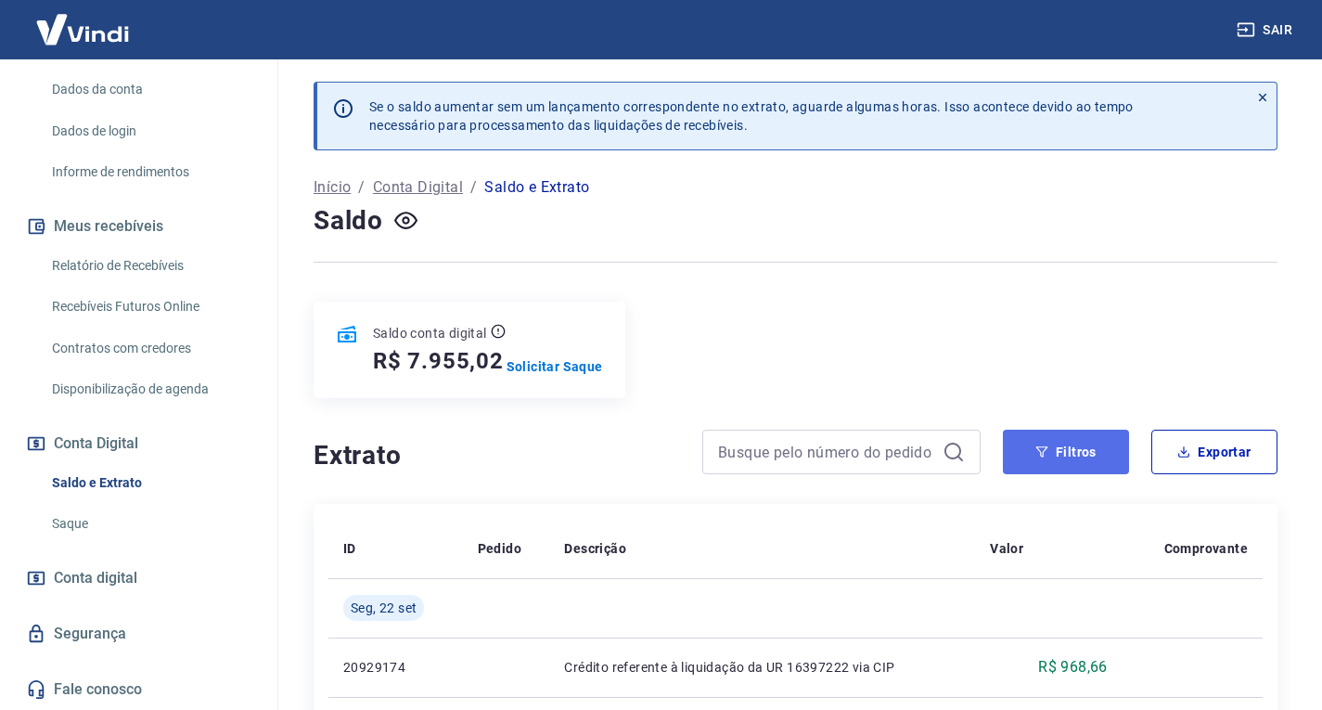
click at [1082, 461] on button "Filtros" at bounding box center [1066, 452] width 126 height 45
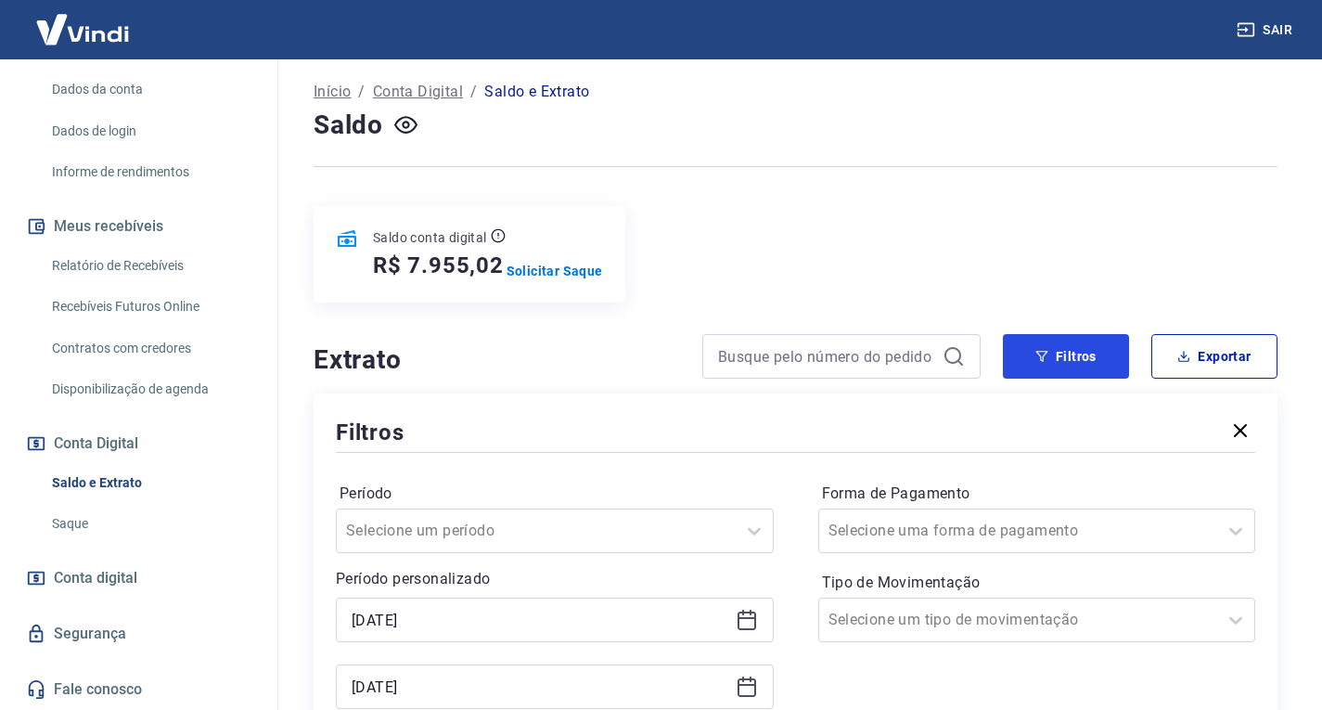
scroll to position [278, 0]
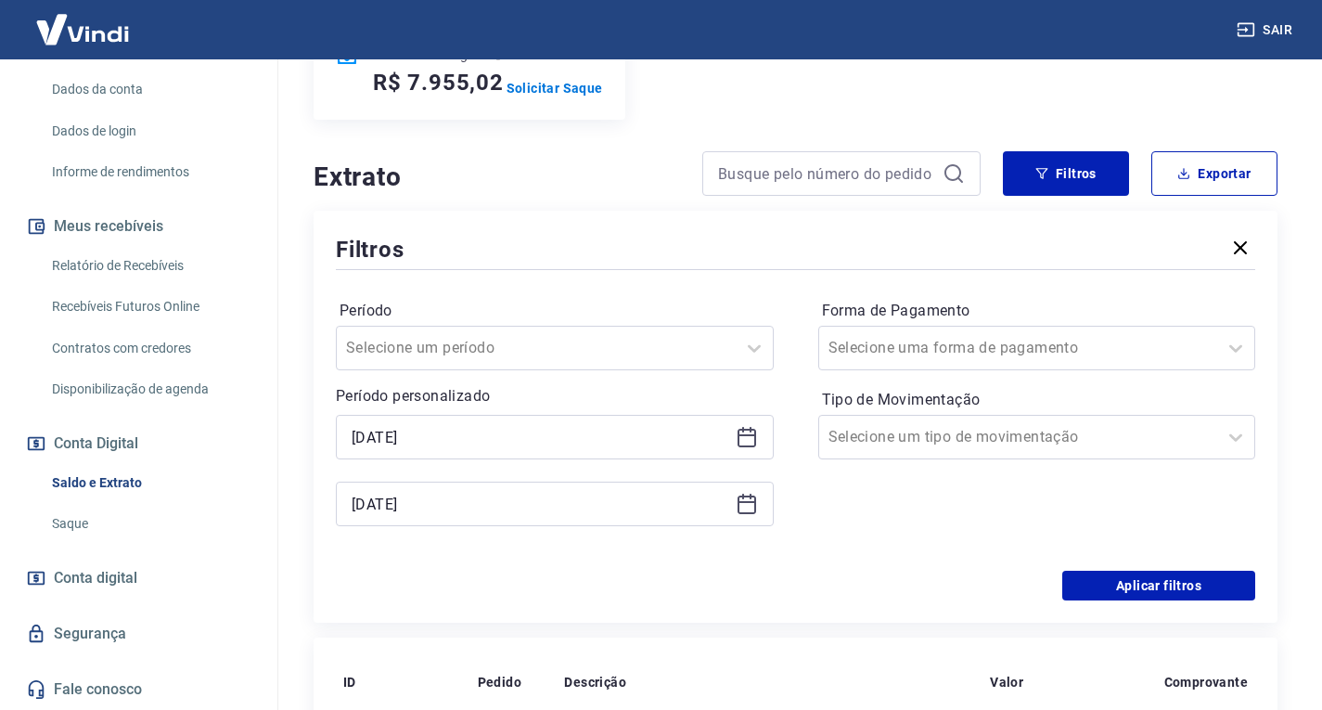
click at [751, 425] on div "[DATE]" at bounding box center [555, 437] width 438 height 45
click at [751, 434] on icon at bounding box center [747, 435] width 19 height 2
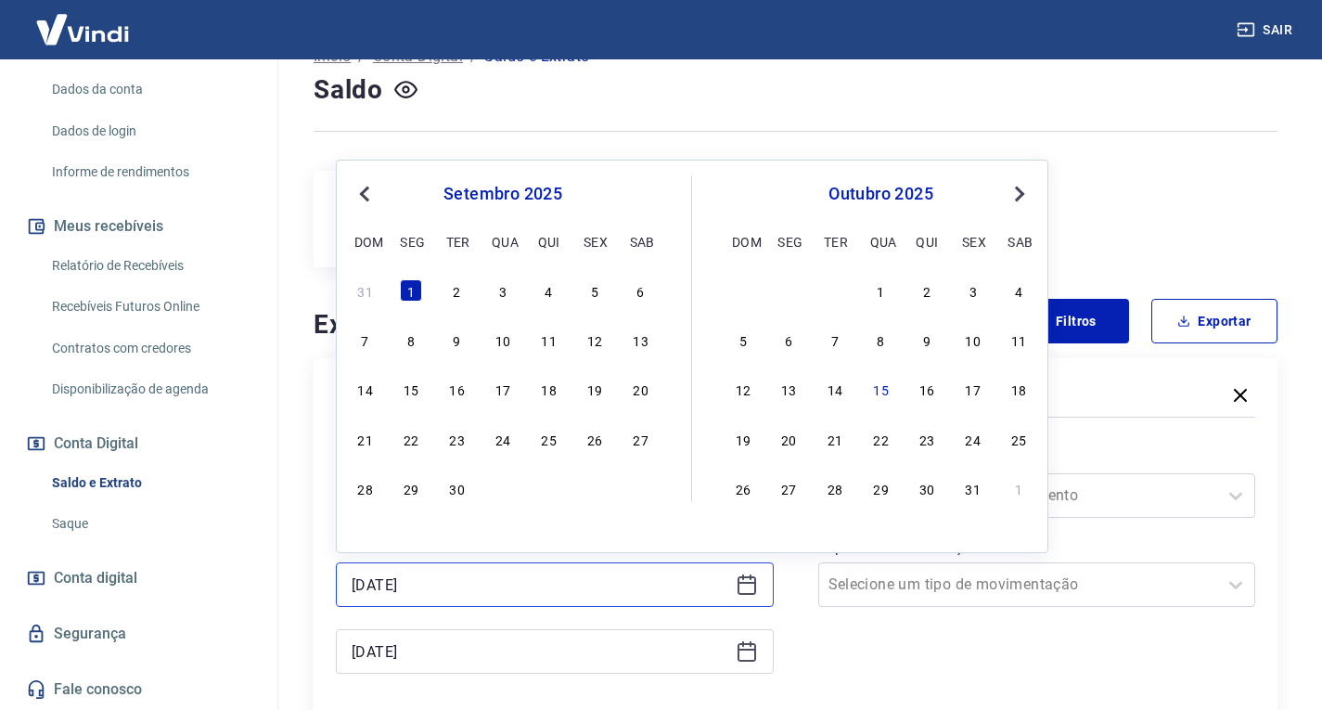
scroll to position [0, 0]
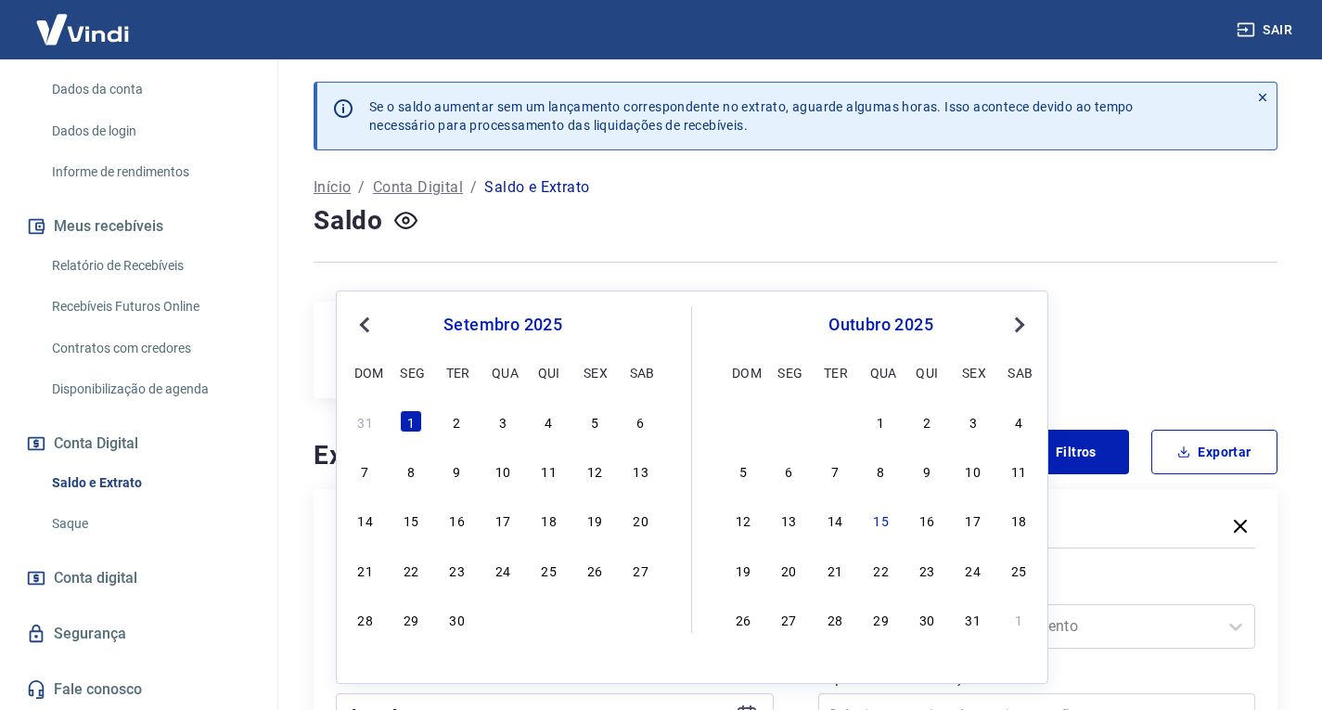
click at [374, 330] on button "Previous Month" at bounding box center [364, 325] width 22 height 22
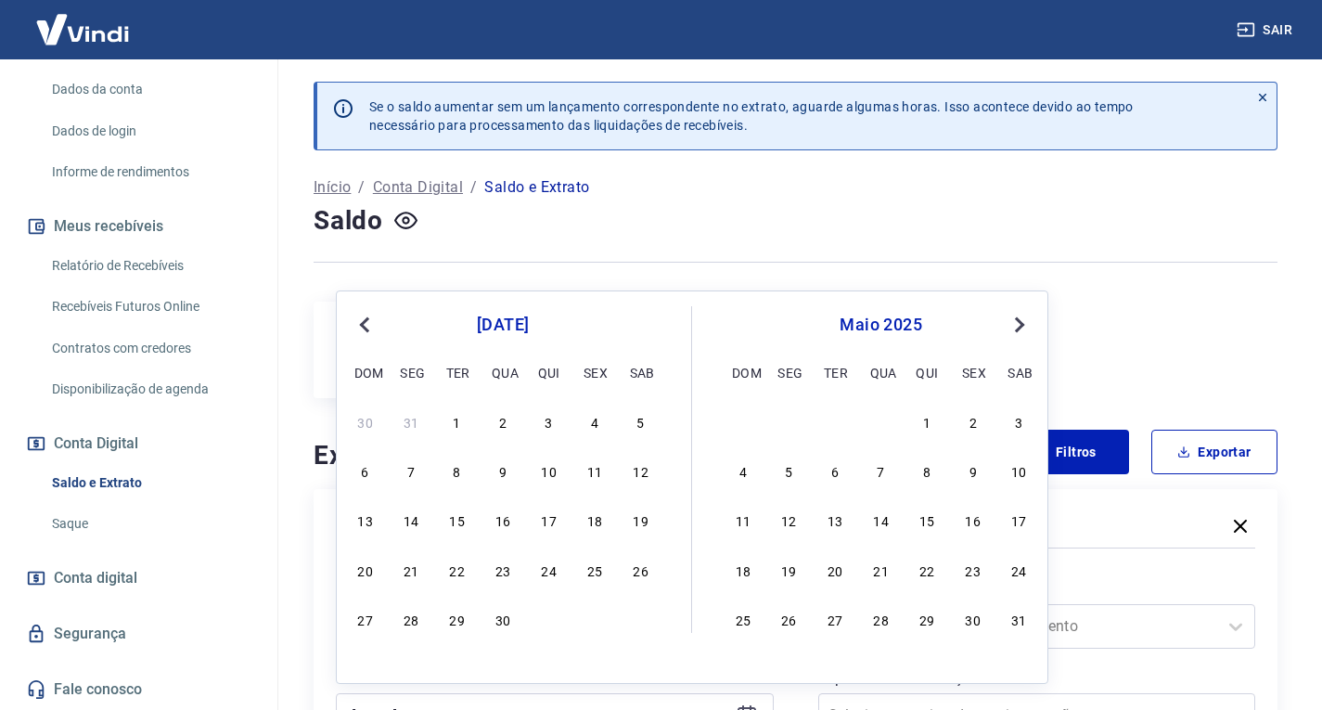
click at [374, 330] on button "Previous Month" at bounding box center [364, 325] width 22 height 22
click at [510, 420] on div "1" at bounding box center [503, 421] width 22 height 22
type input "[DATE]"
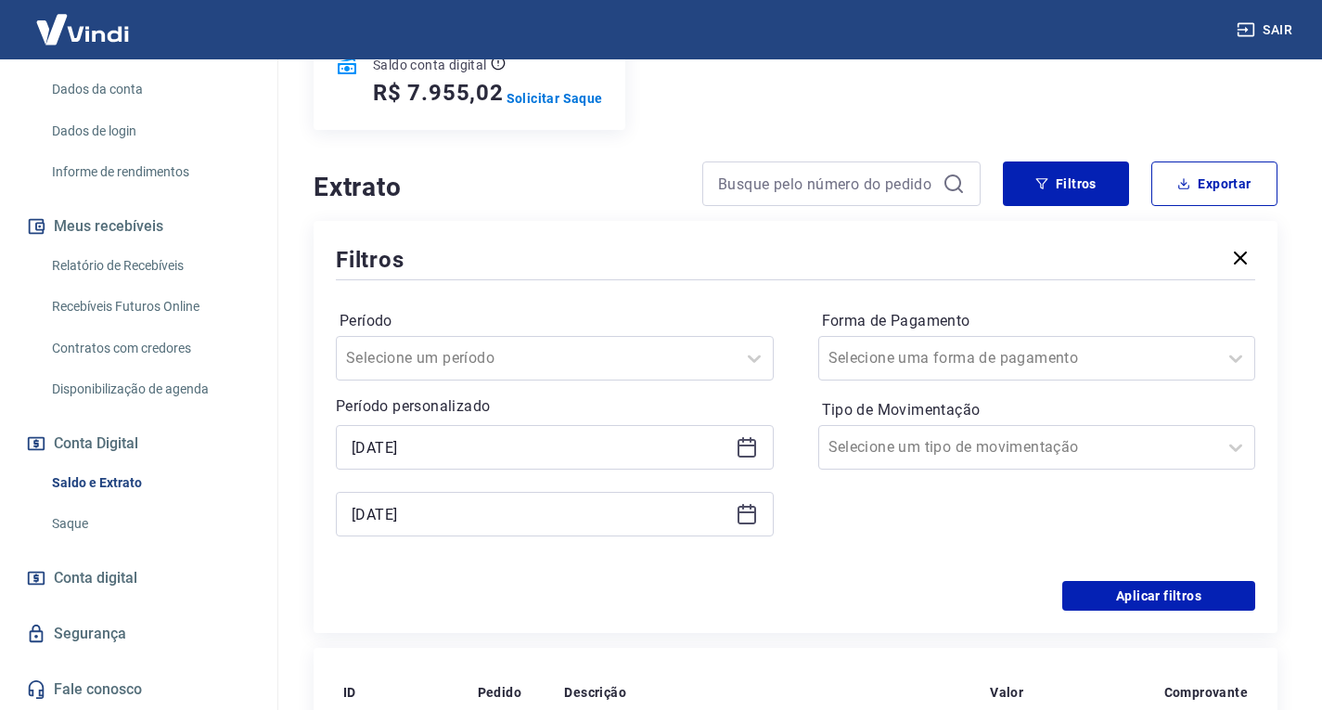
scroll to position [278, 0]
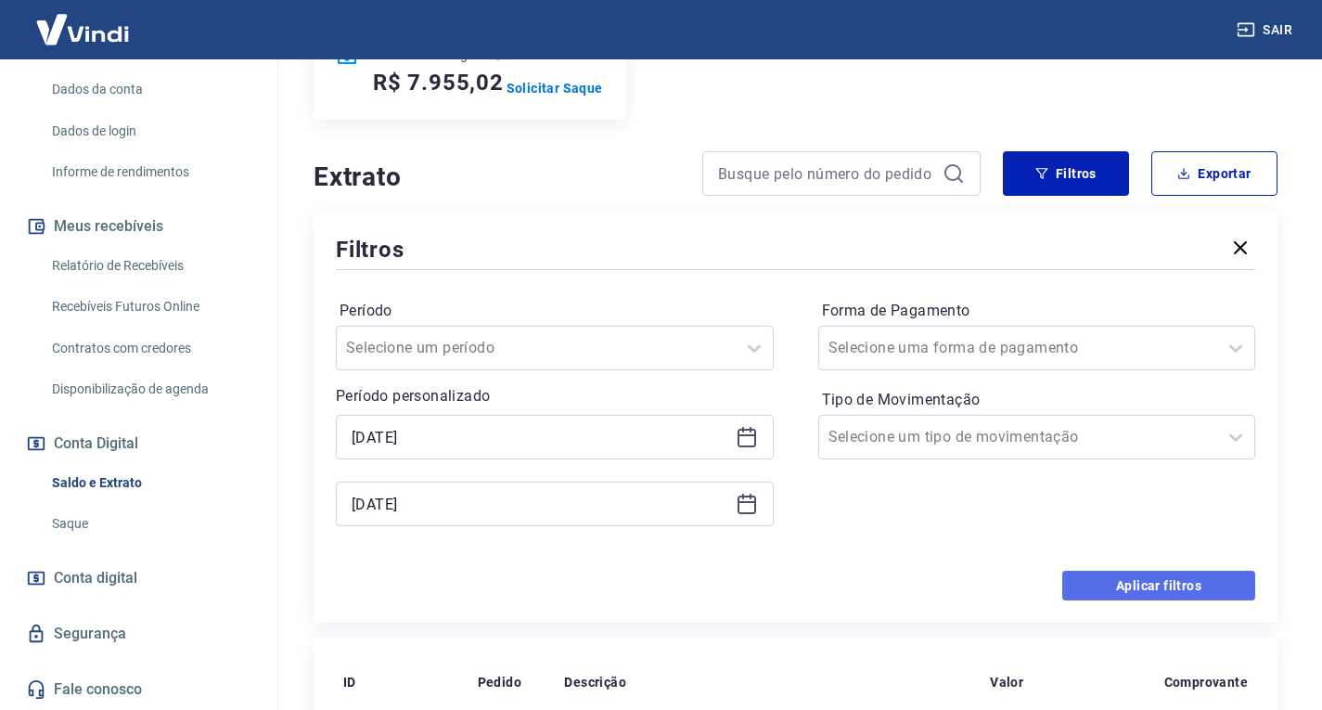
click at [1163, 577] on button "Aplicar filtros" at bounding box center [1158, 586] width 193 height 30
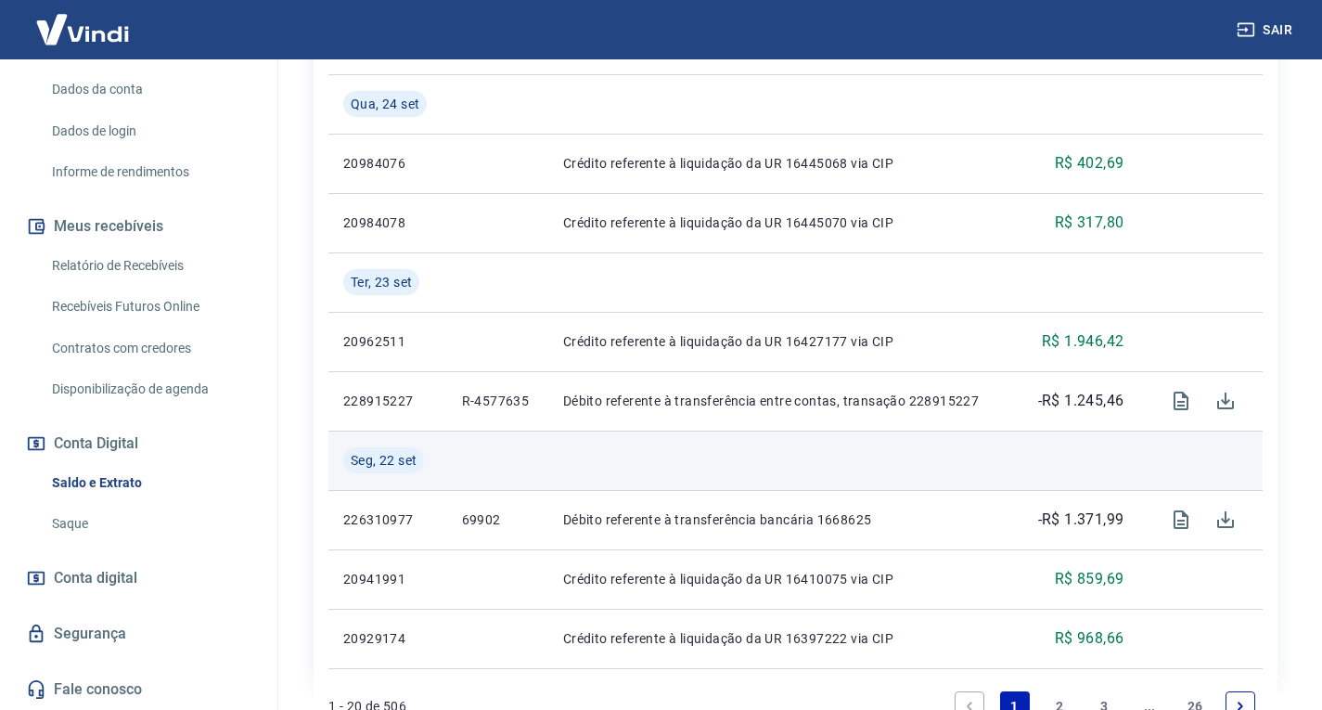
scroll to position [1649, 0]
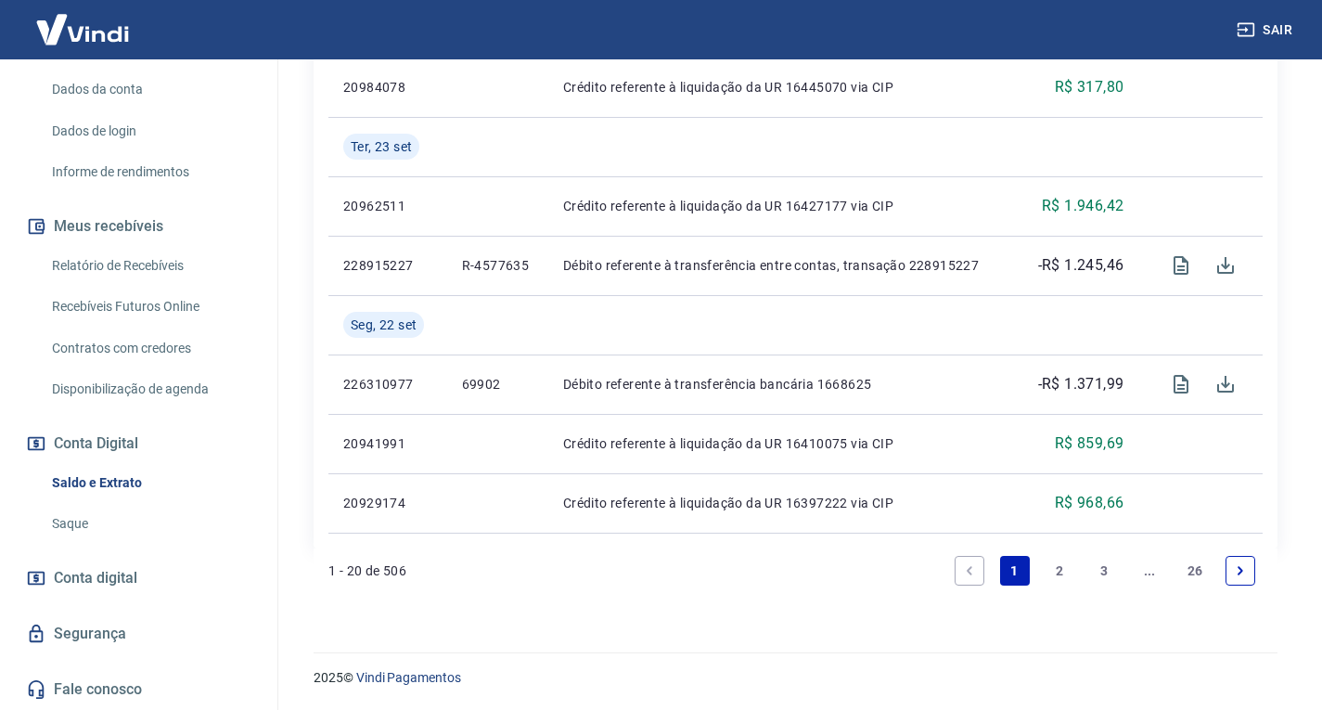
click at [1236, 569] on icon "Next page" at bounding box center [1240, 570] width 13 height 13
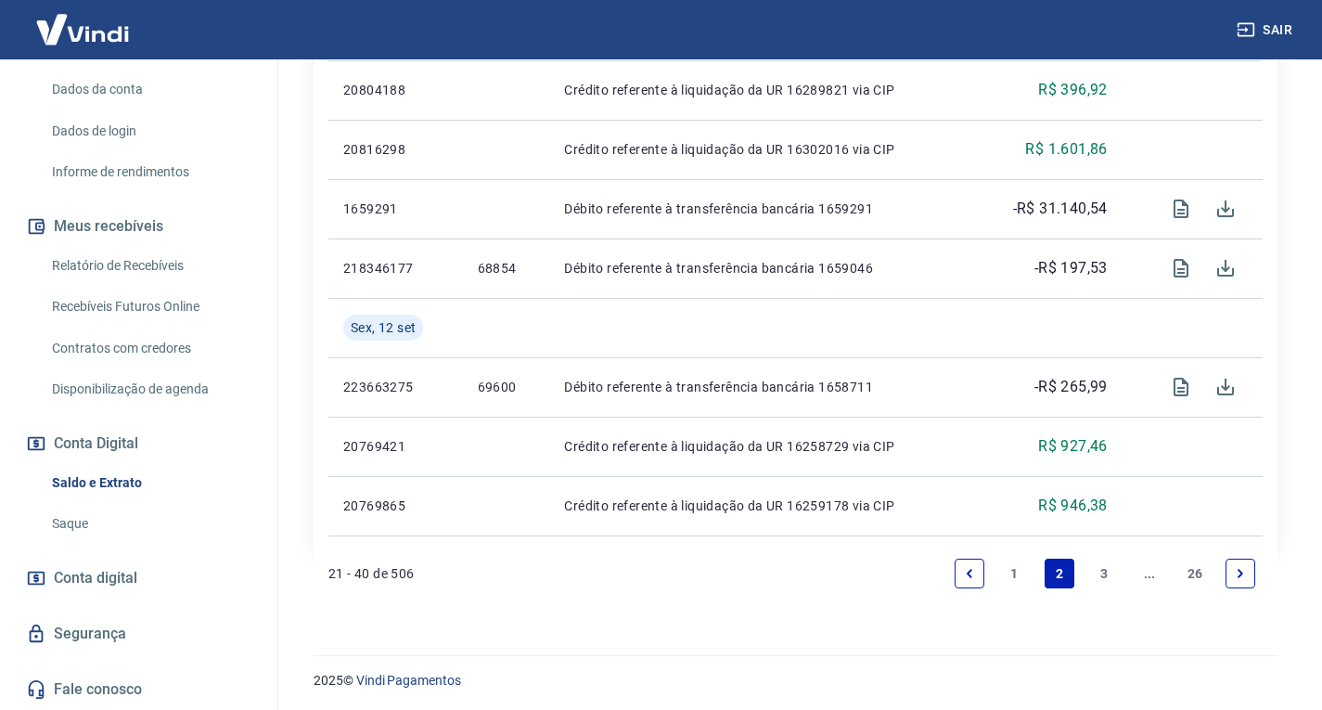
scroll to position [1649, 0]
click at [1205, 568] on link "26" at bounding box center [1195, 571] width 31 height 30
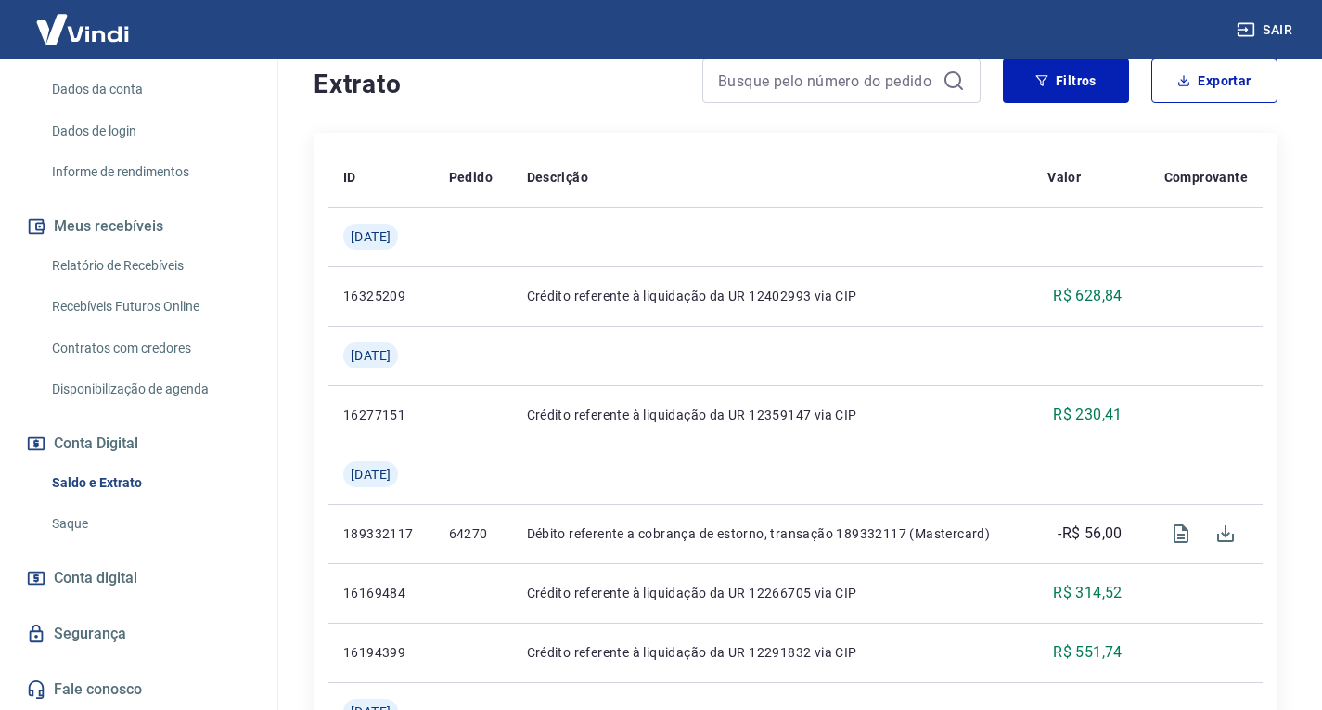
scroll to position [639, 0]
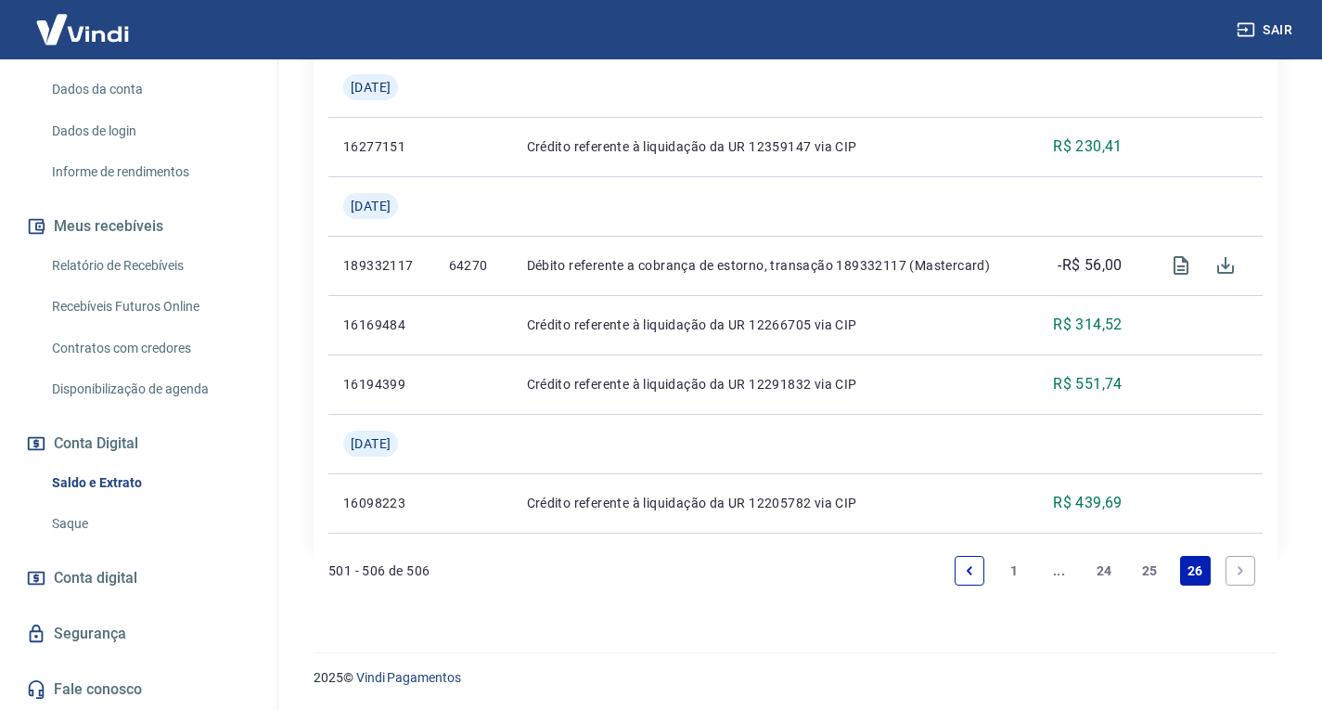
click at [1245, 569] on icon "Next page" at bounding box center [1240, 570] width 13 height 13
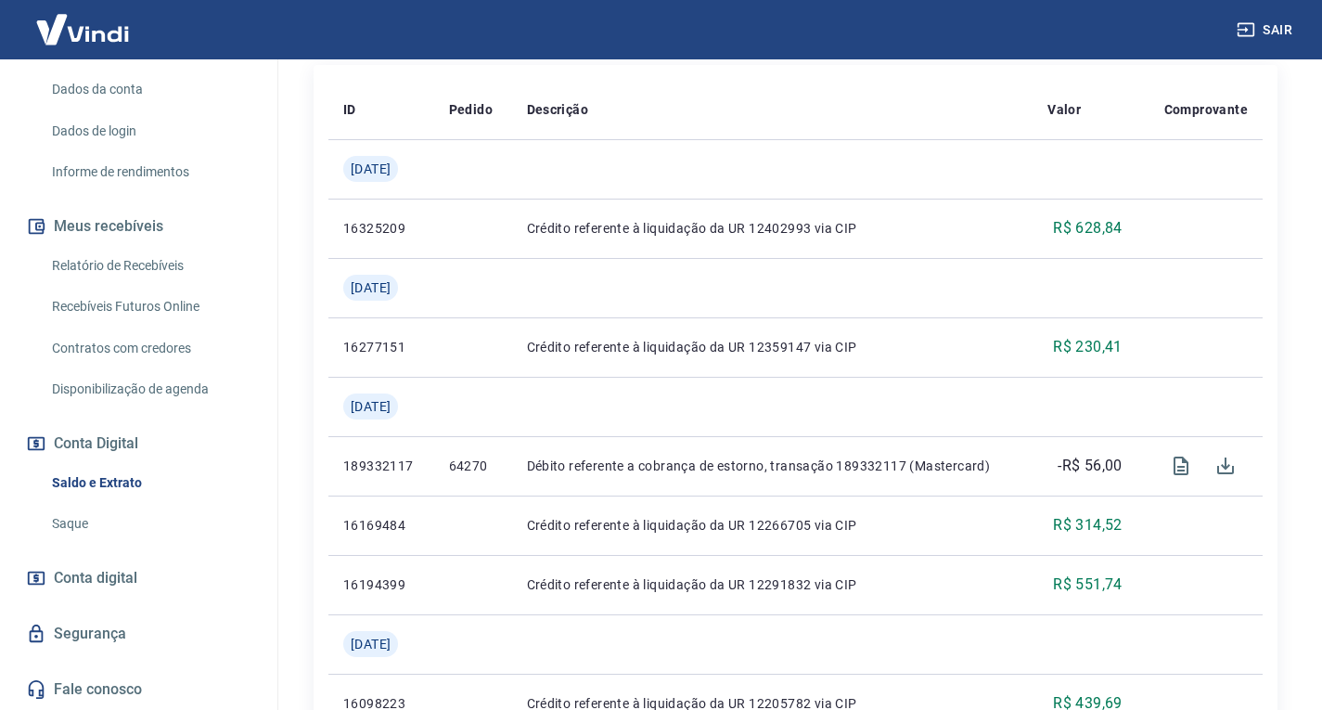
scroll to position [268, 0]
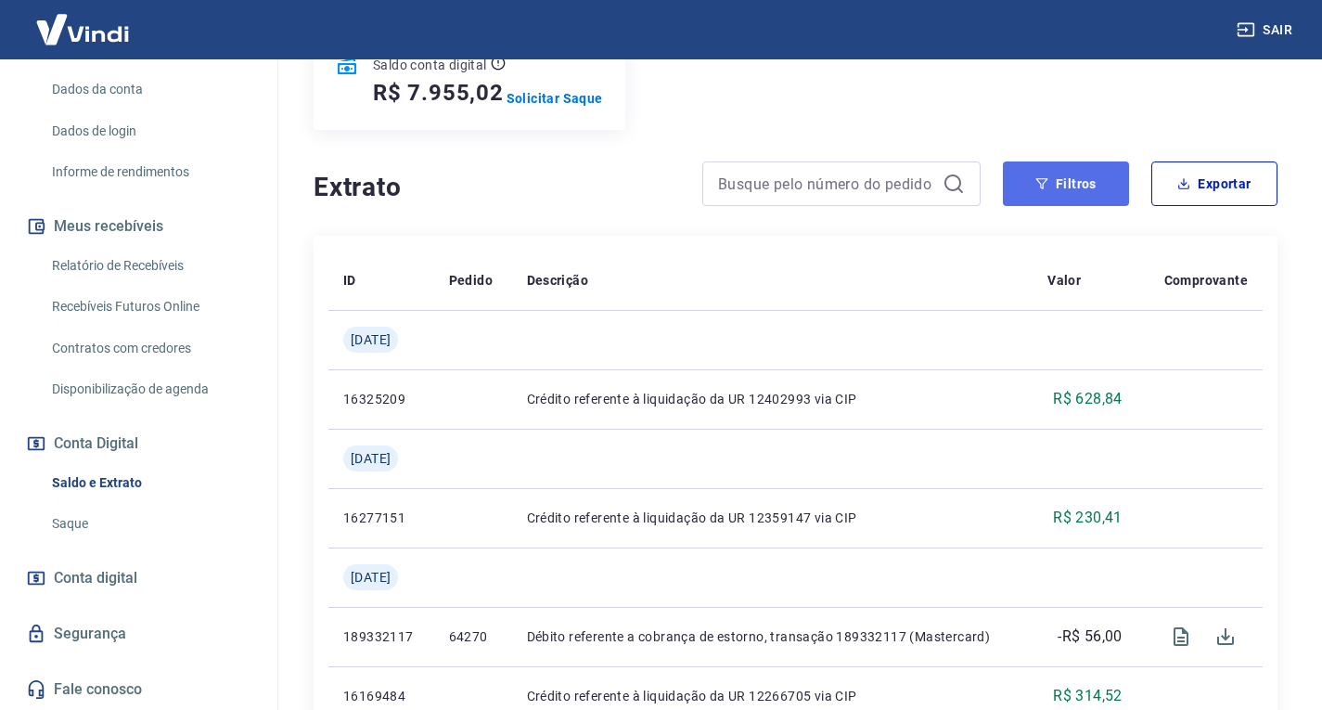
drag, startPoint x: 1102, startPoint y: 182, endPoint x: 1090, endPoint y: 187, distance: 13.3
click at [1102, 182] on button "Filtros" at bounding box center [1066, 183] width 126 height 45
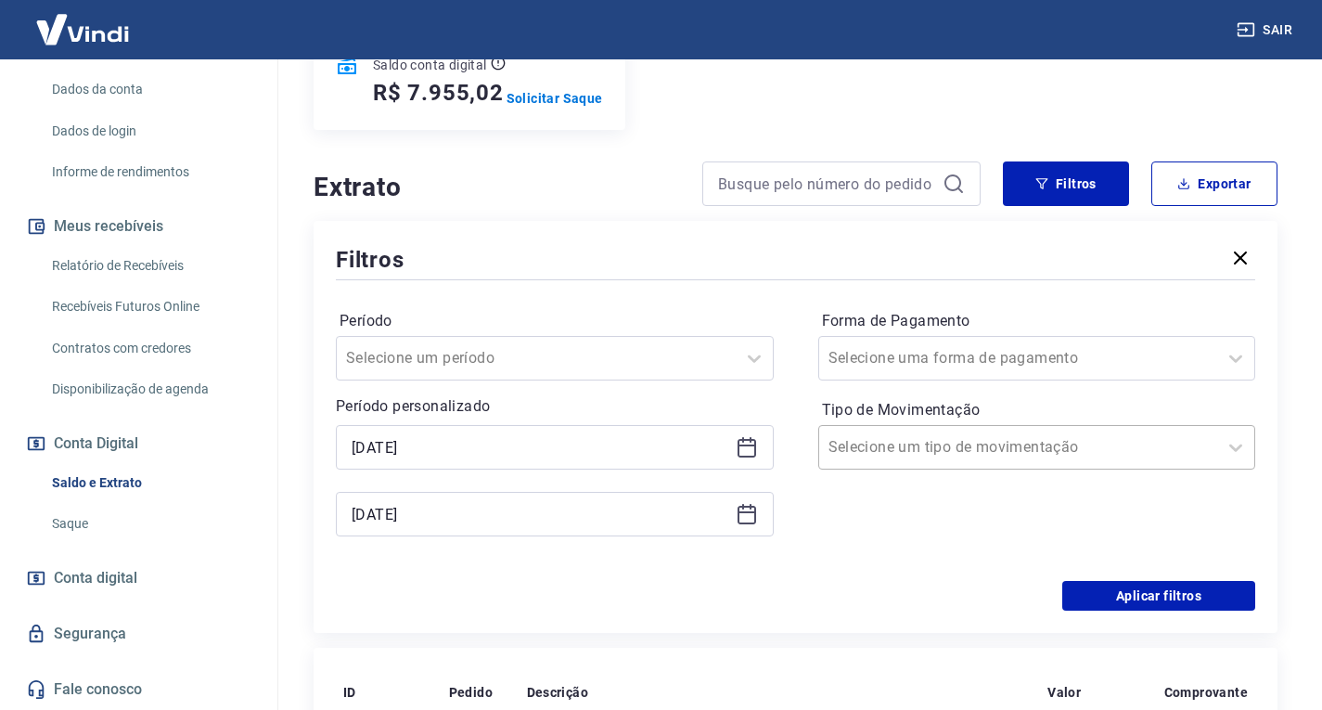
click at [950, 426] on div "Selecione um tipo de movimentação" at bounding box center [1037, 447] width 438 height 45
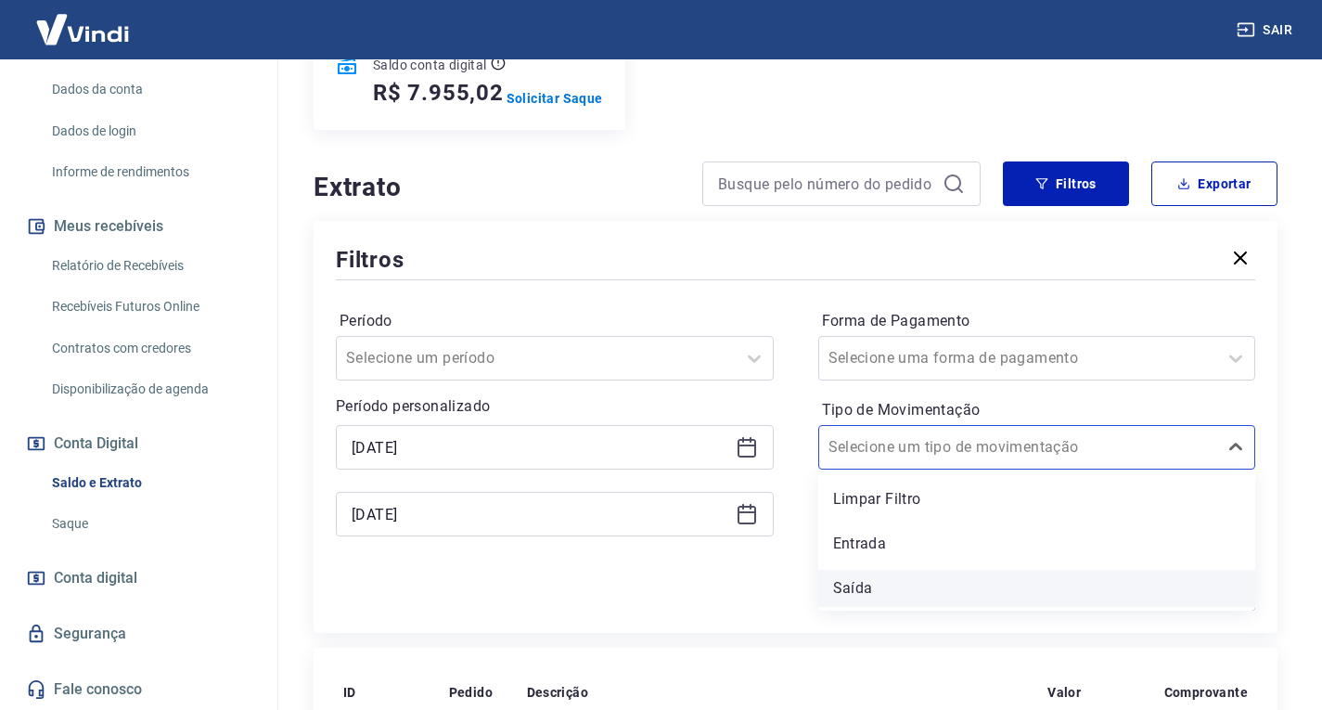
click at [860, 581] on div "Saída" at bounding box center [1037, 588] width 438 height 37
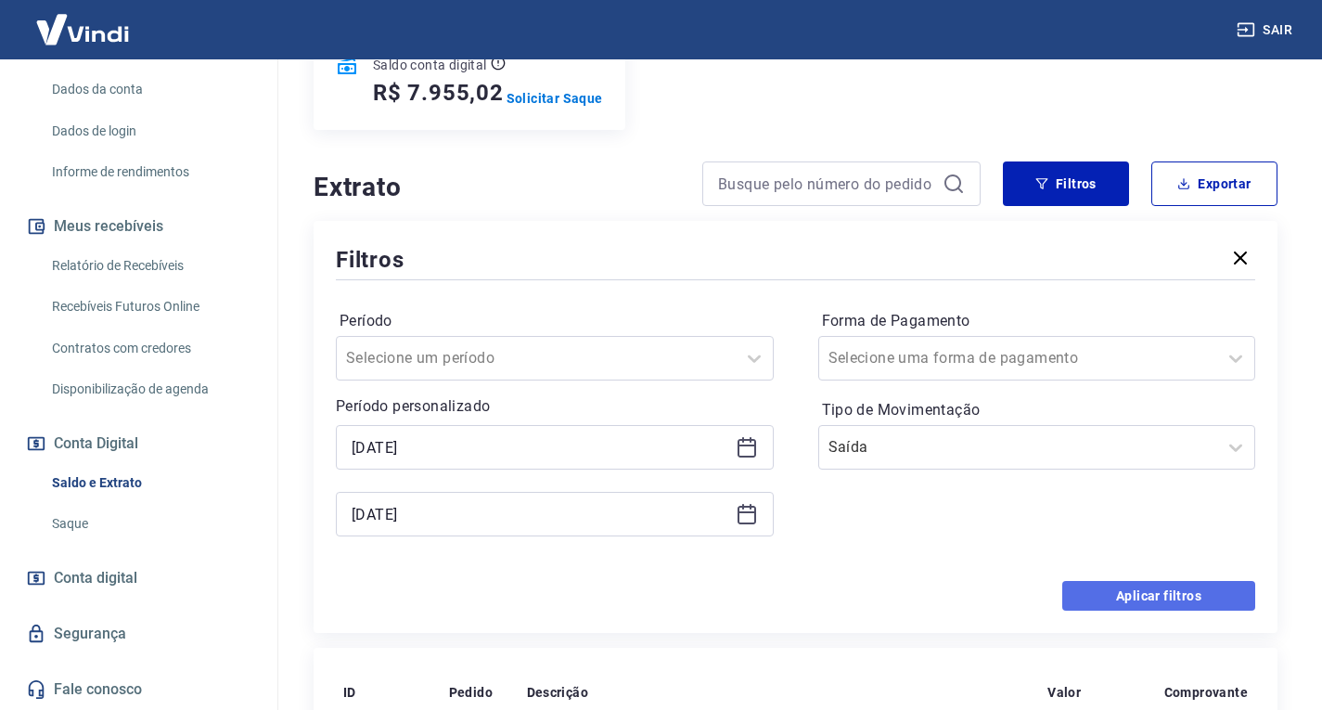
click at [1154, 603] on button "Aplicar filtros" at bounding box center [1158, 596] width 193 height 30
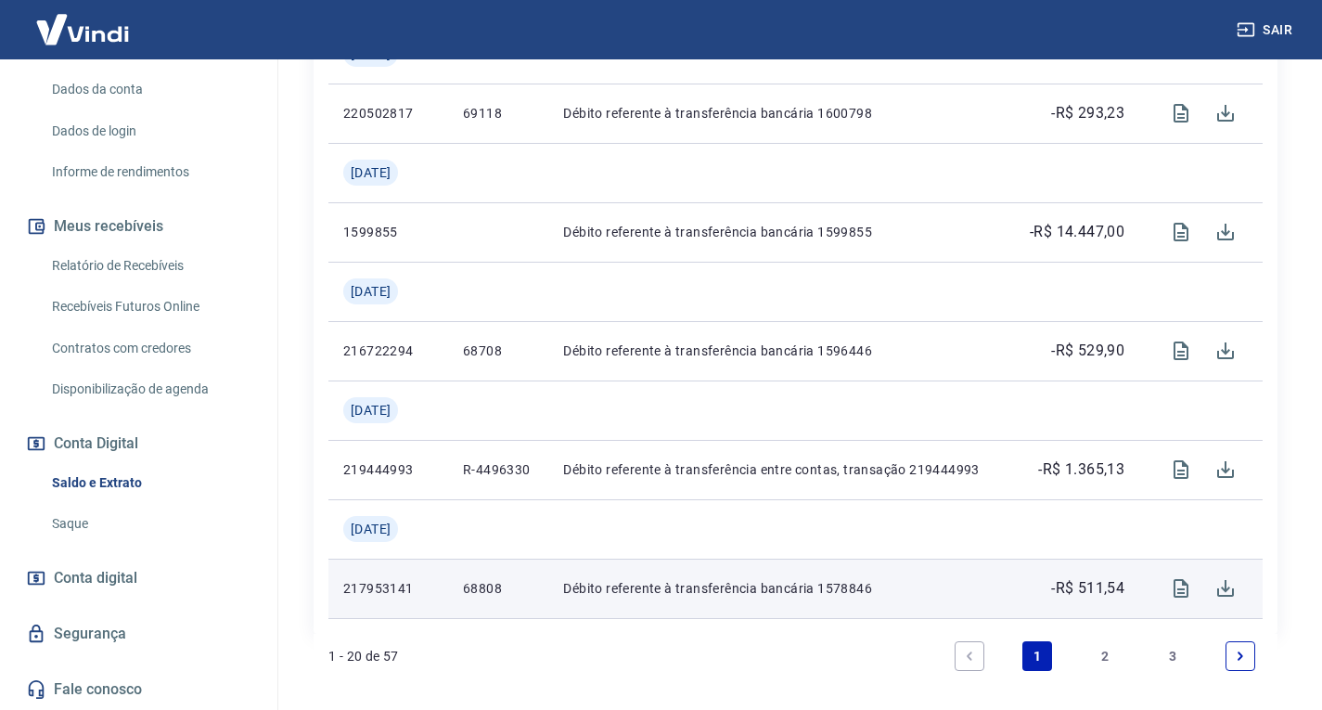
scroll to position [2302, 0]
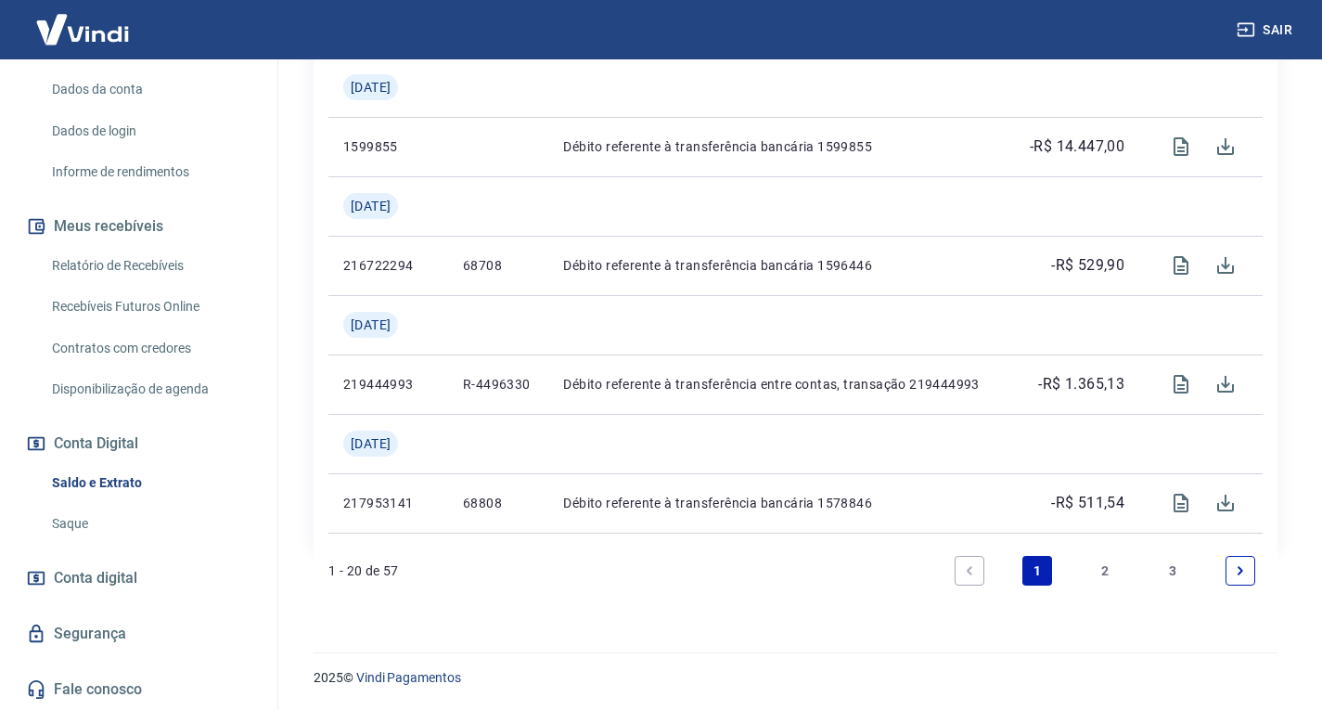
click at [1232, 563] on link "Next page" at bounding box center [1241, 571] width 30 height 30
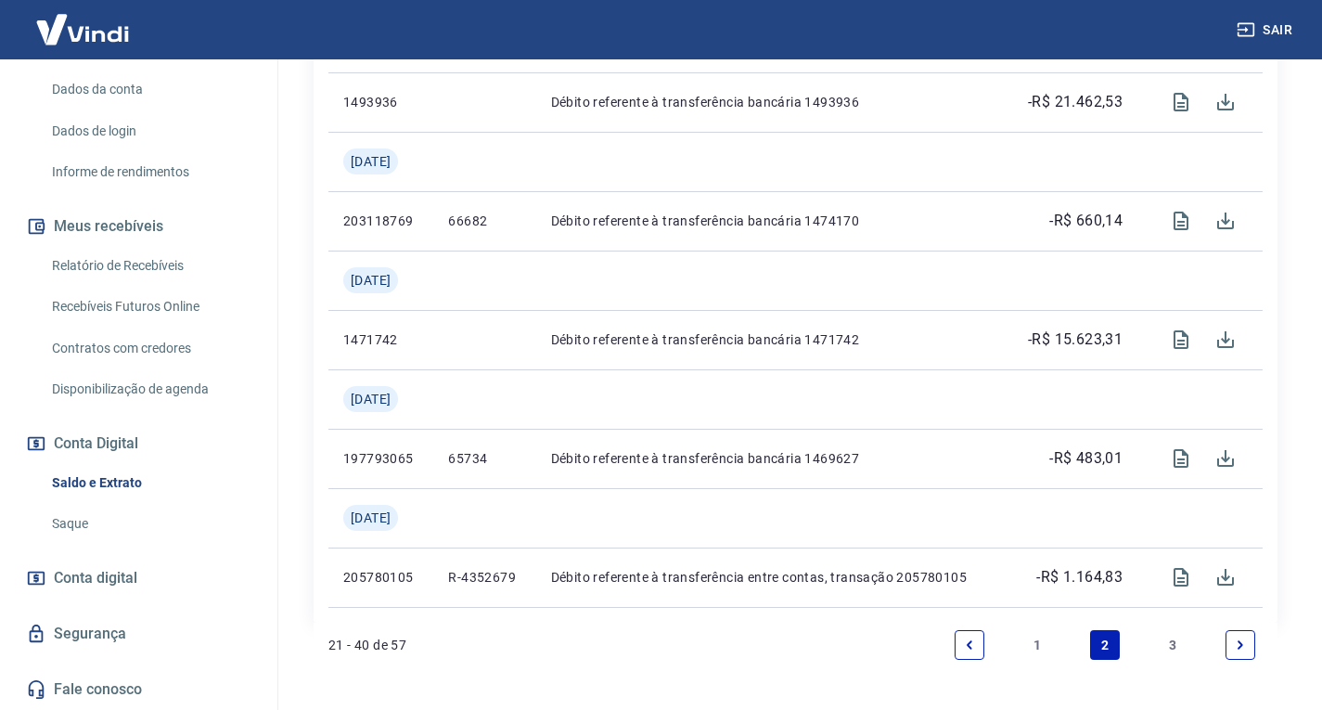
scroll to position [2124, 0]
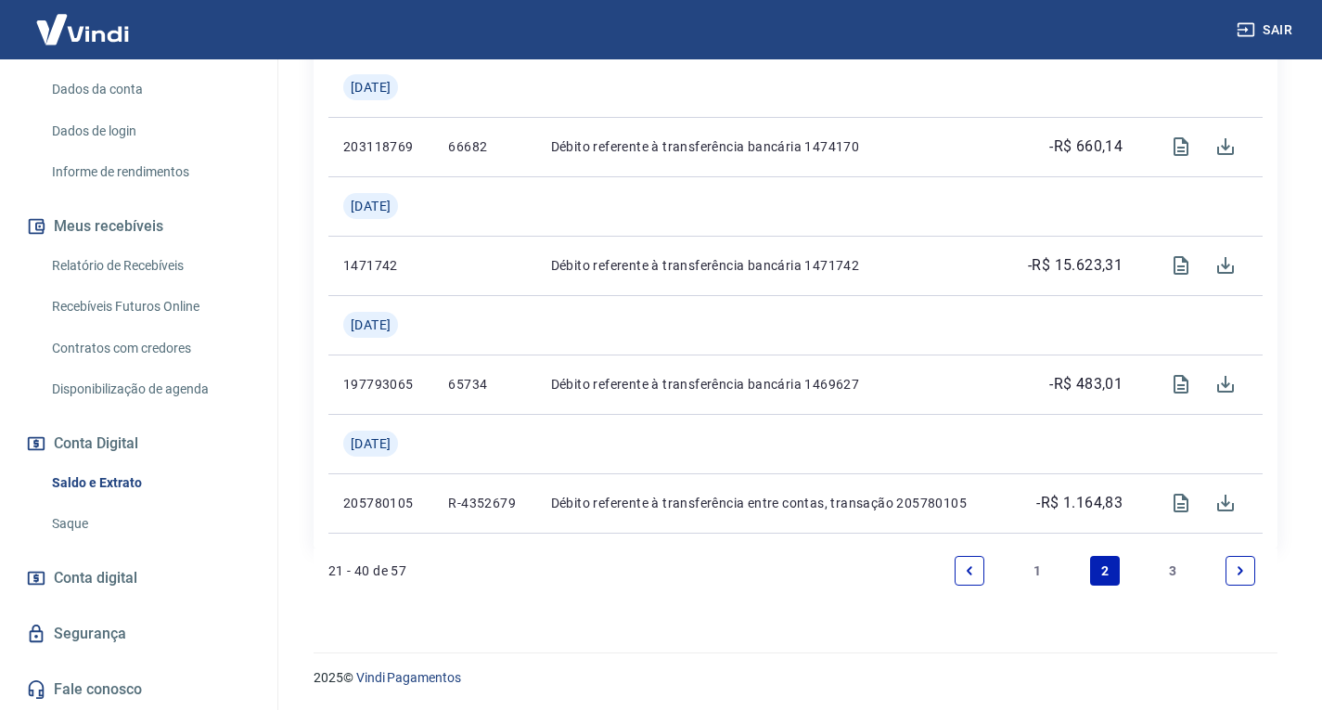
click at [1169, 559] on link "3" at bounding box center [1173, 571] width 30 height 30
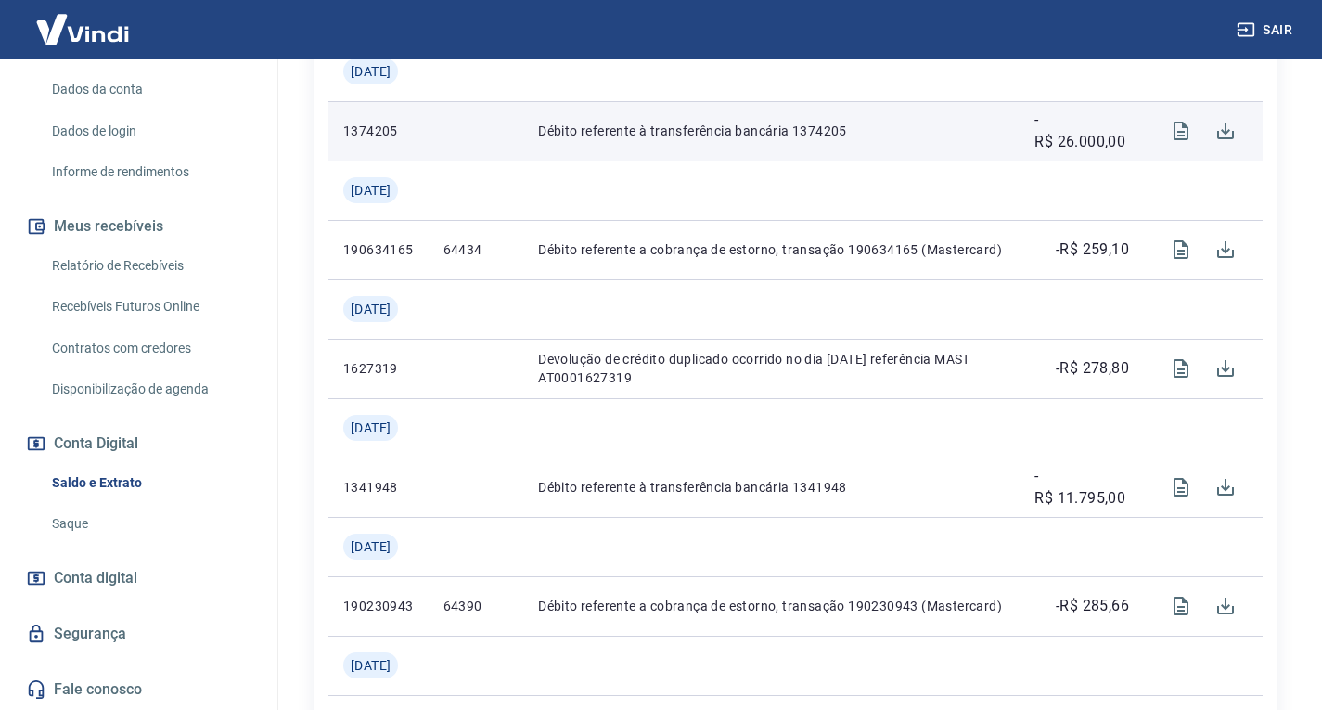
scroll to position [1600, 0]
